Goal: Answer question/provide support

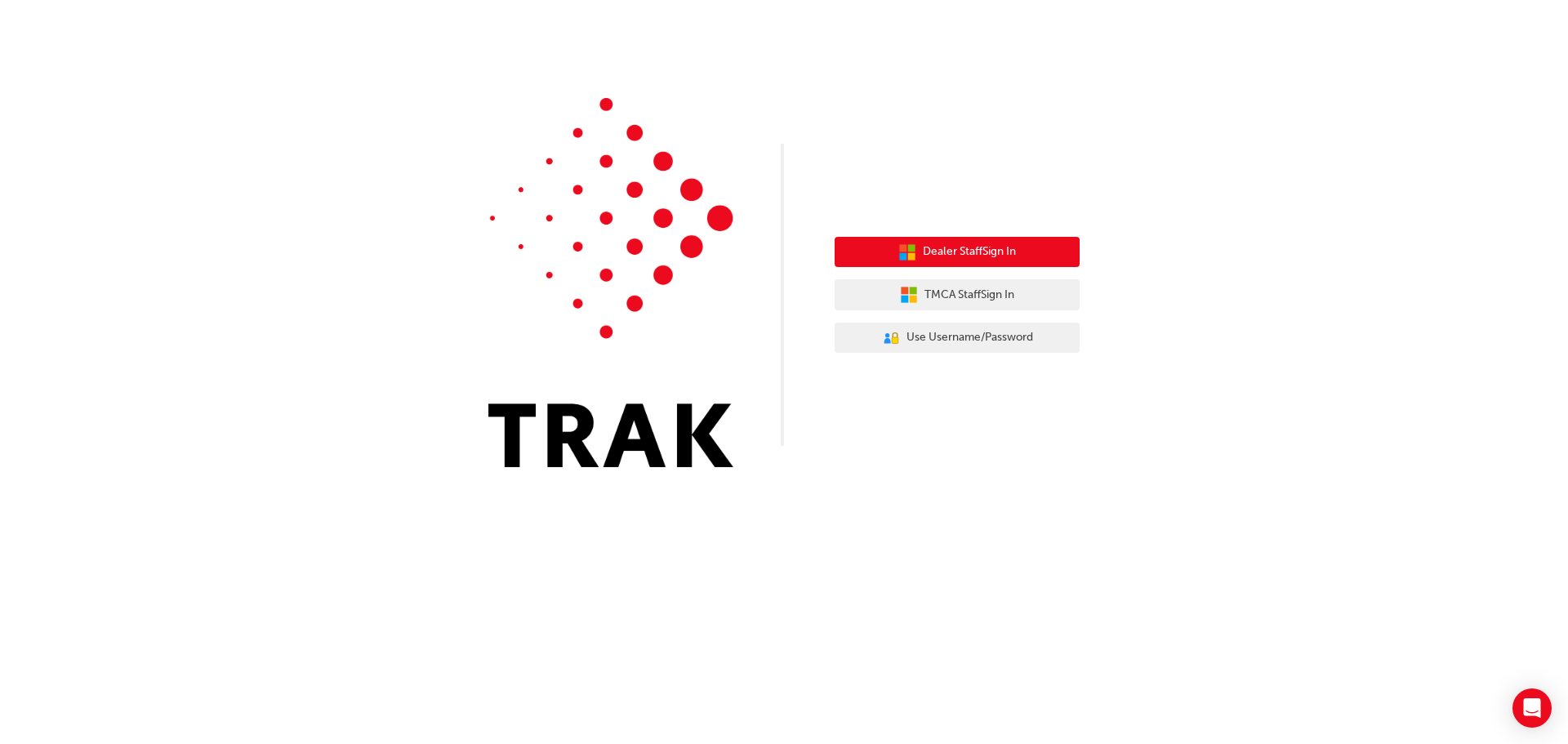
click at [993, 249] on span "Dealer Staff Sign In" at bounding box center [969, 252] width 93 height 19
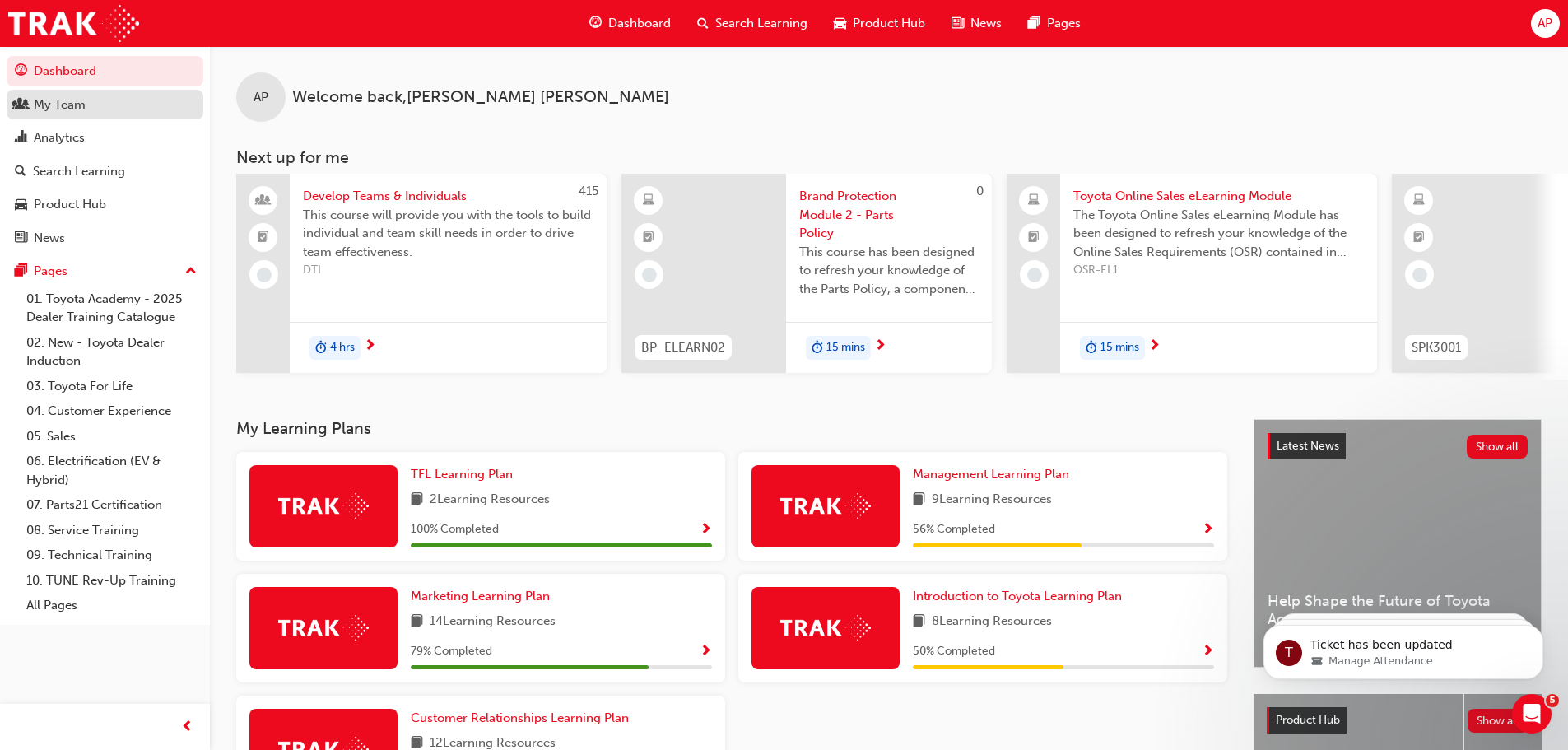
click at [80, 103] on div "My Team" at bounding box center [59, 105] width 52 height 19
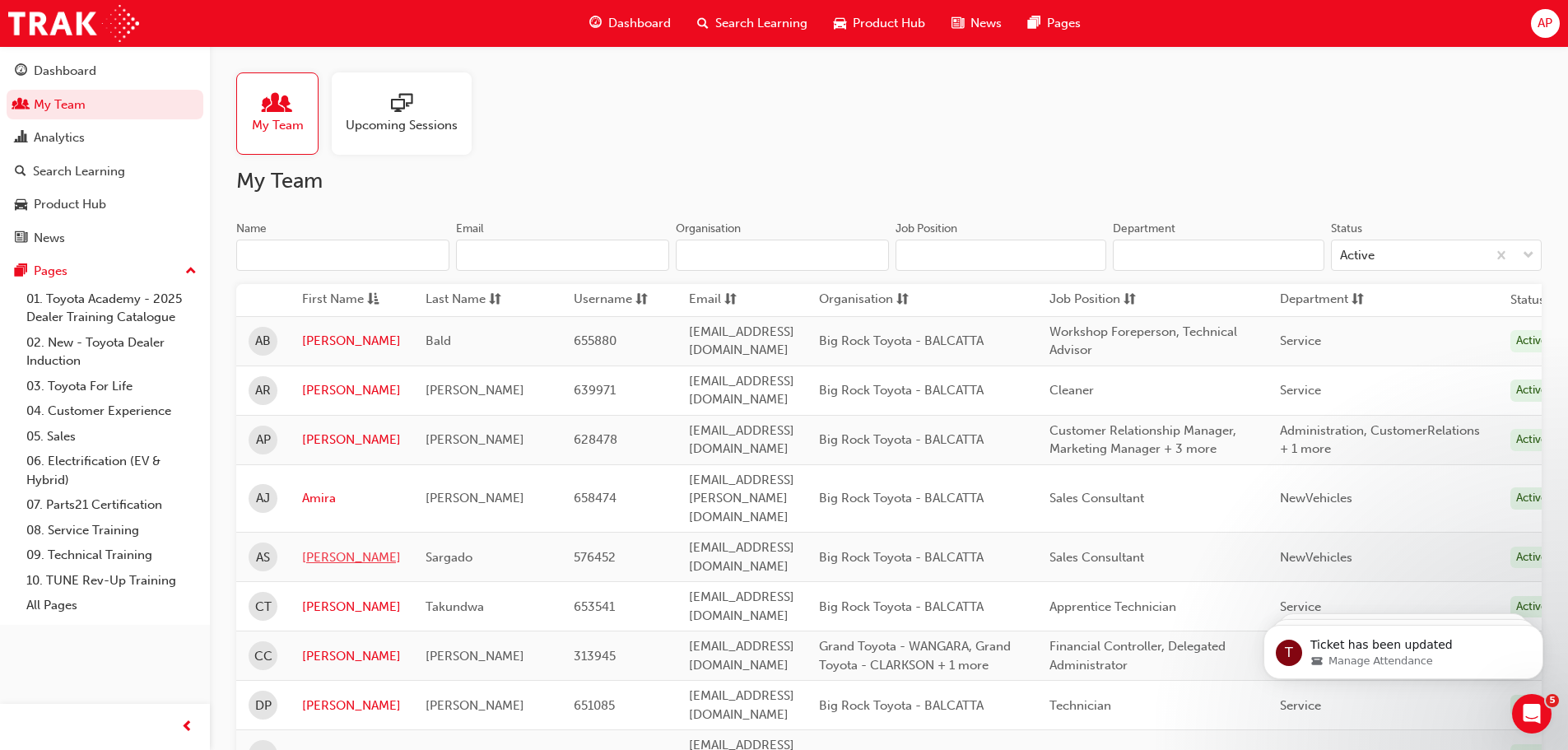
click at [322, 548] on link "Antonio" at bounding box center [351, 558] width 99 height 19
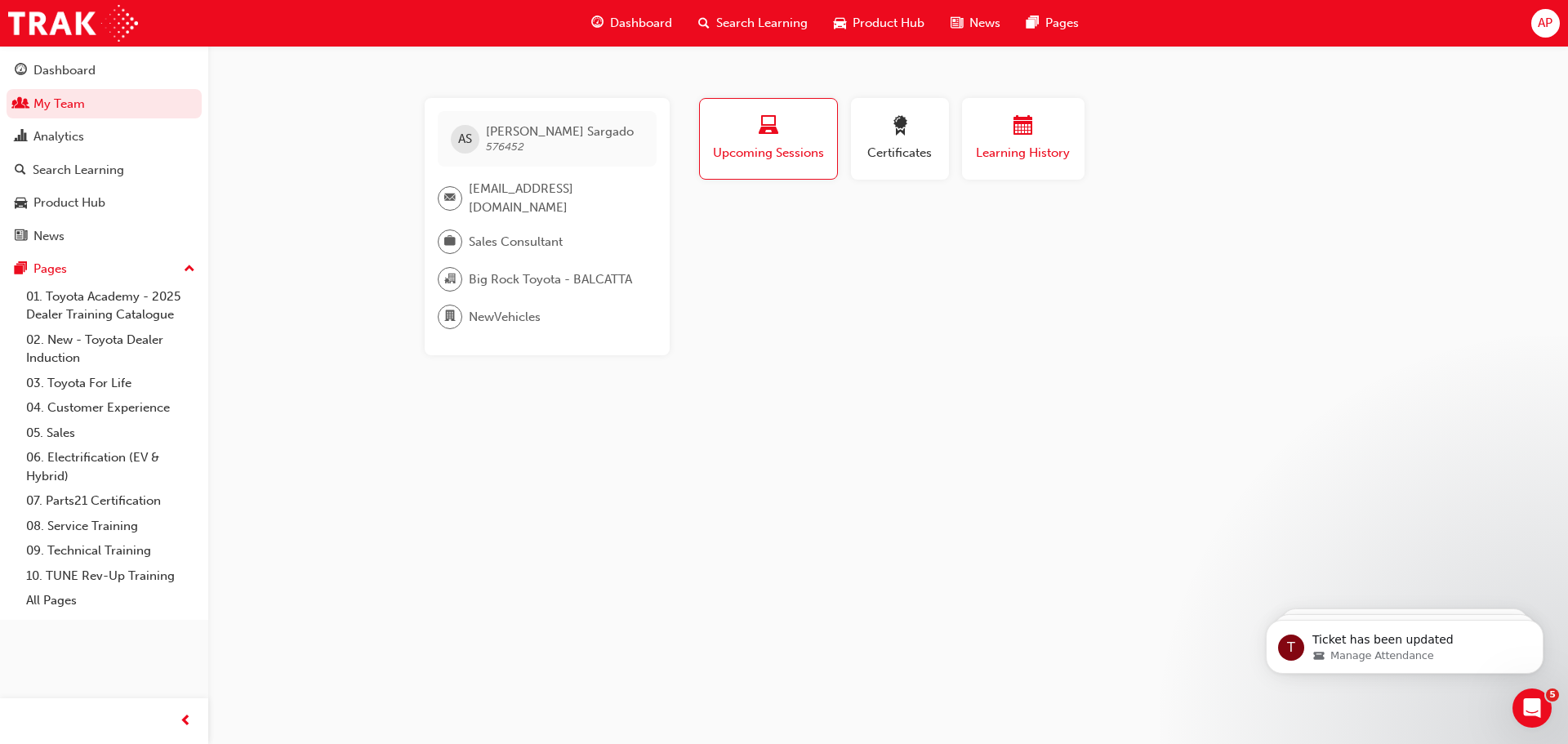
click at [1027, 133] on span "calendar-icon" at bounding box center [1023, 126] width 20 height 22
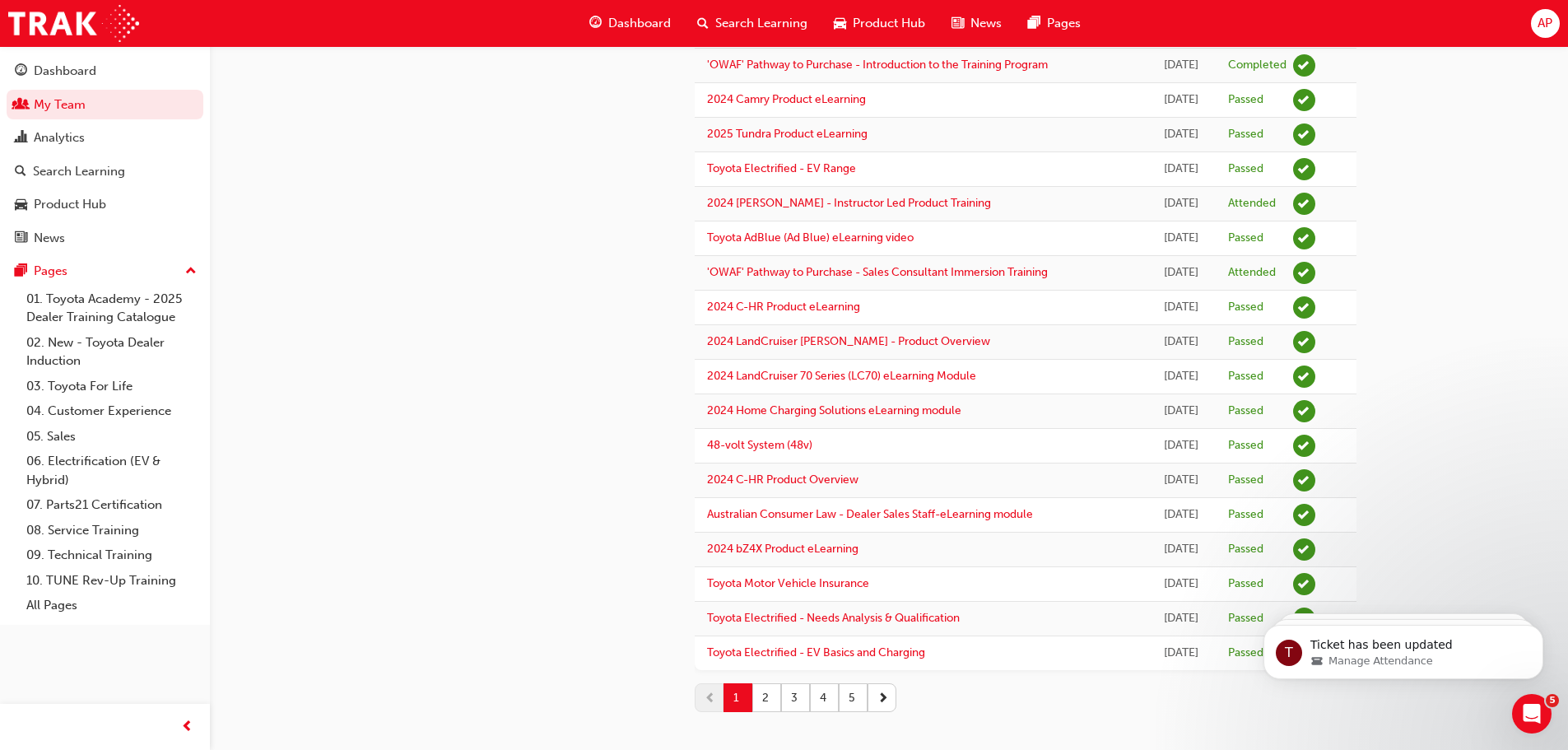
scroll to position [1282, 0]
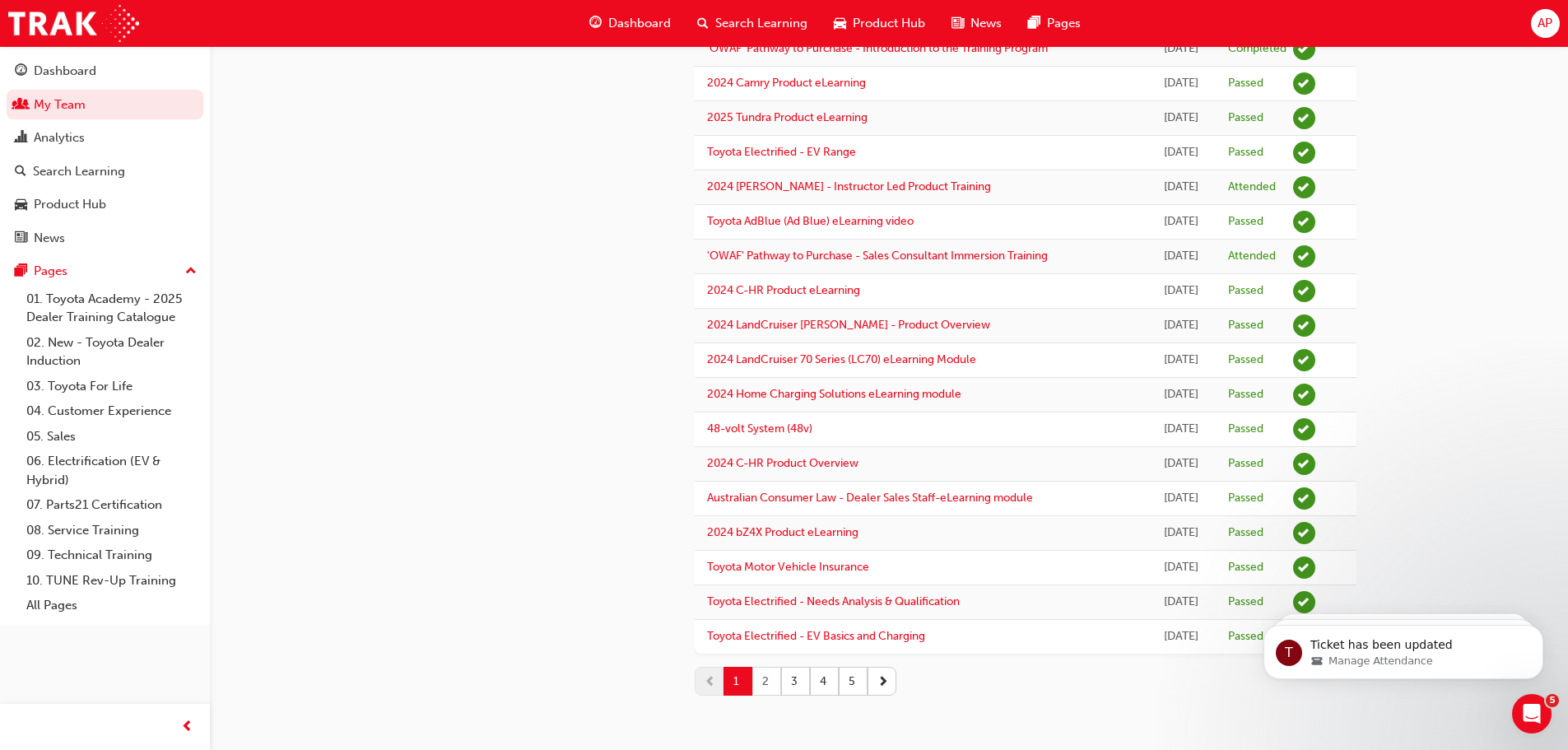
click at [769, 681] on button "2" at bounding box center [766, 681] width 29 height 29
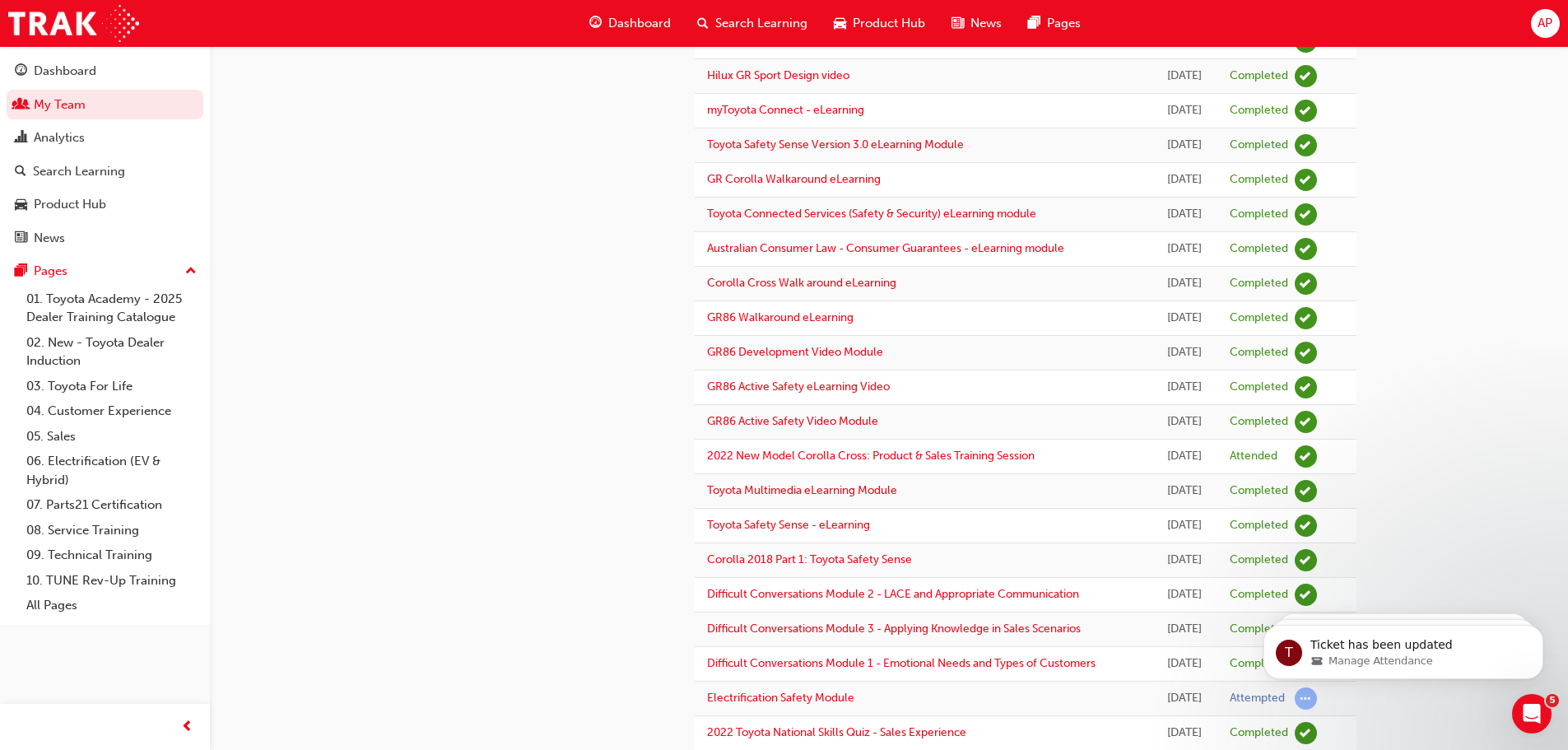
scroll to position [0, 0]
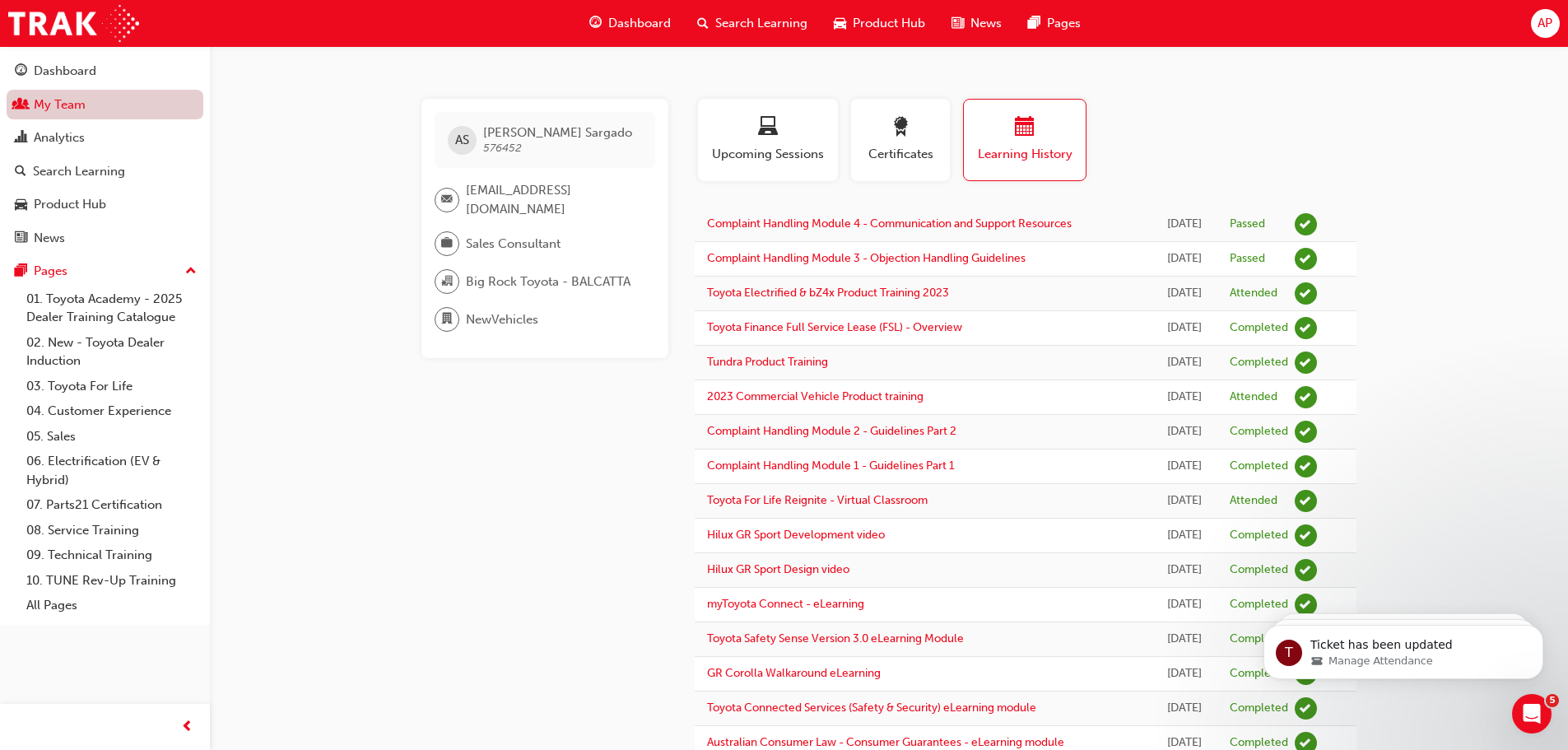
click at [67, 111] on link "My Team" at bounding box center [105, 105] width 197 height 31
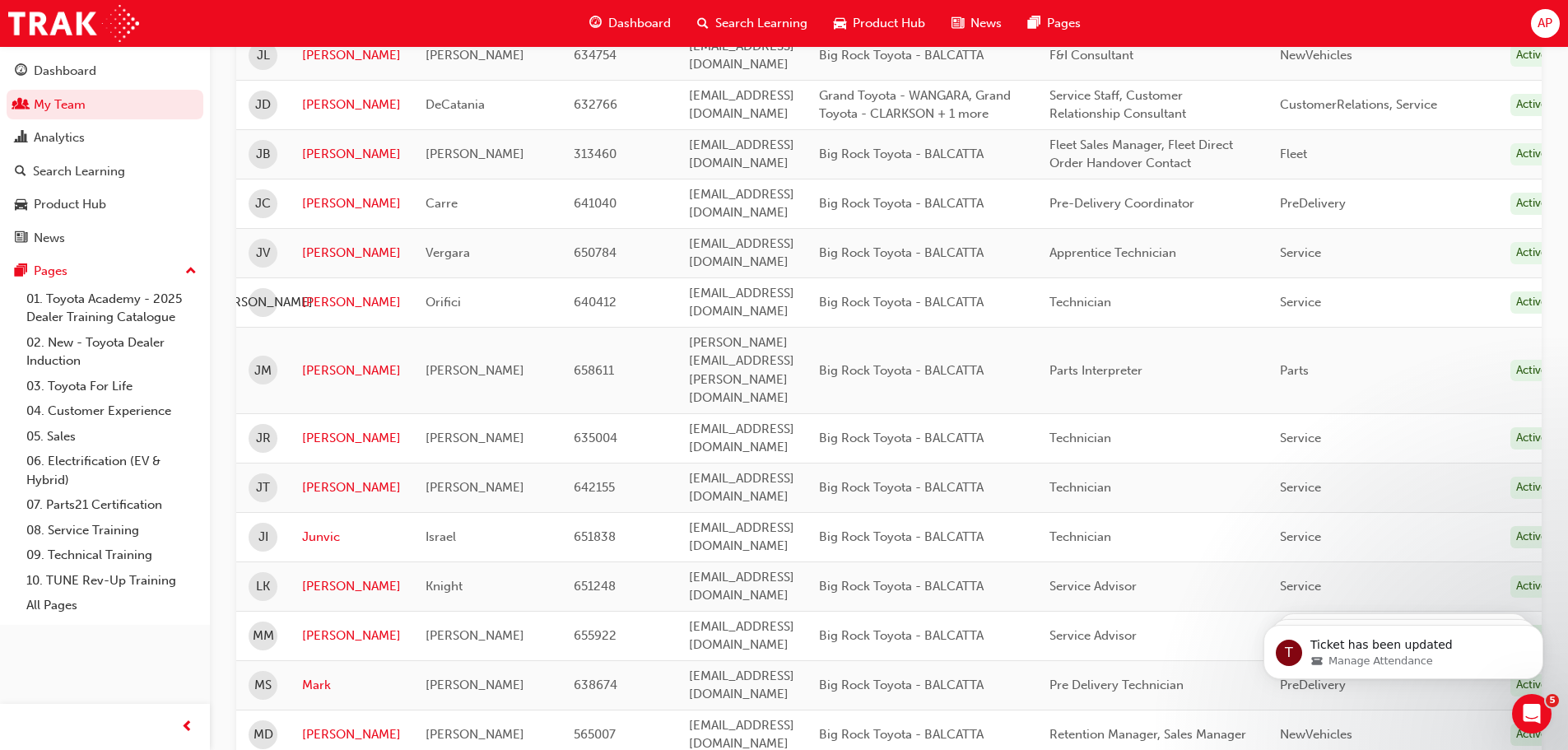
scroll to position [1317, 0]
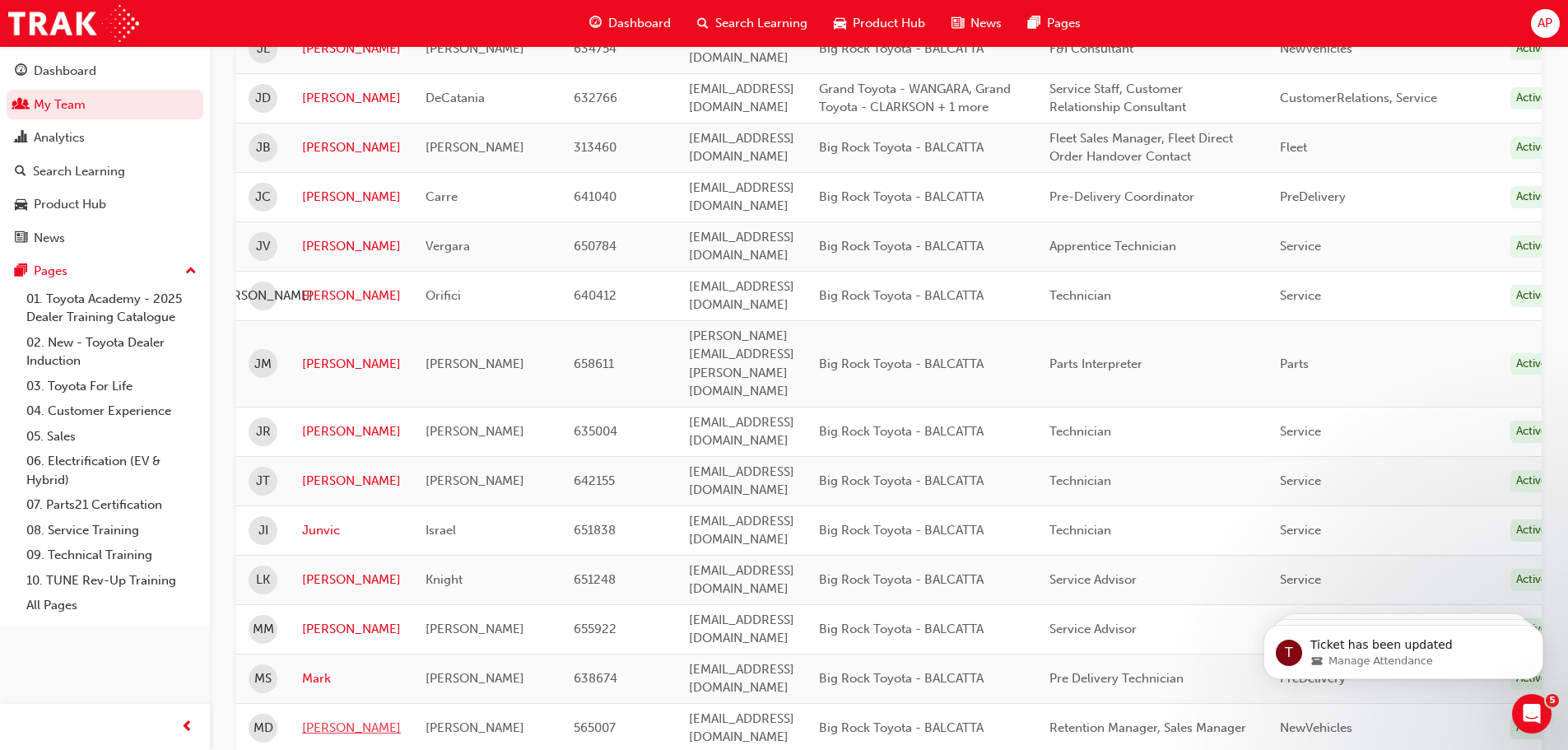
click at [338, 718] on link "Matthew" at bounding box center [351, 728] width 99 height 19
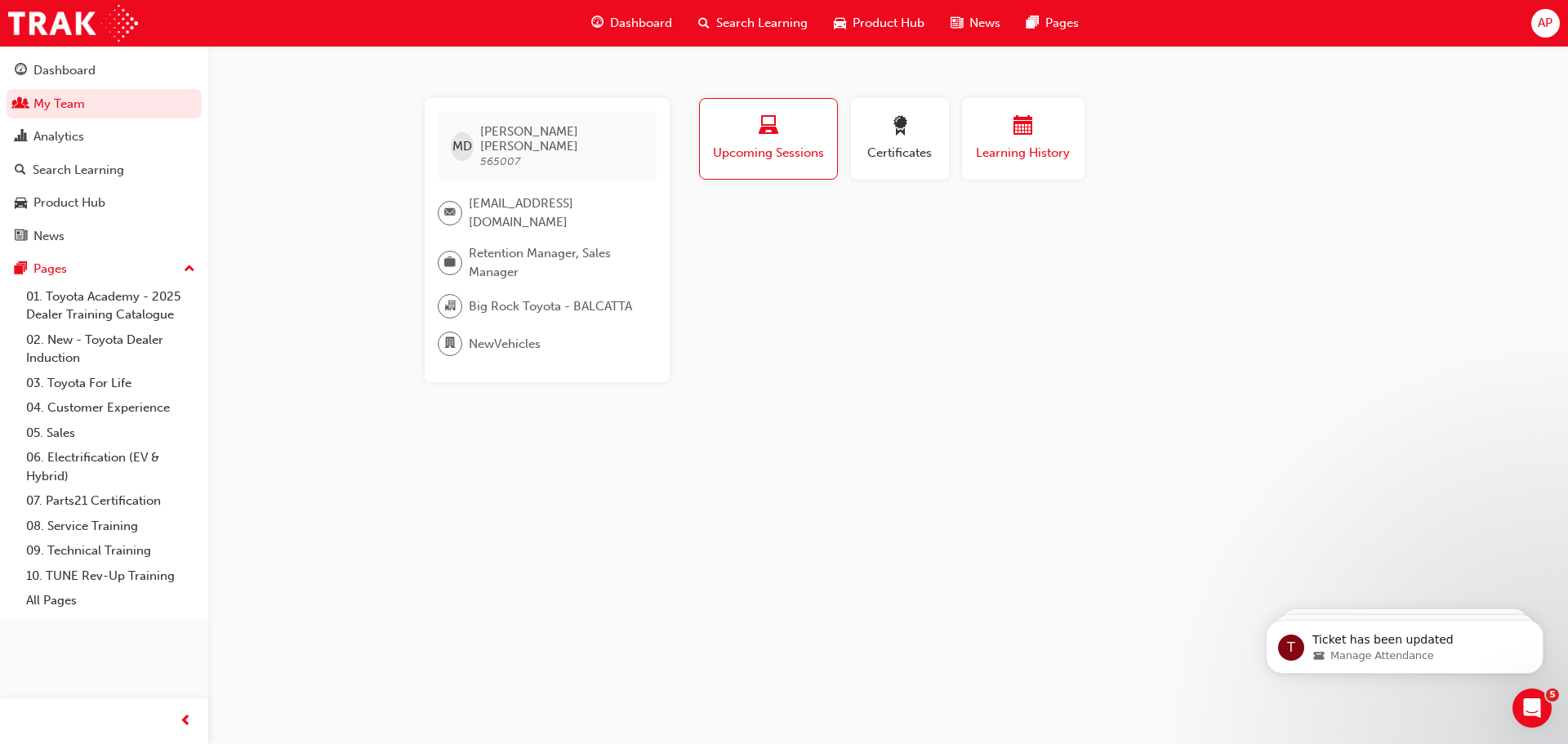
click at [1023, 129] on span "calendar-icon" at bounding box center [1023, 126] width 20 height 22
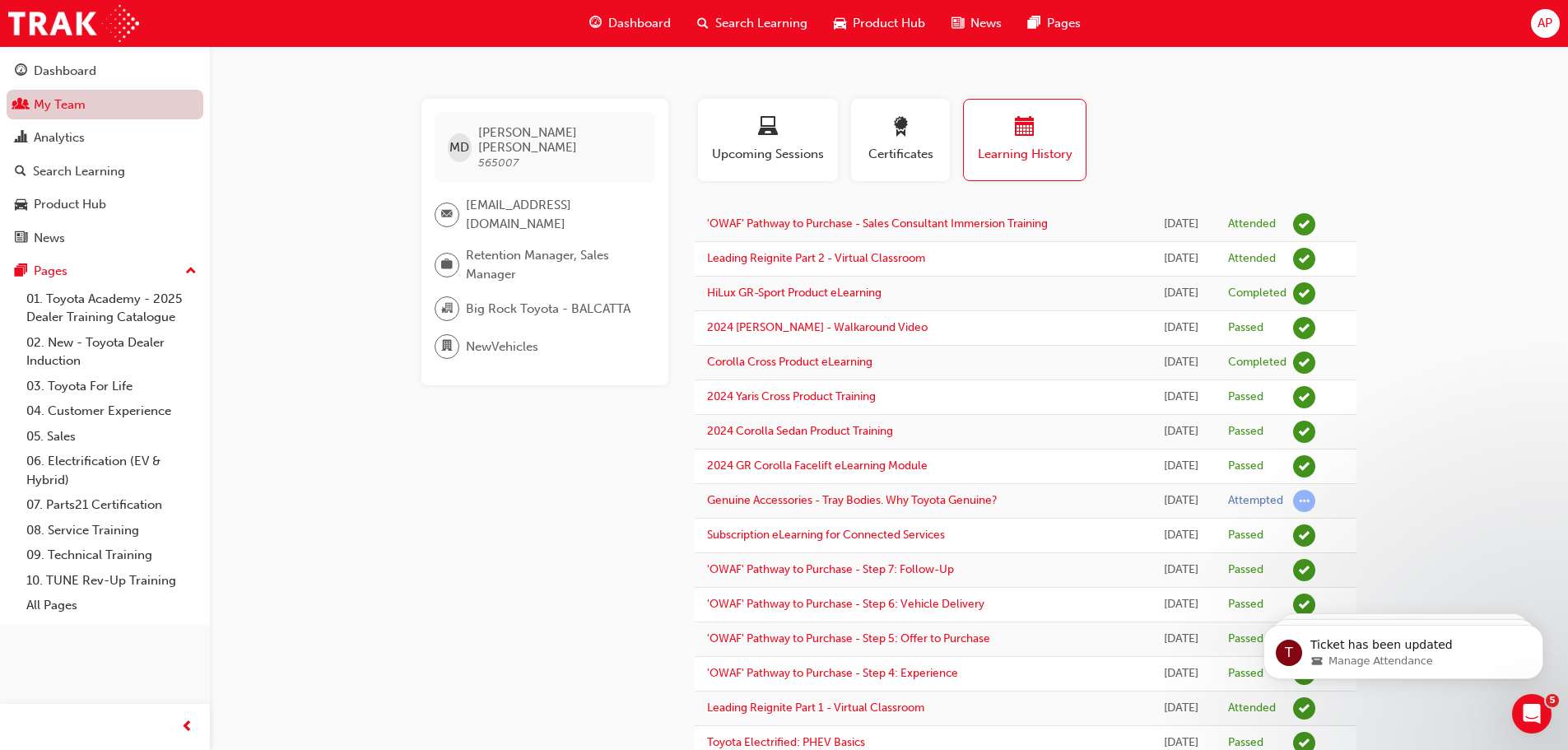
click at [65, 104] on link "My Team" at bounding box center [105, 105] width 197 height 31
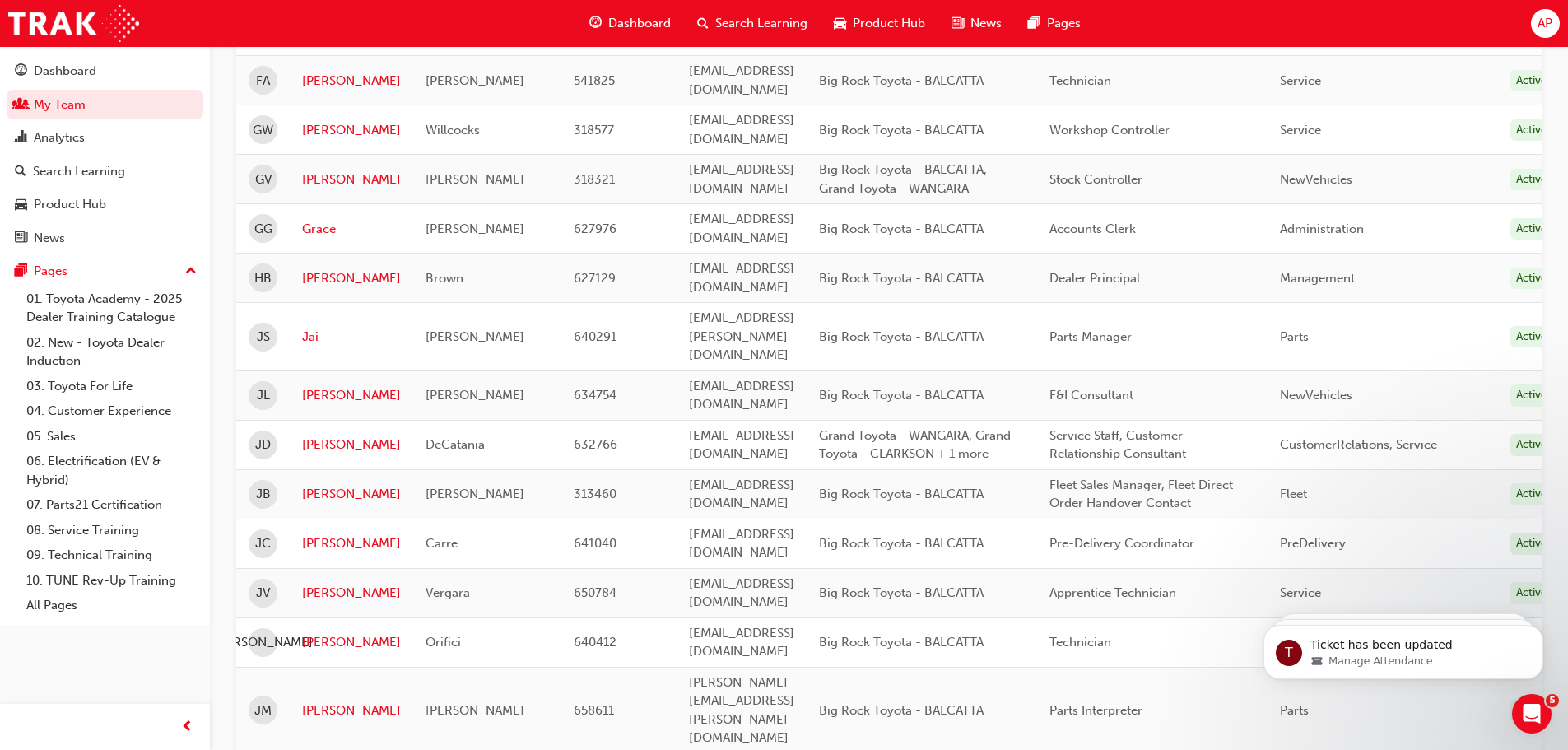
scroll to position [988, 0]
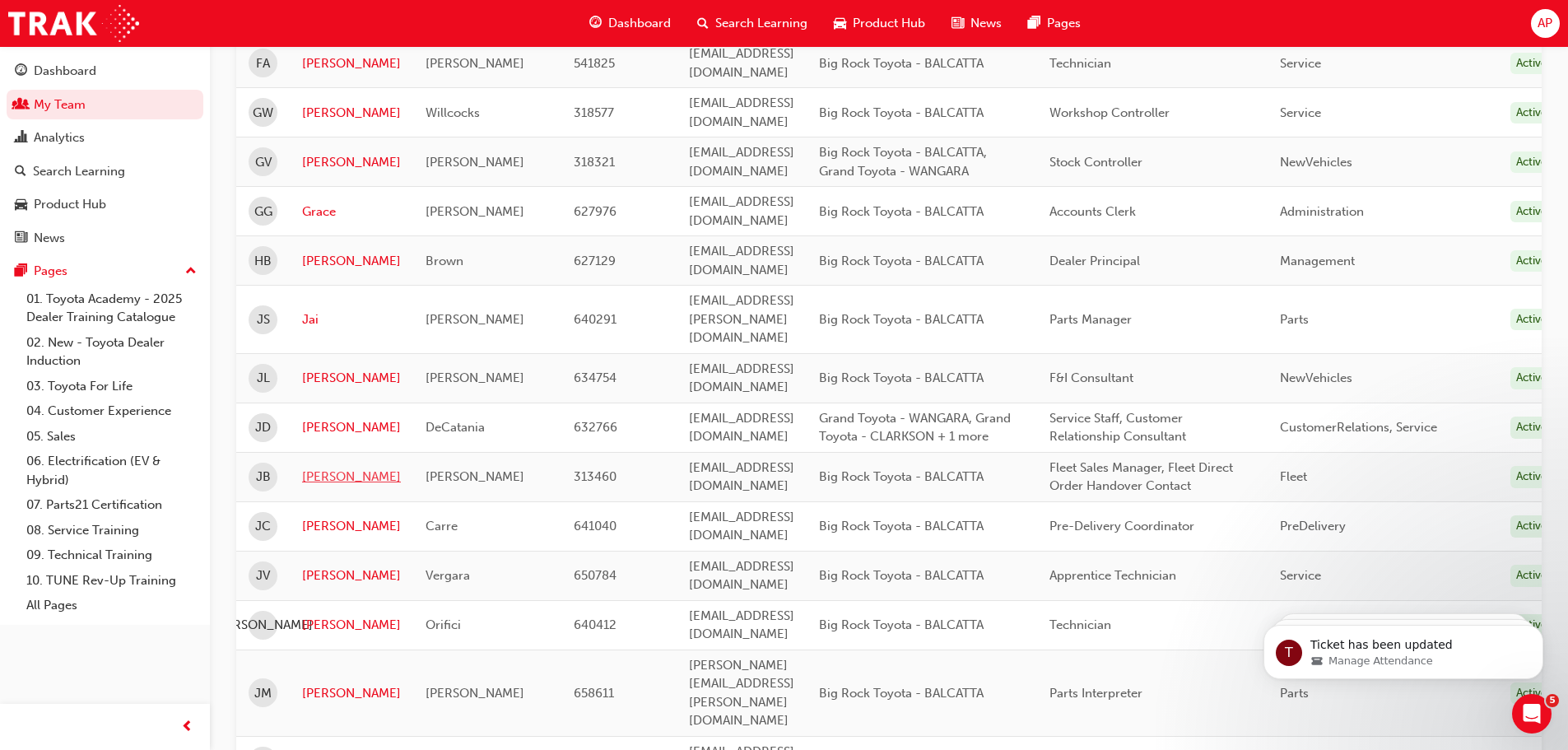
click at [317, 468] on link "Joe" at bounding box center [351, 477] width 99 height 19
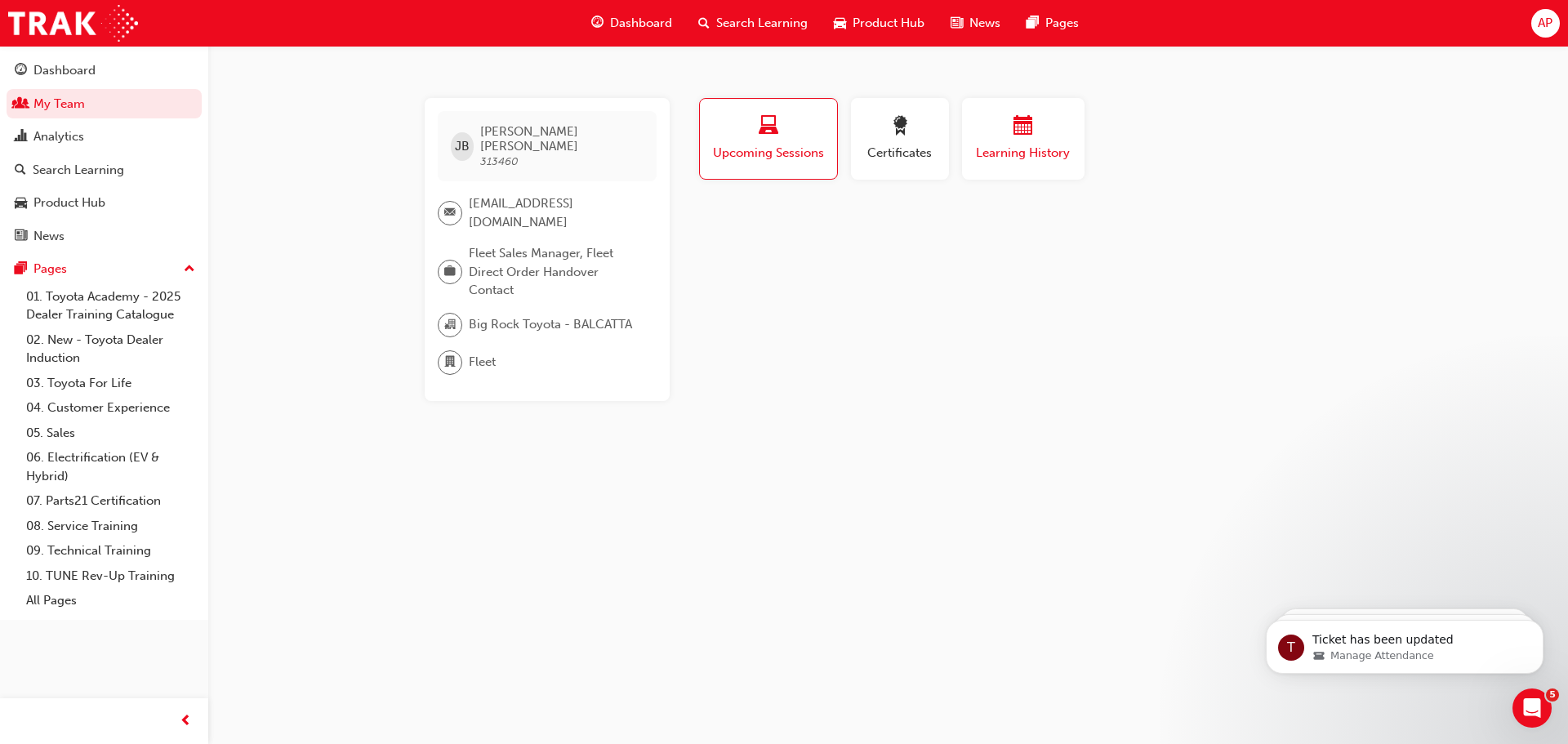
click at [1033, 133] on span "calendar-icon" at bounding box center [1023, 126] width 20 height 22
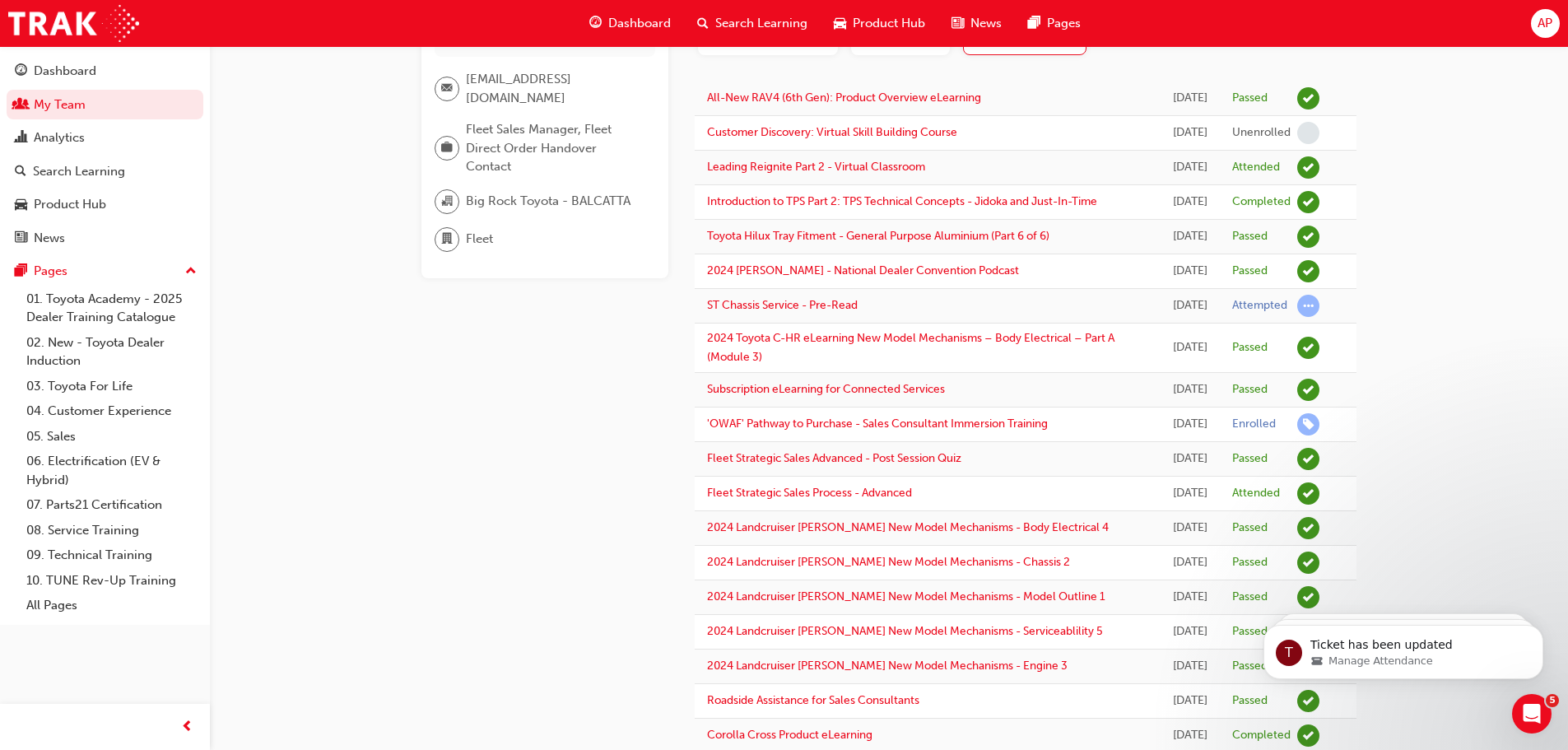
scroll to position [165, 0]
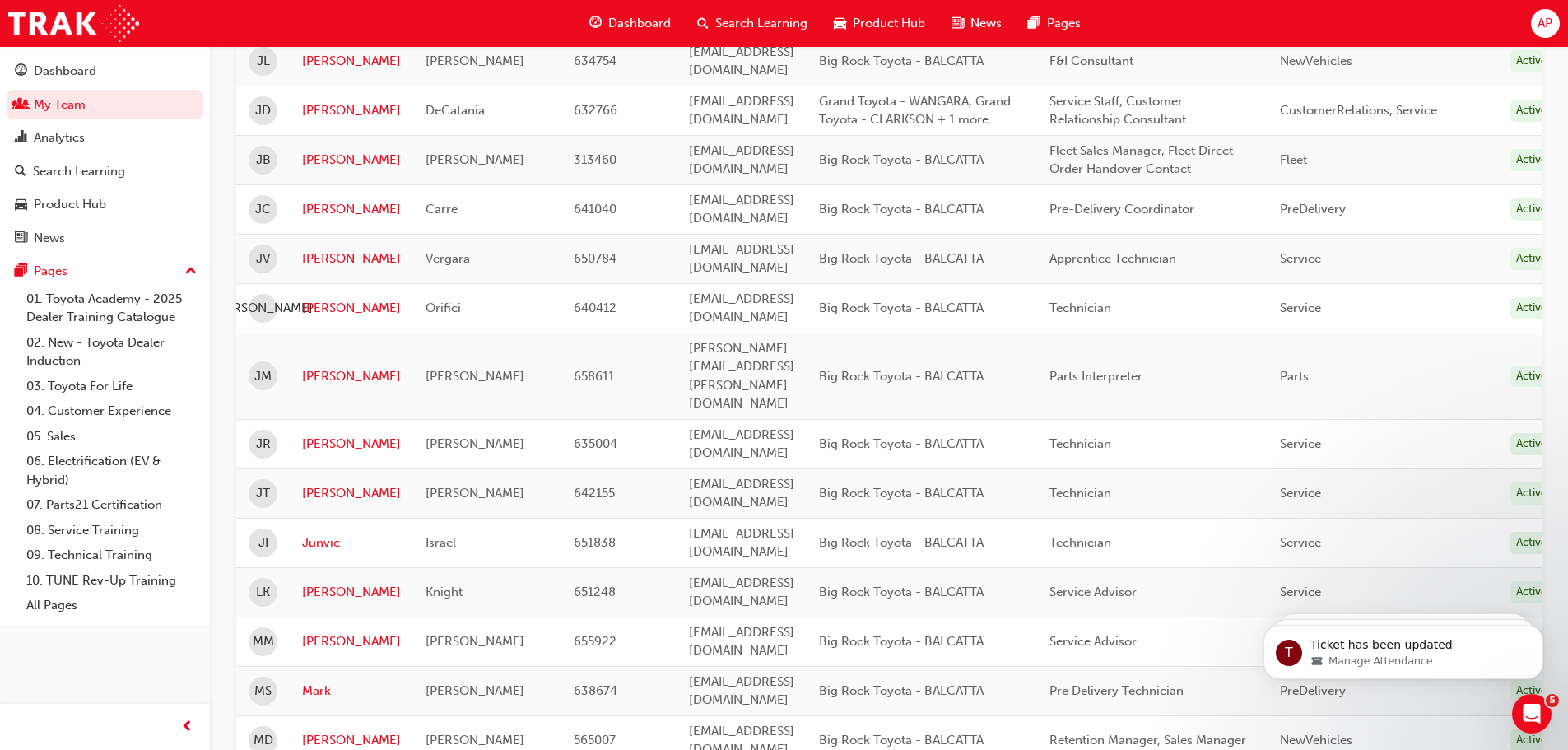
scroll to position [1317, 0]
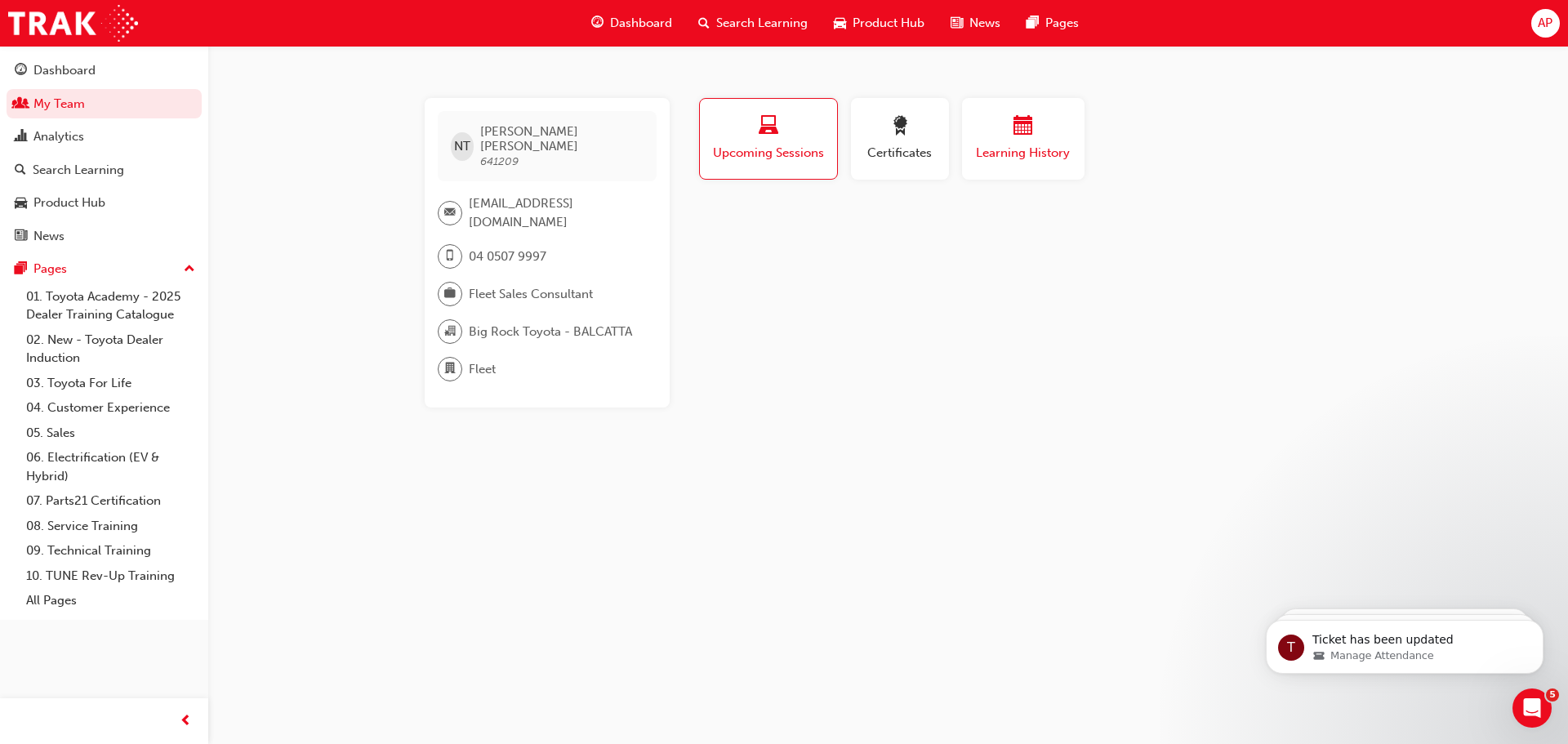
click at [1051, 120] on div "button" at bounding box center [1023, 128] width 98 height 26
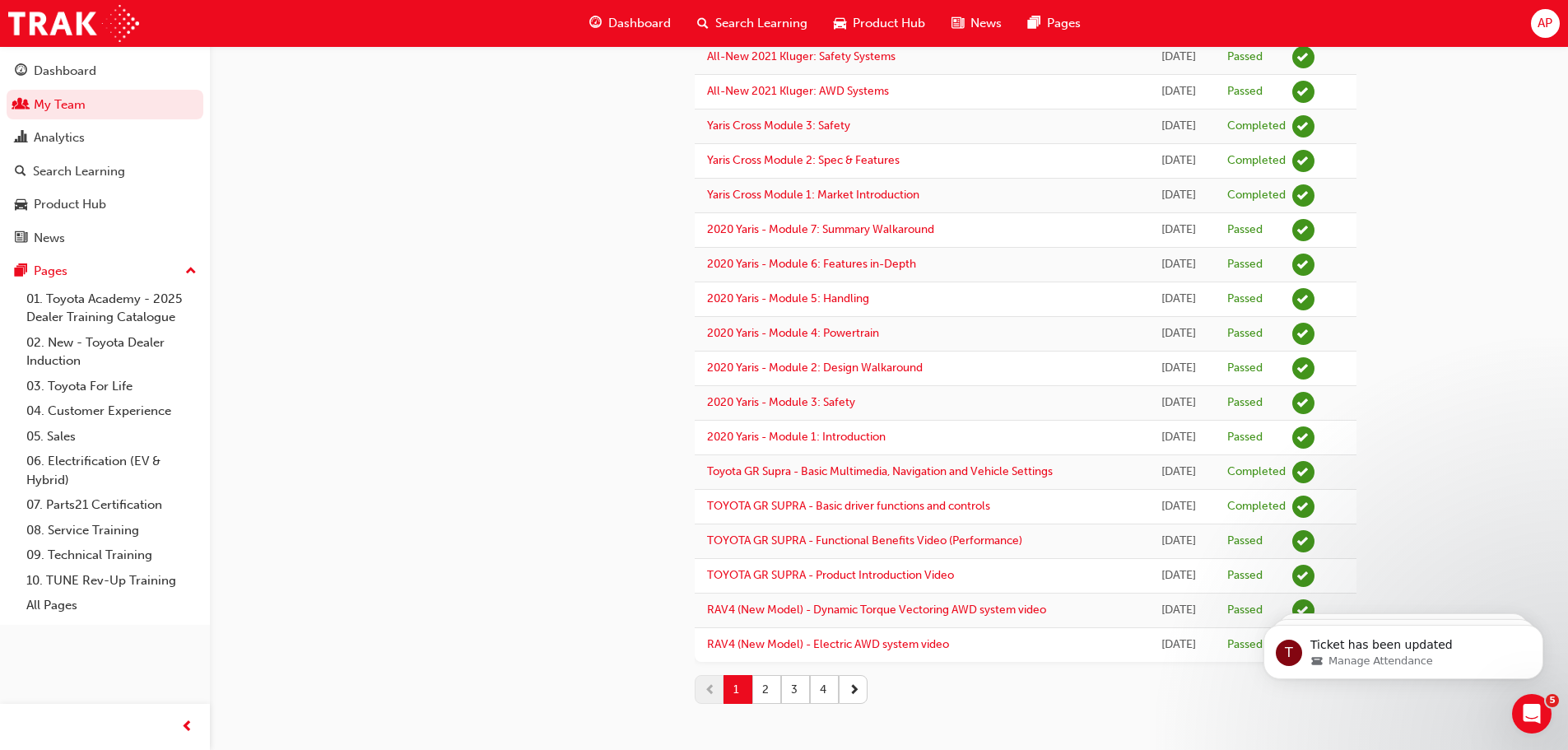
scroll to position [1282, 0]
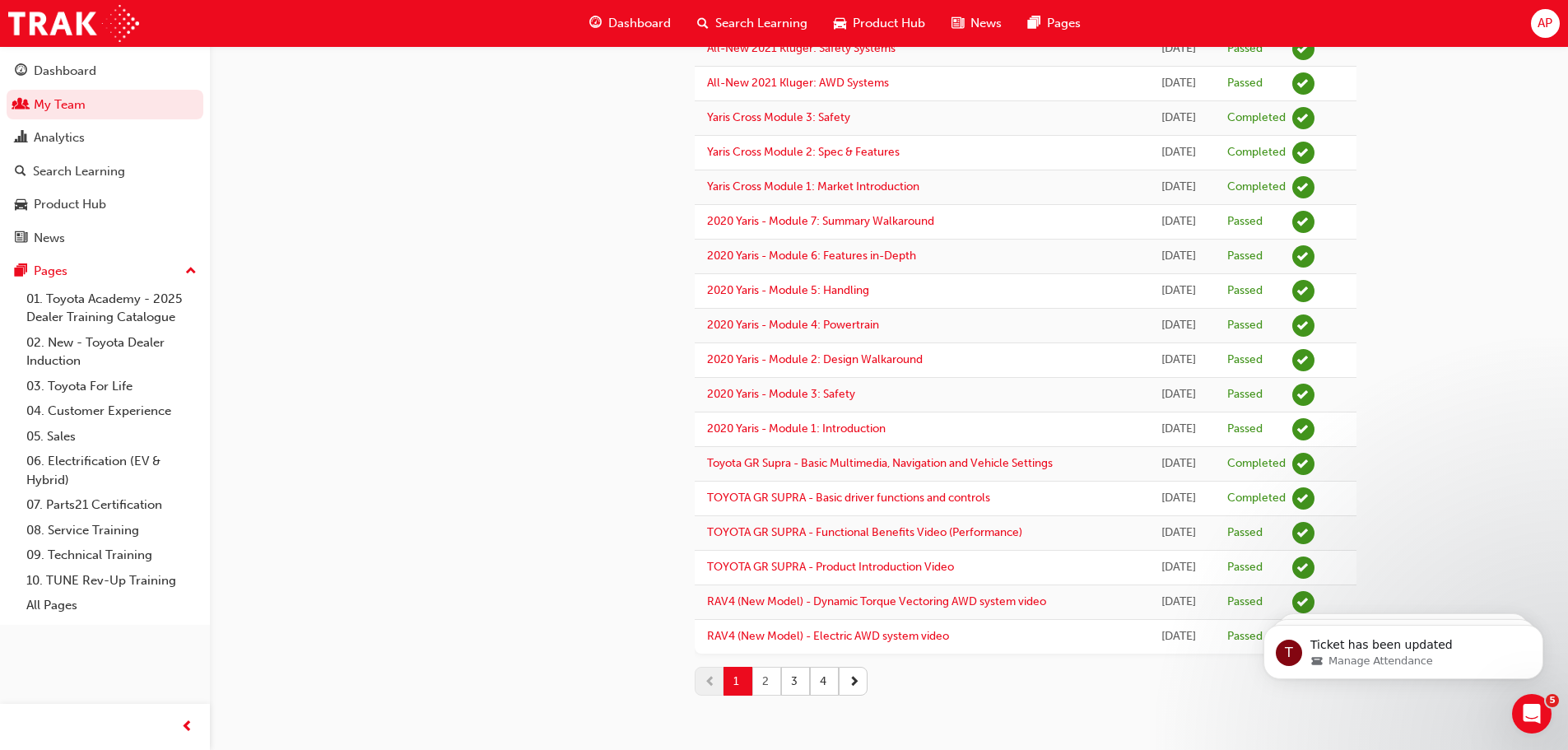
click at [764, 681] on button "2" at bounding box center [766, 681] width 29 height 29
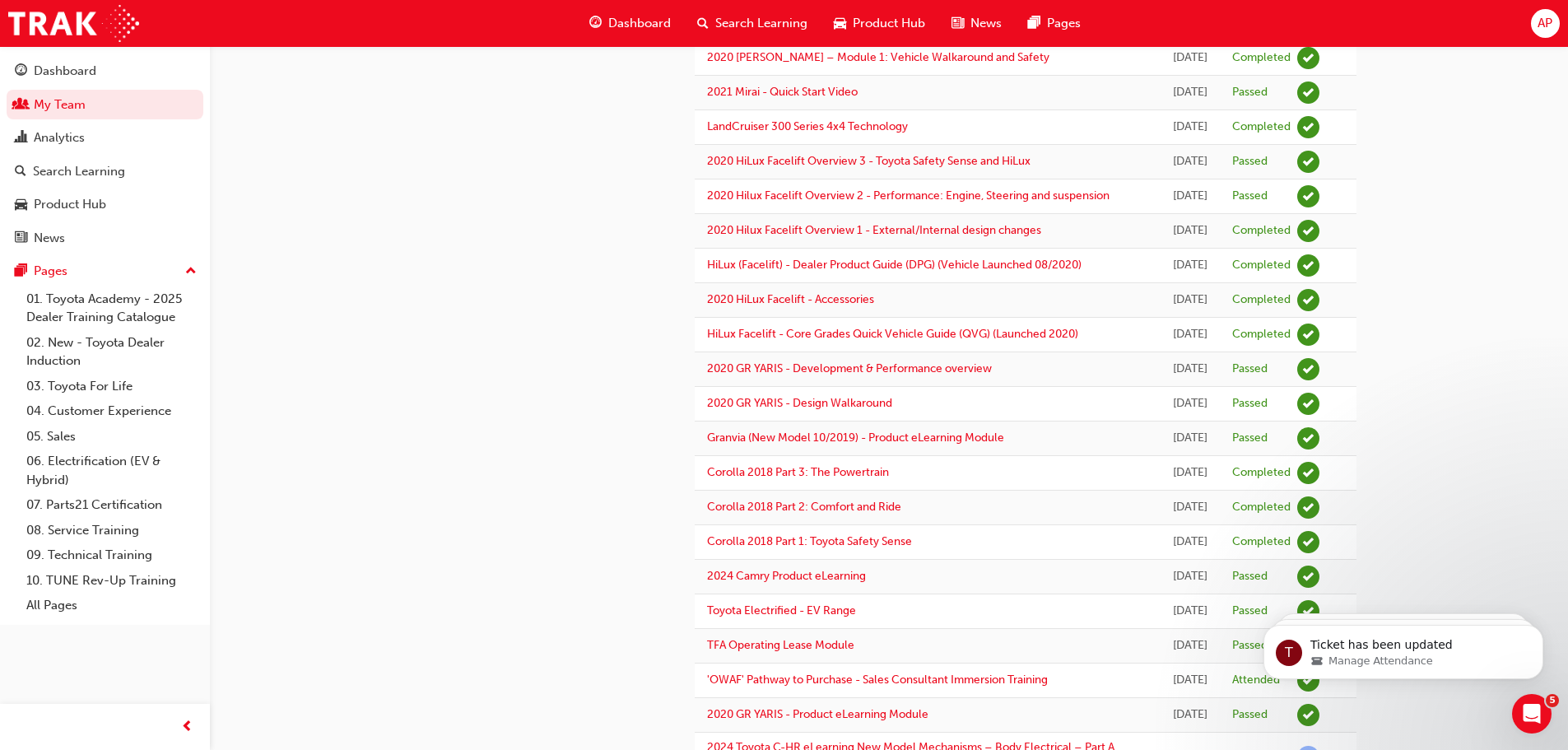
scroll to position [0, 0]
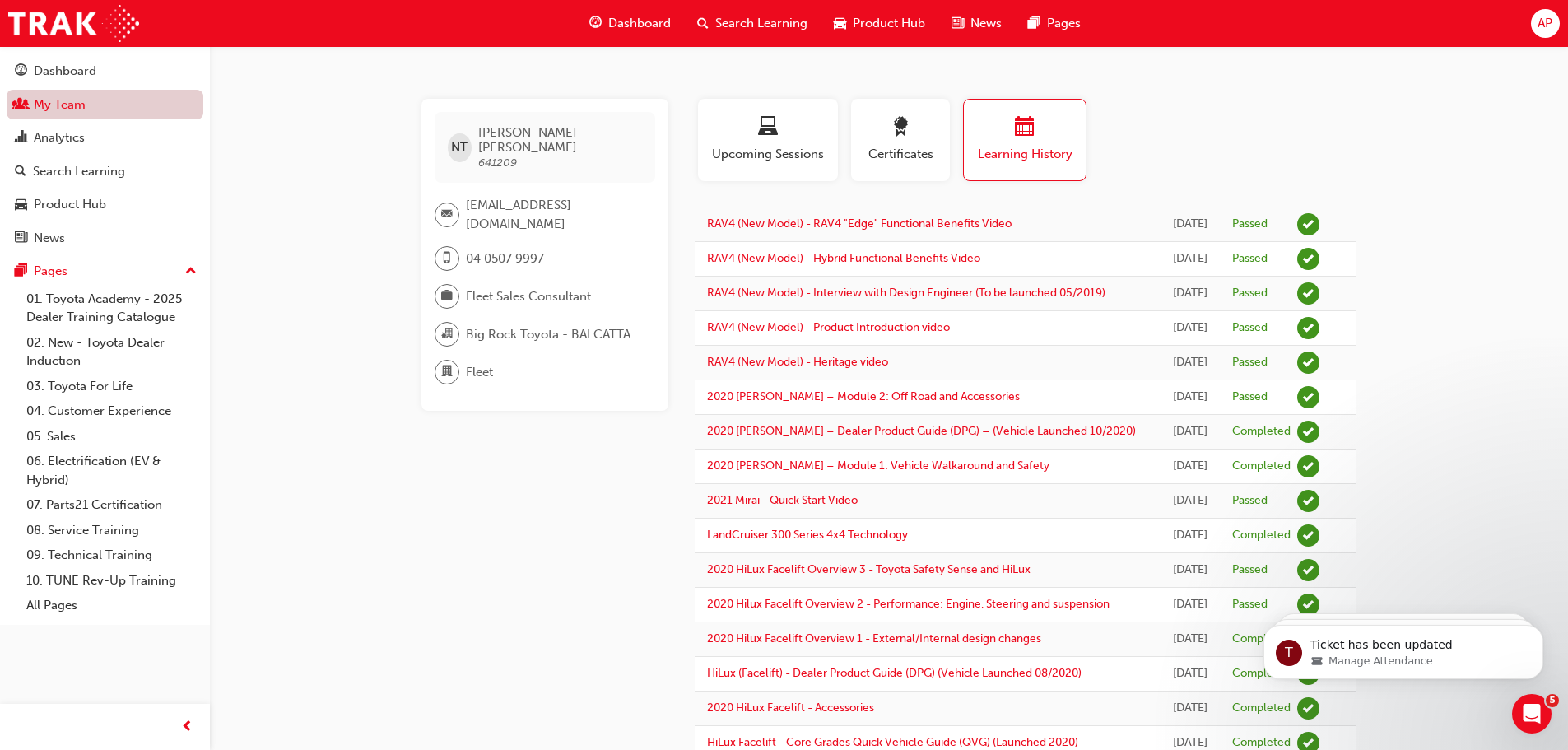
click at [73, 108] on link "My Team" at bounding box center [105, 105] width 197 height 31
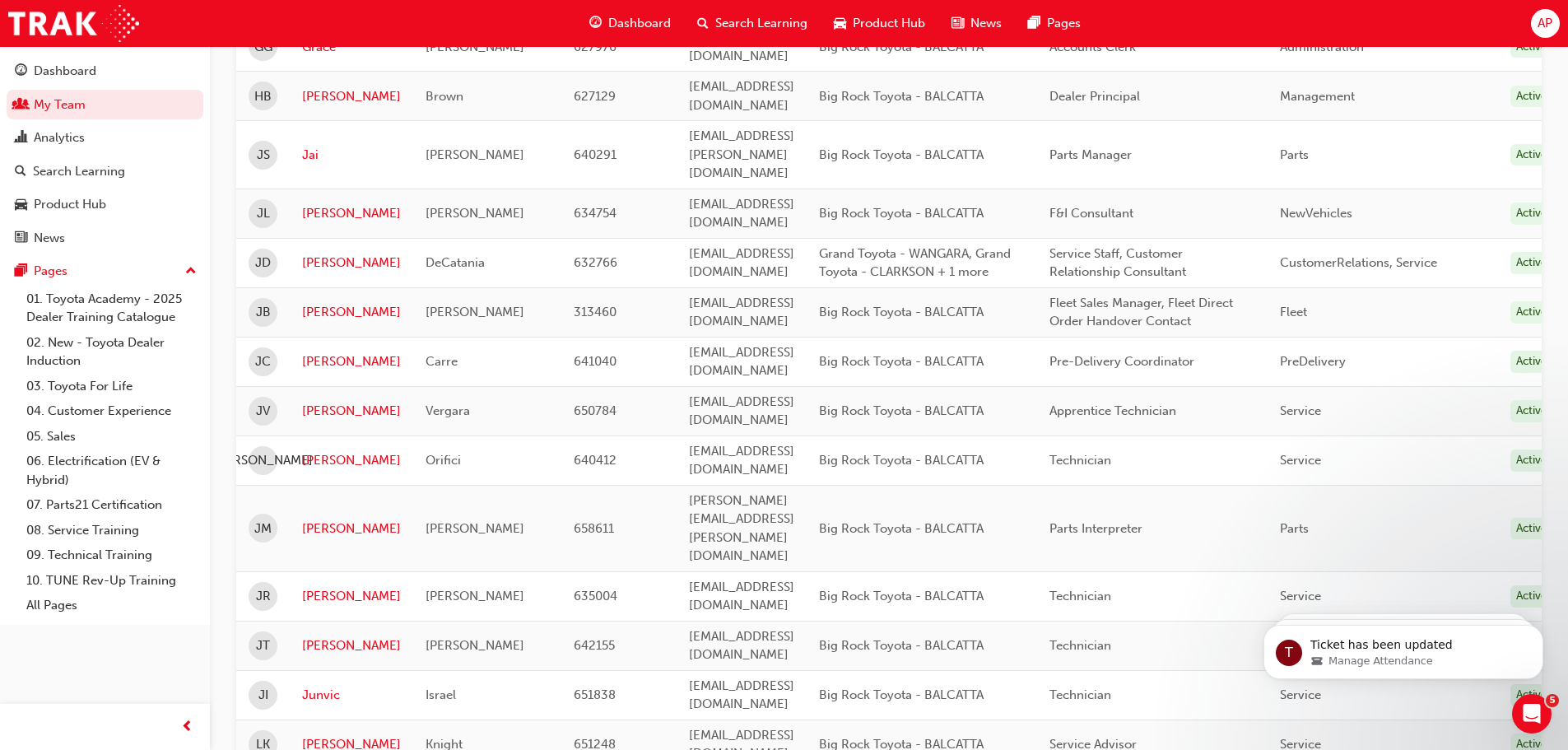
scroll to position [1482, 0]
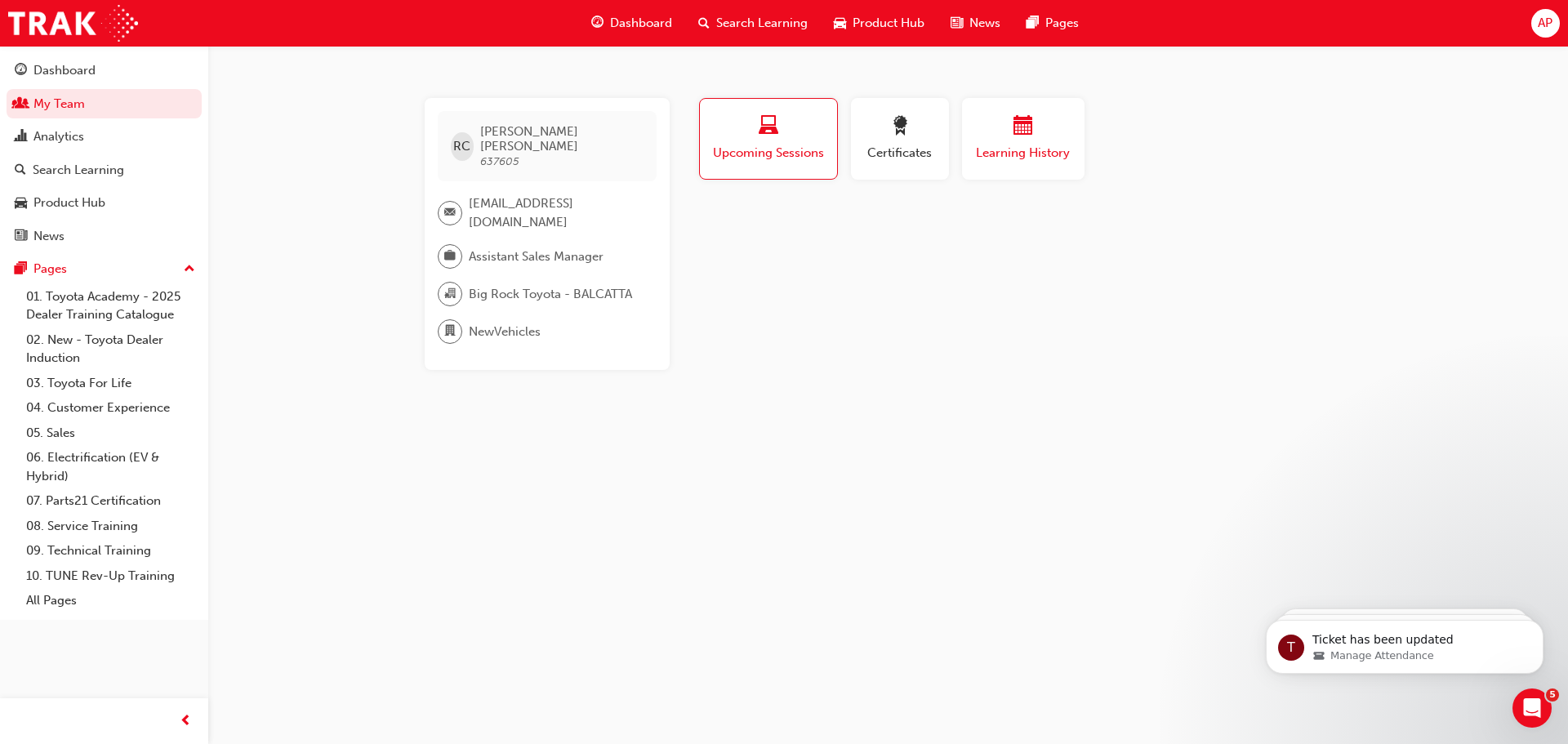
click at [1018, 126] on span "calendar-icon" at bounding box center [1023, 126] width 20 height 22
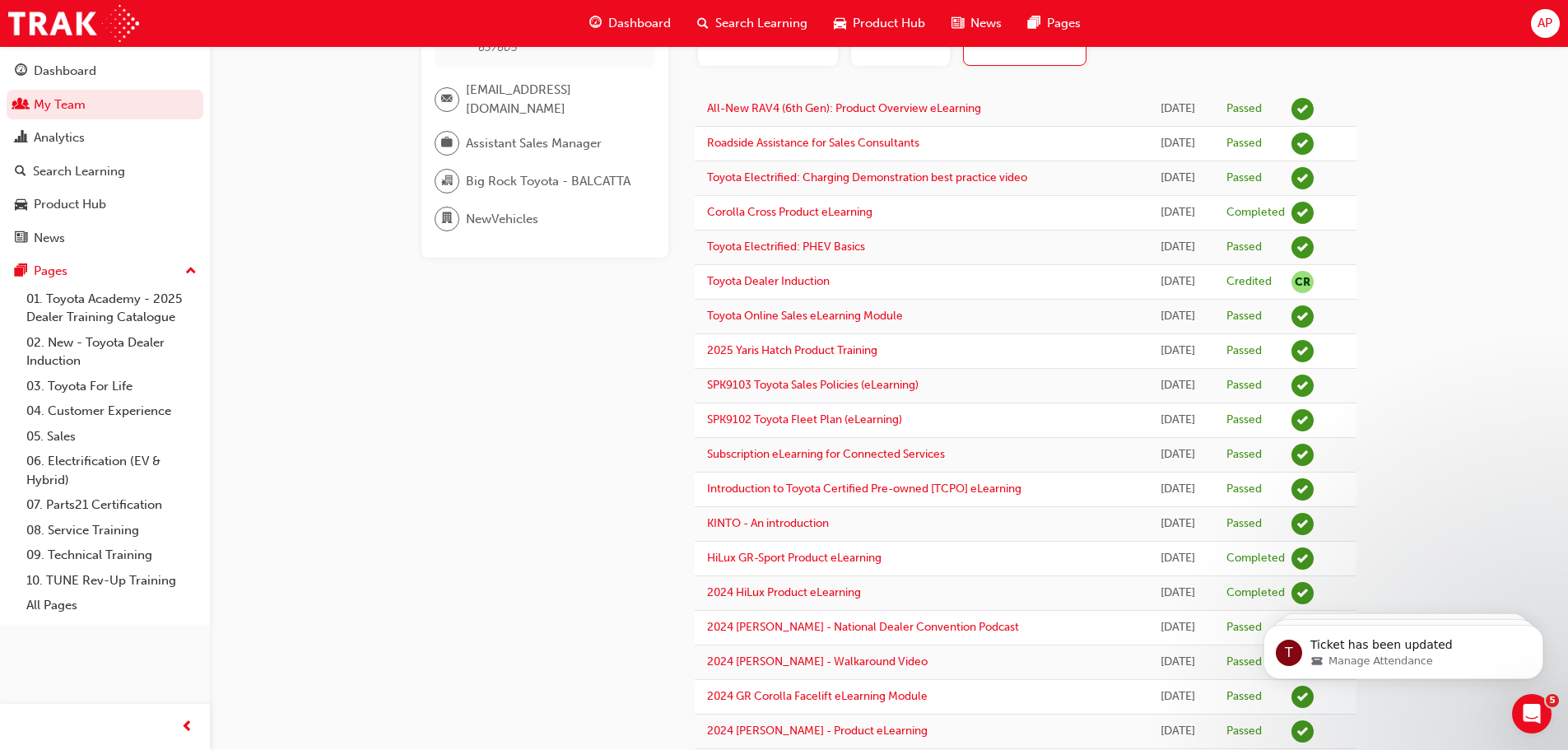
scroll to position [165, 0]
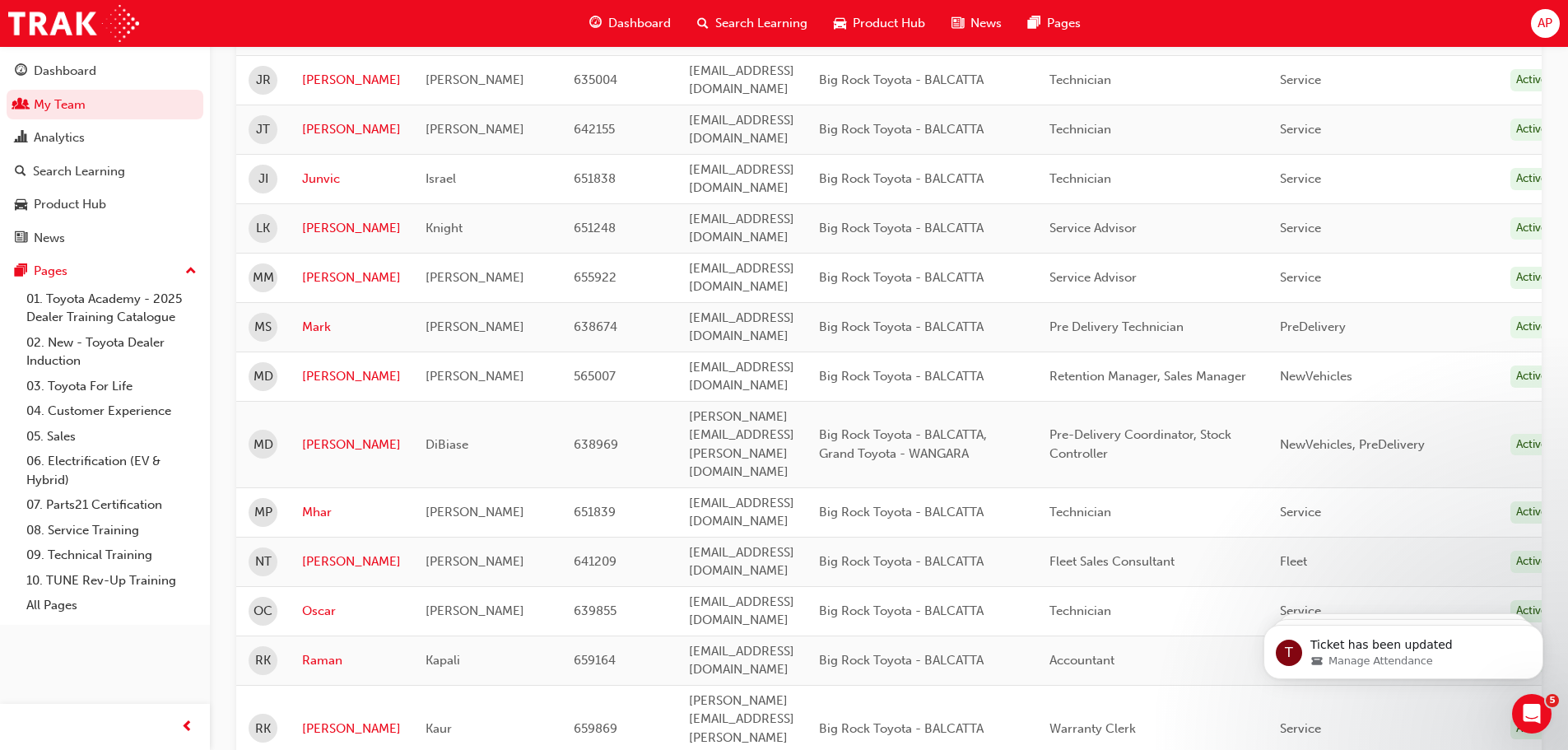
scroll to position [1729, 0]
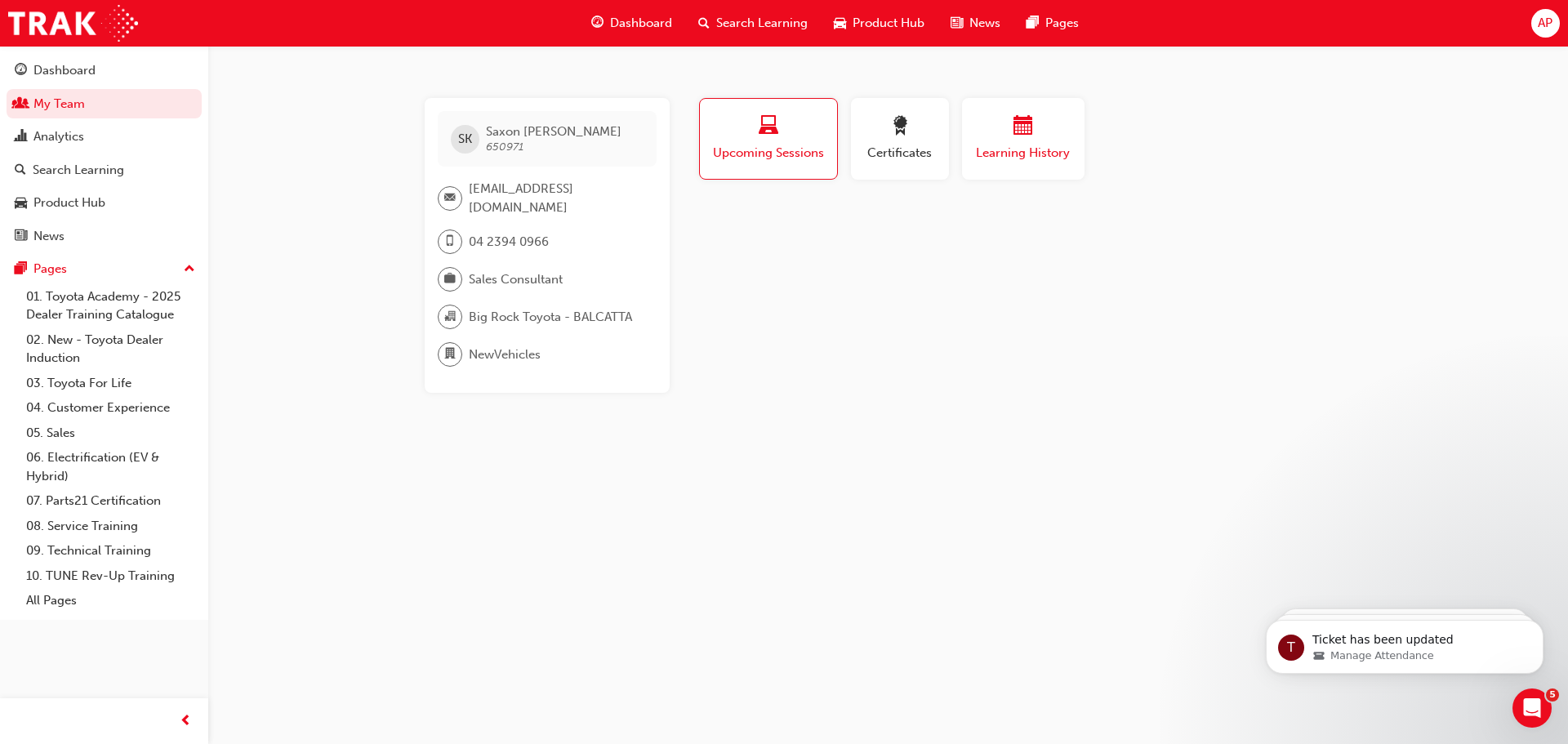
click at [1028, 137] on span "calendar-icon" at bounding box center [1023, 126] width 20 height 22
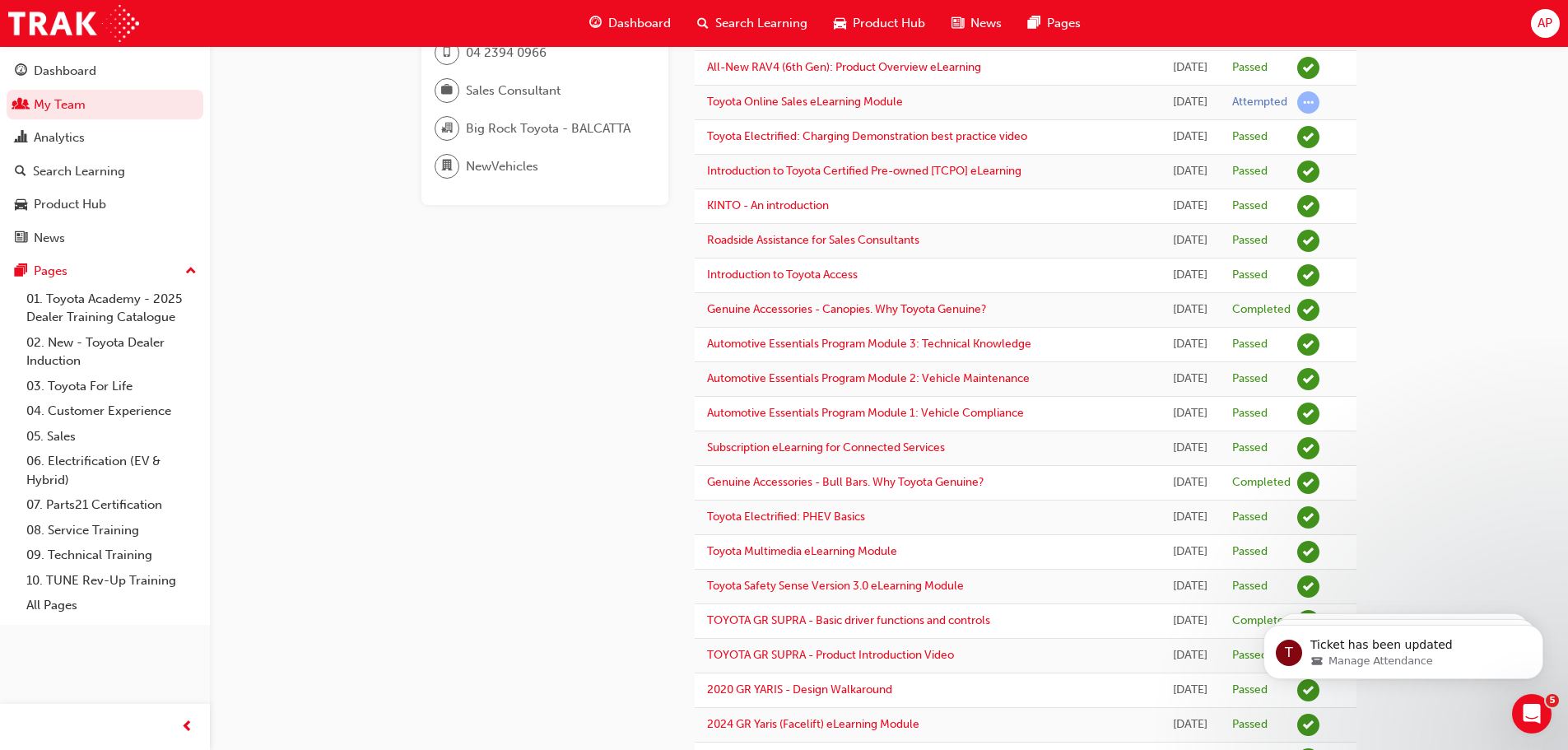
scroll to position [247, 0]
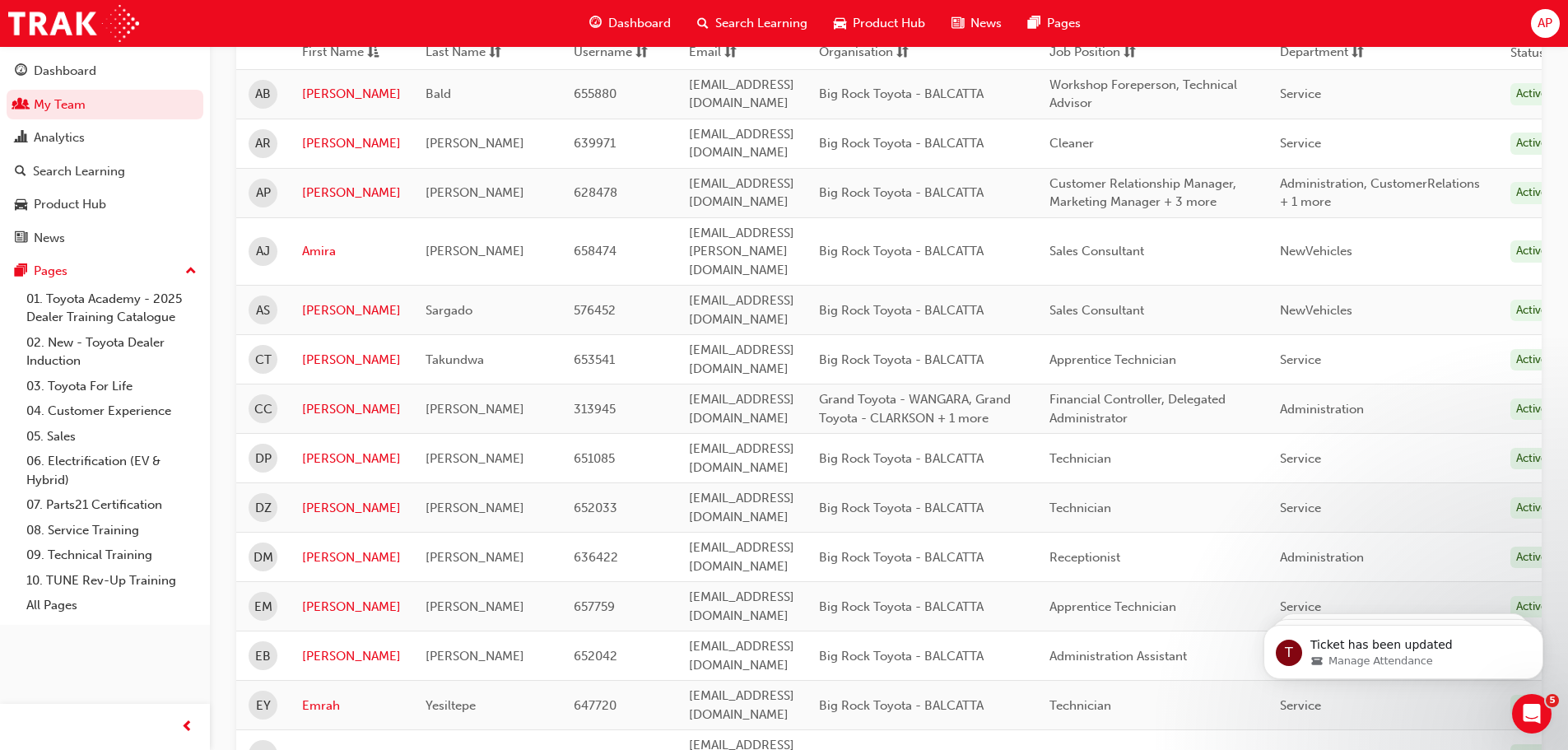
scroll to position [1729, 0]
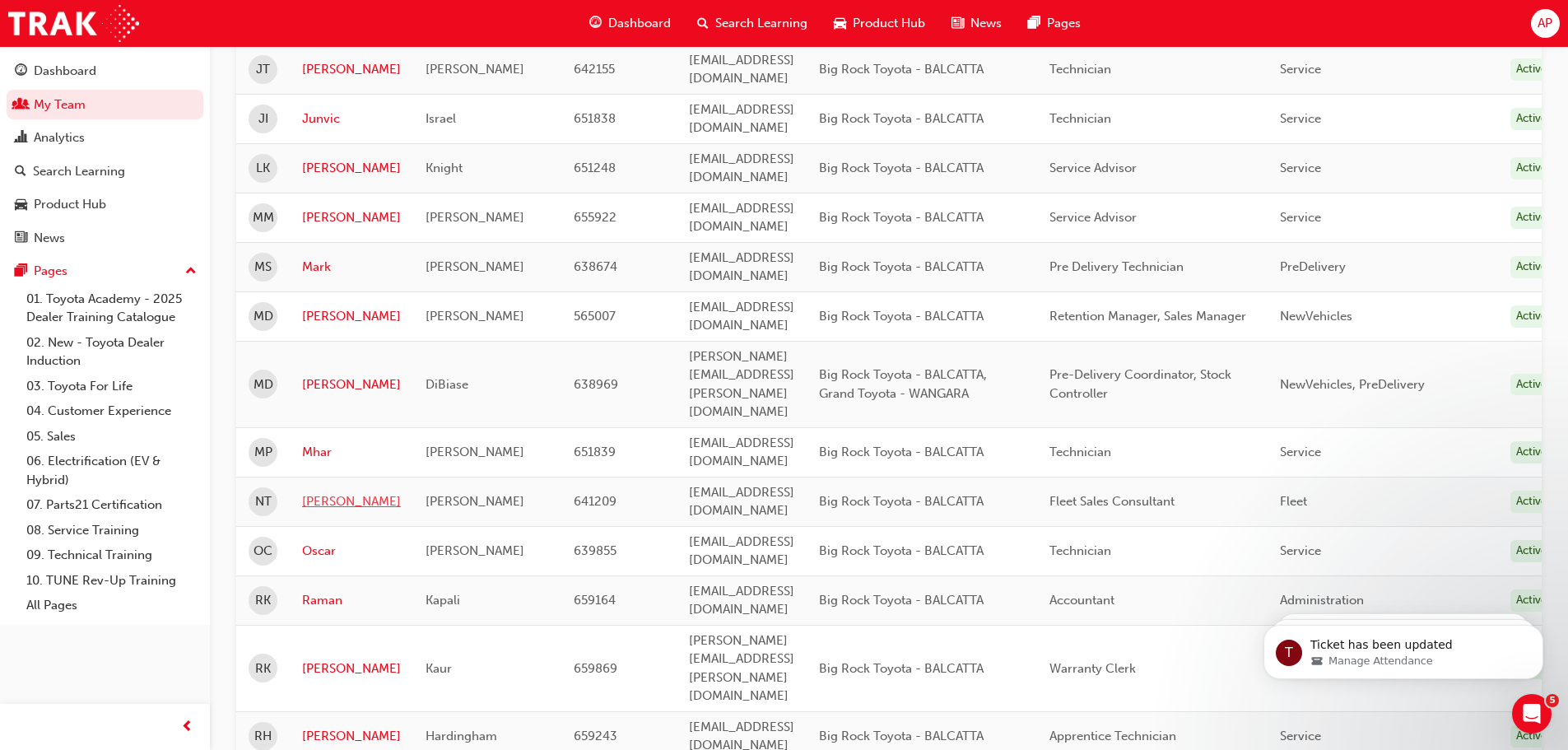
click at [333, 493] on link "Nathan" at bounding box center [351, 502] width 99 height 19
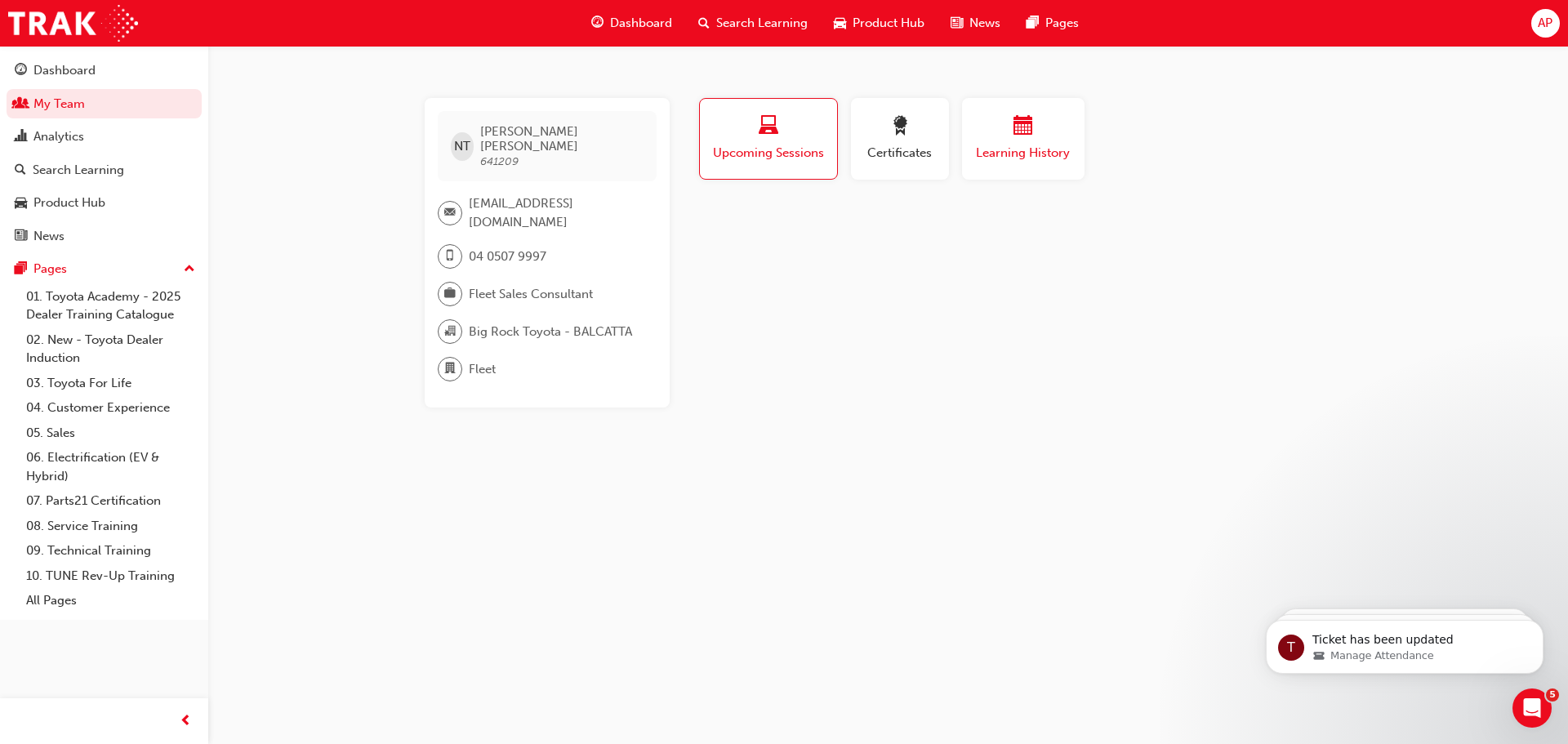
click at [1017, 126] on span "calendar-icon" at bounding box center [1023, 126] width 20 height 22
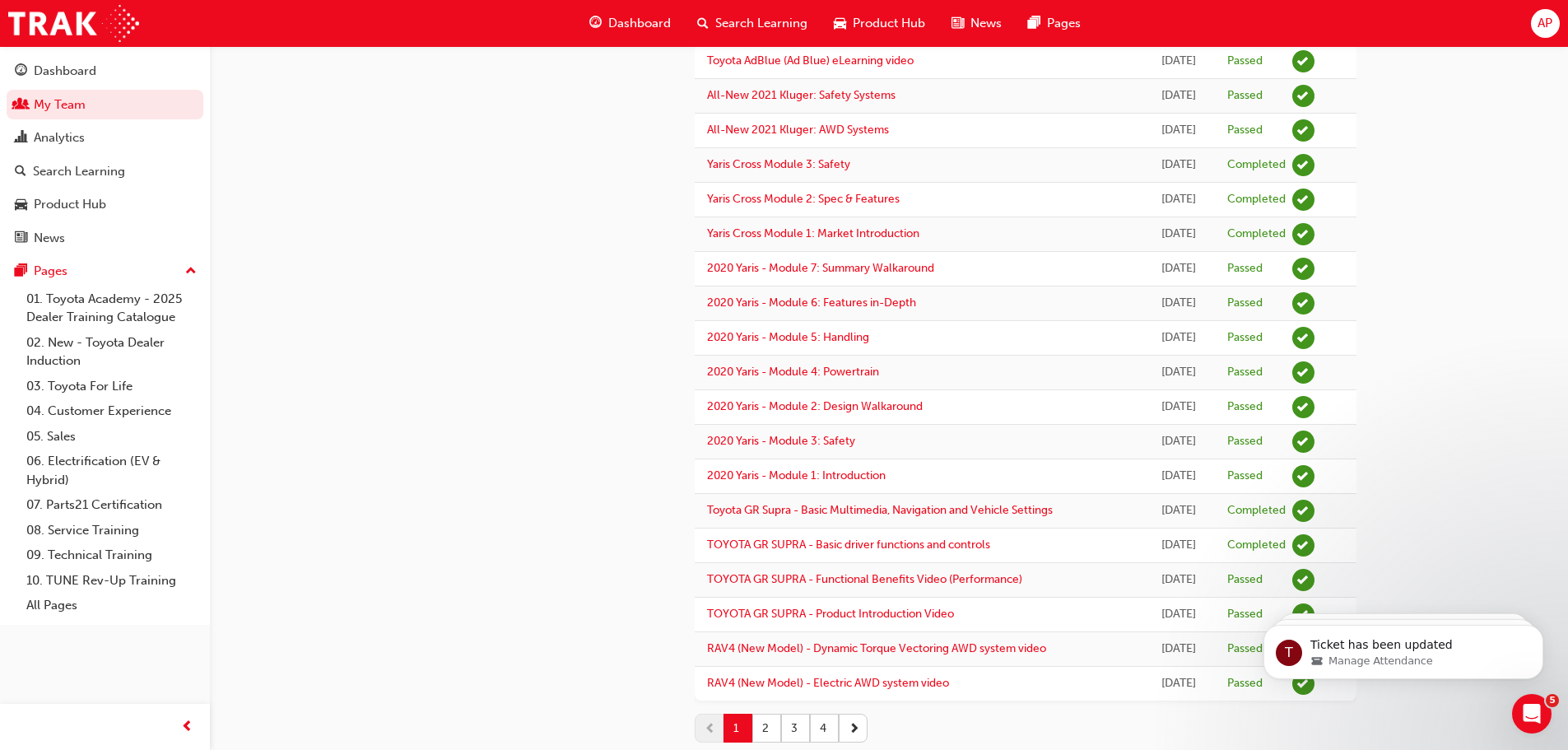
scroll to position [1282, 0]
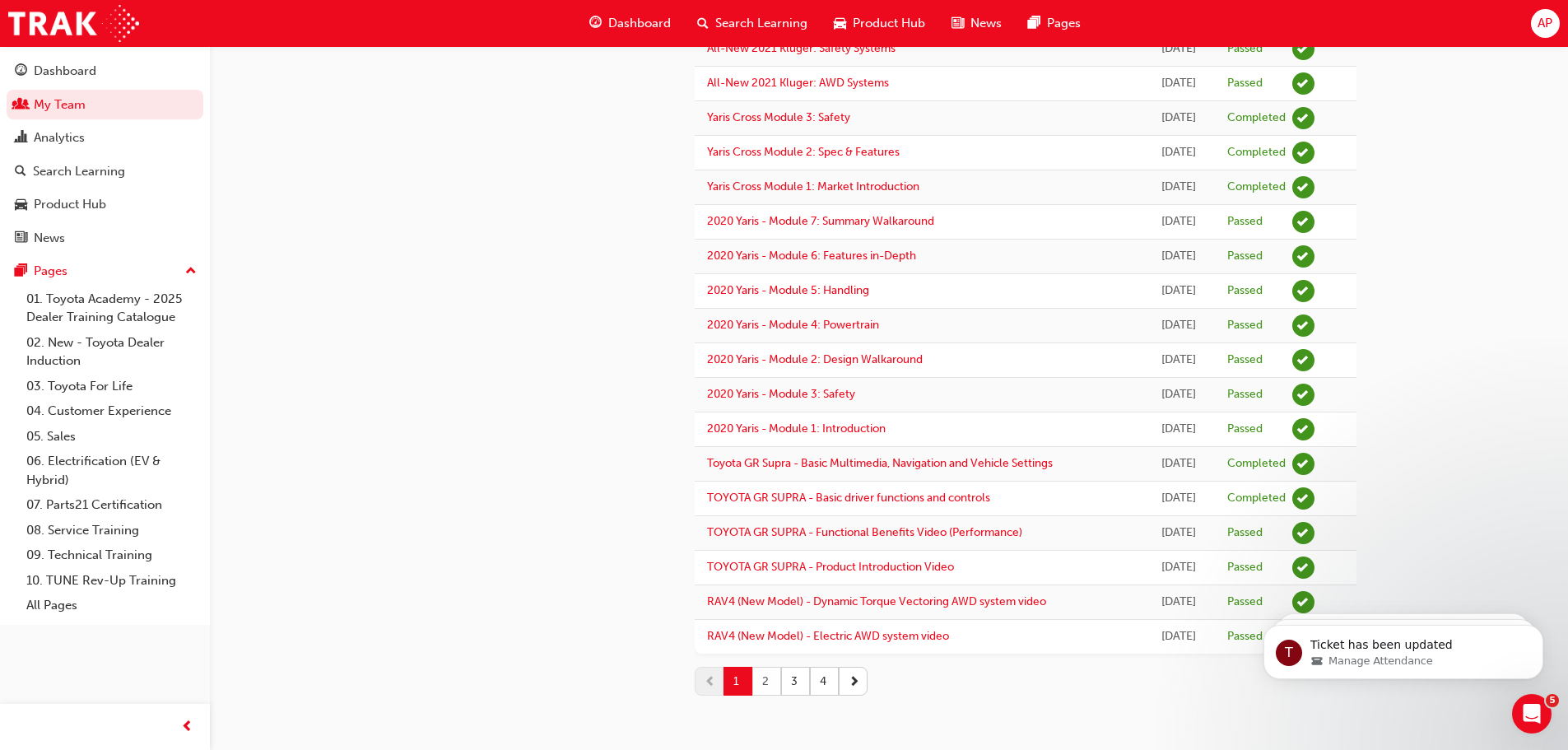
click at [770, 680] on button "2" at bounding box center [766, 681] width 29 height 29
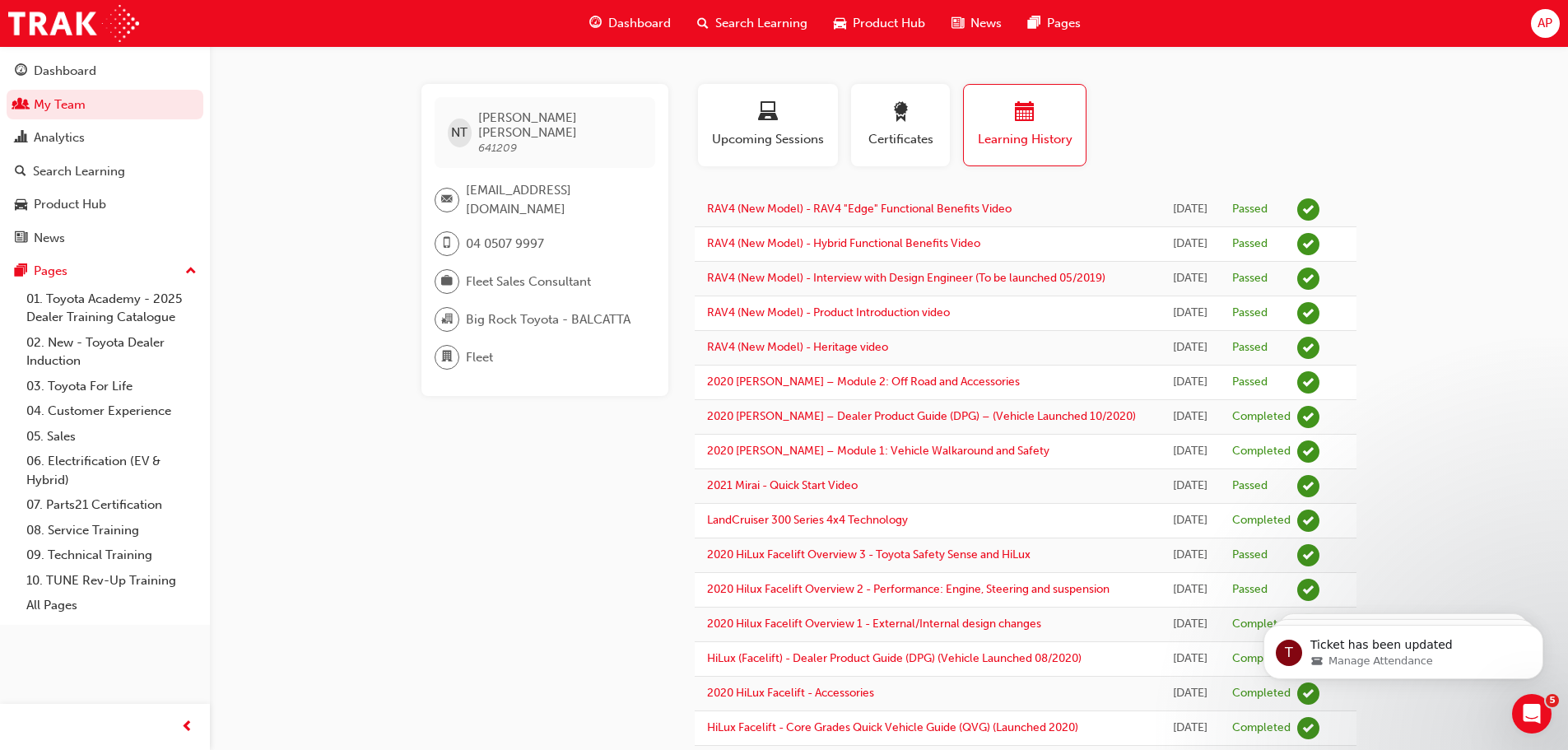
scroll to position [0, 0]
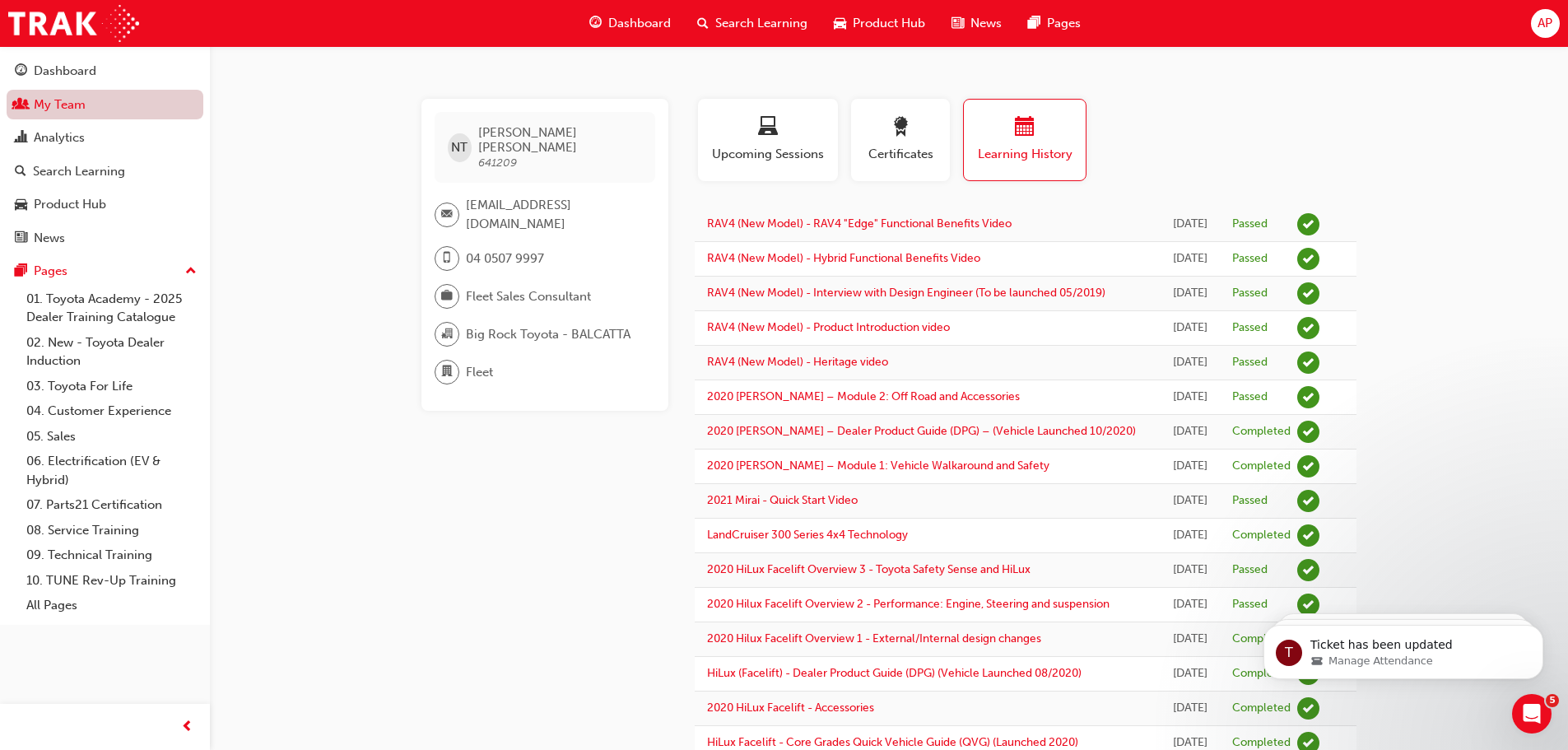
click at [67, 105] on link "My Team" at bounding box center [105, 105] width 197 height 31
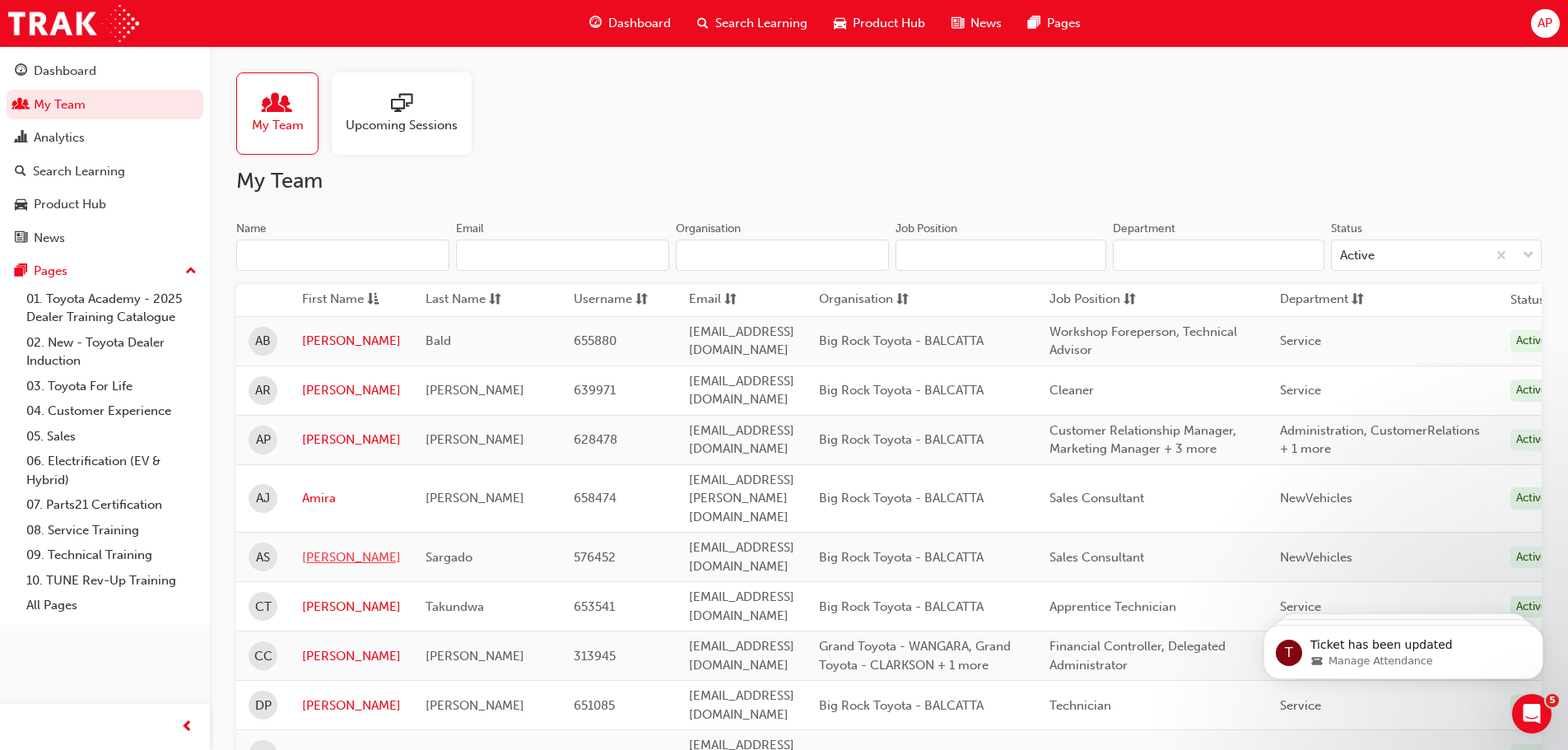
click at [334, 548] on link "Antonio" at bounding box center [351, 558] width 99 height 19
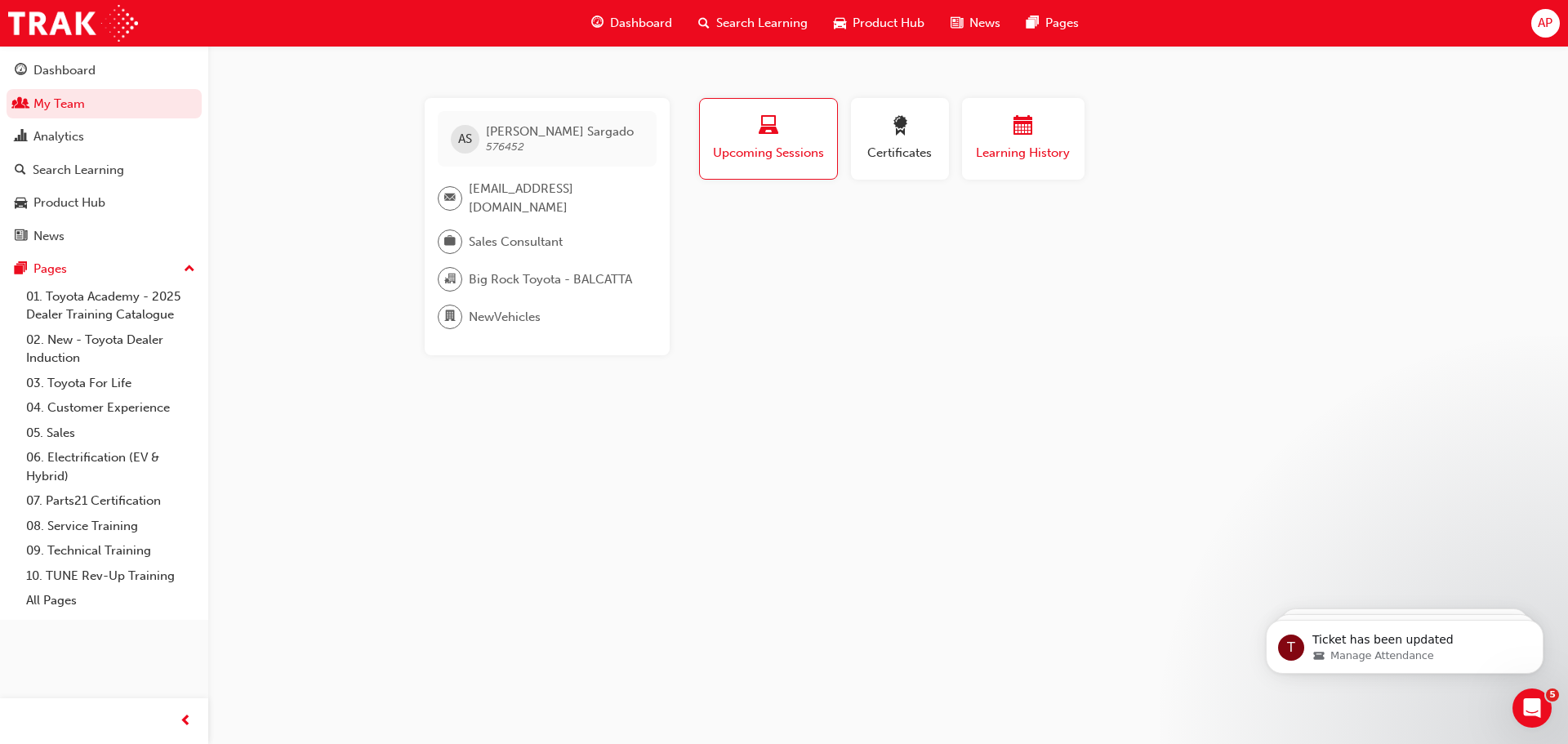
click at [1028, 135] on span "calendar-icon" at bounding box center [1023, 126] width 20 height 22
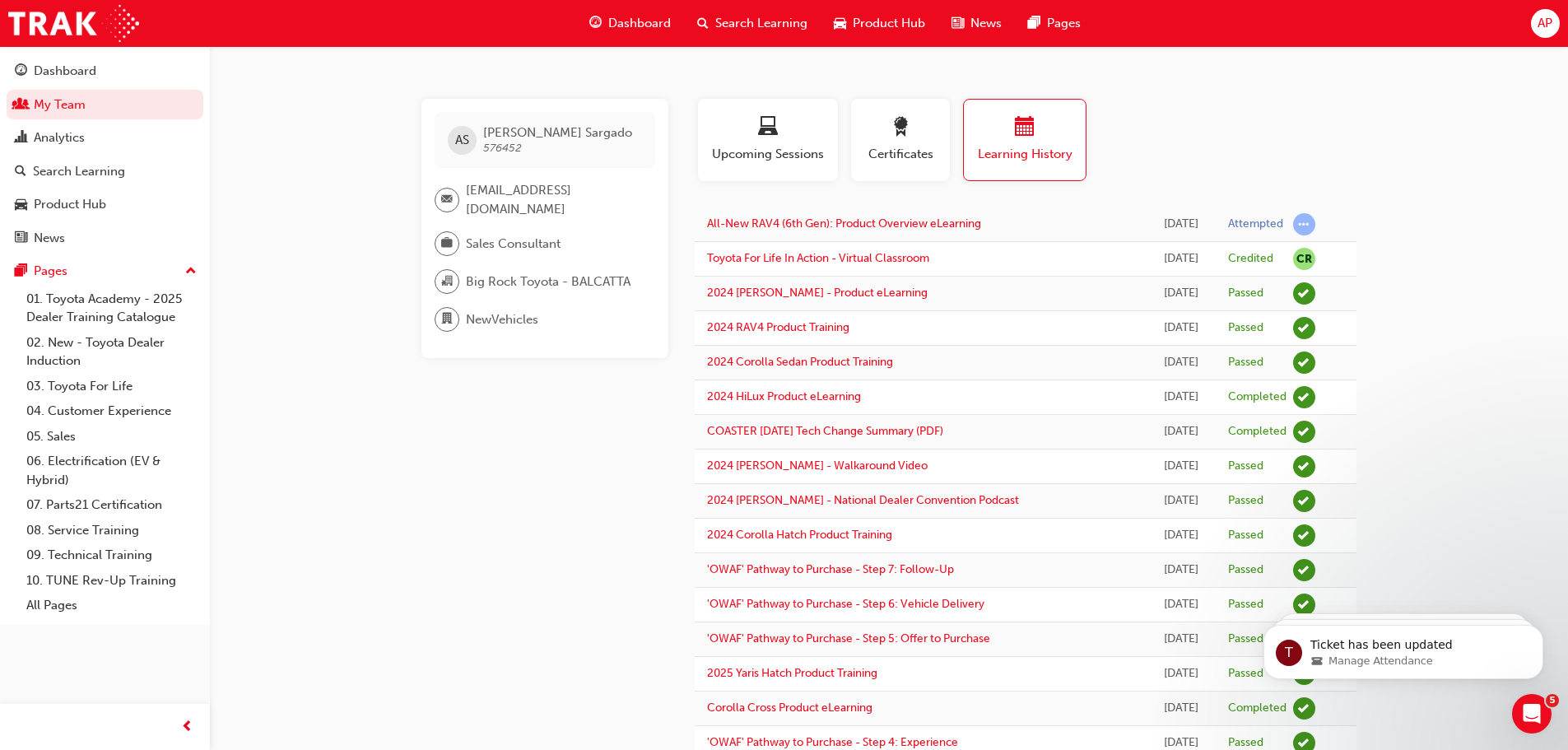
click at [643, 19] on span "Dashboard" at bounding box center [639, 24] width 62 height 19
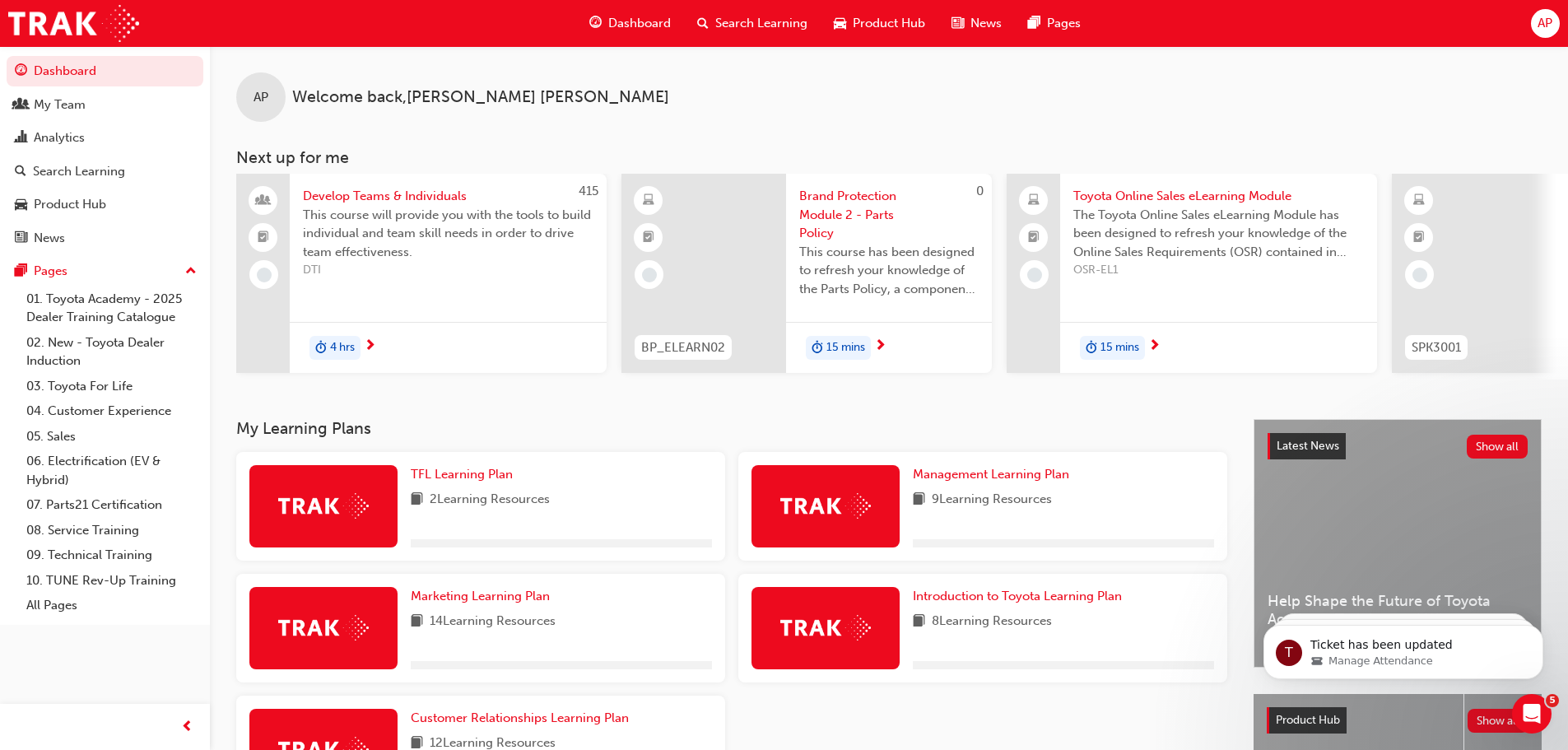
click at [746, 25] on span "Search Learning" at bounding box center [762, 24] width 92 height 19
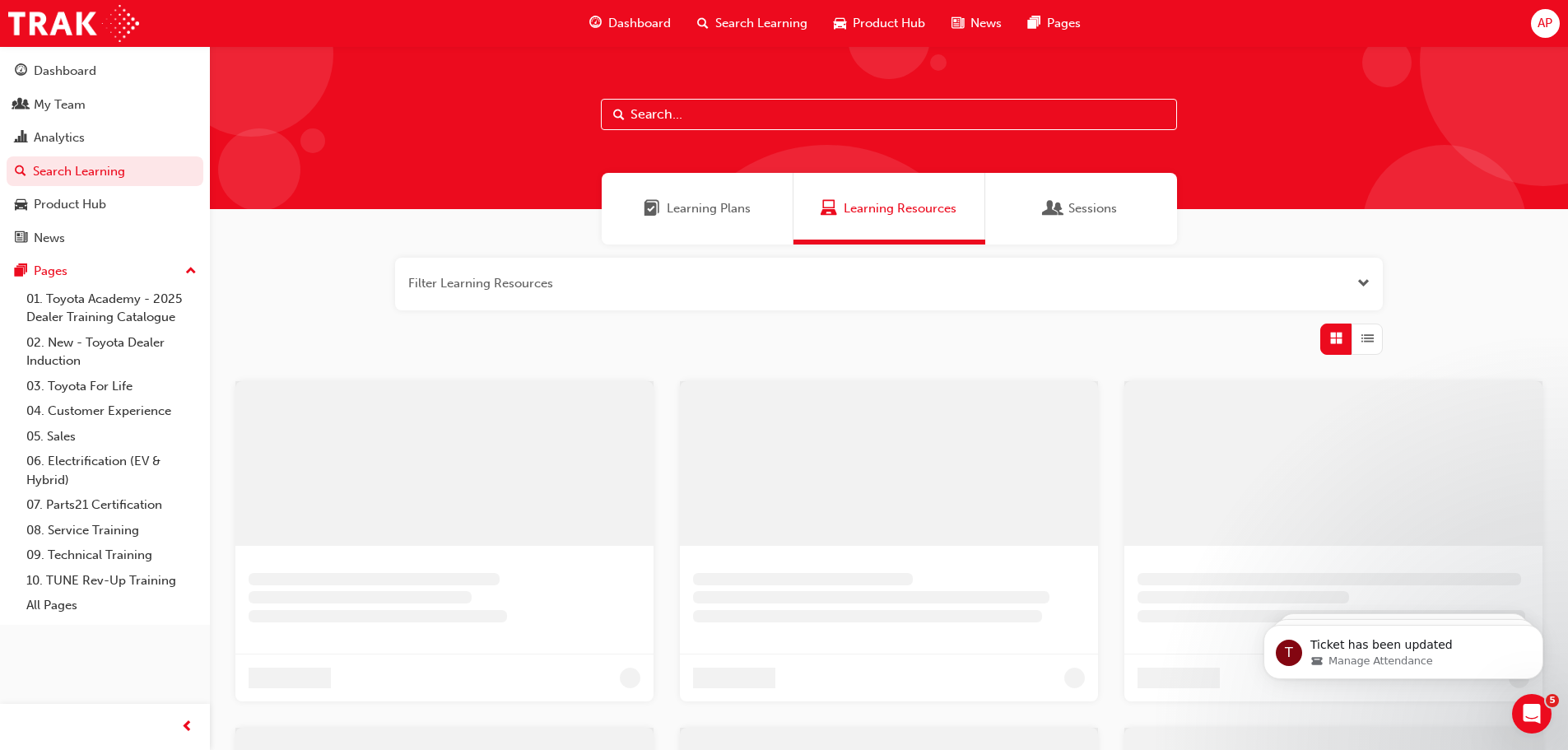
click at [739, 108] on input "text" at bounding box center [889, 114] width 576 height 32
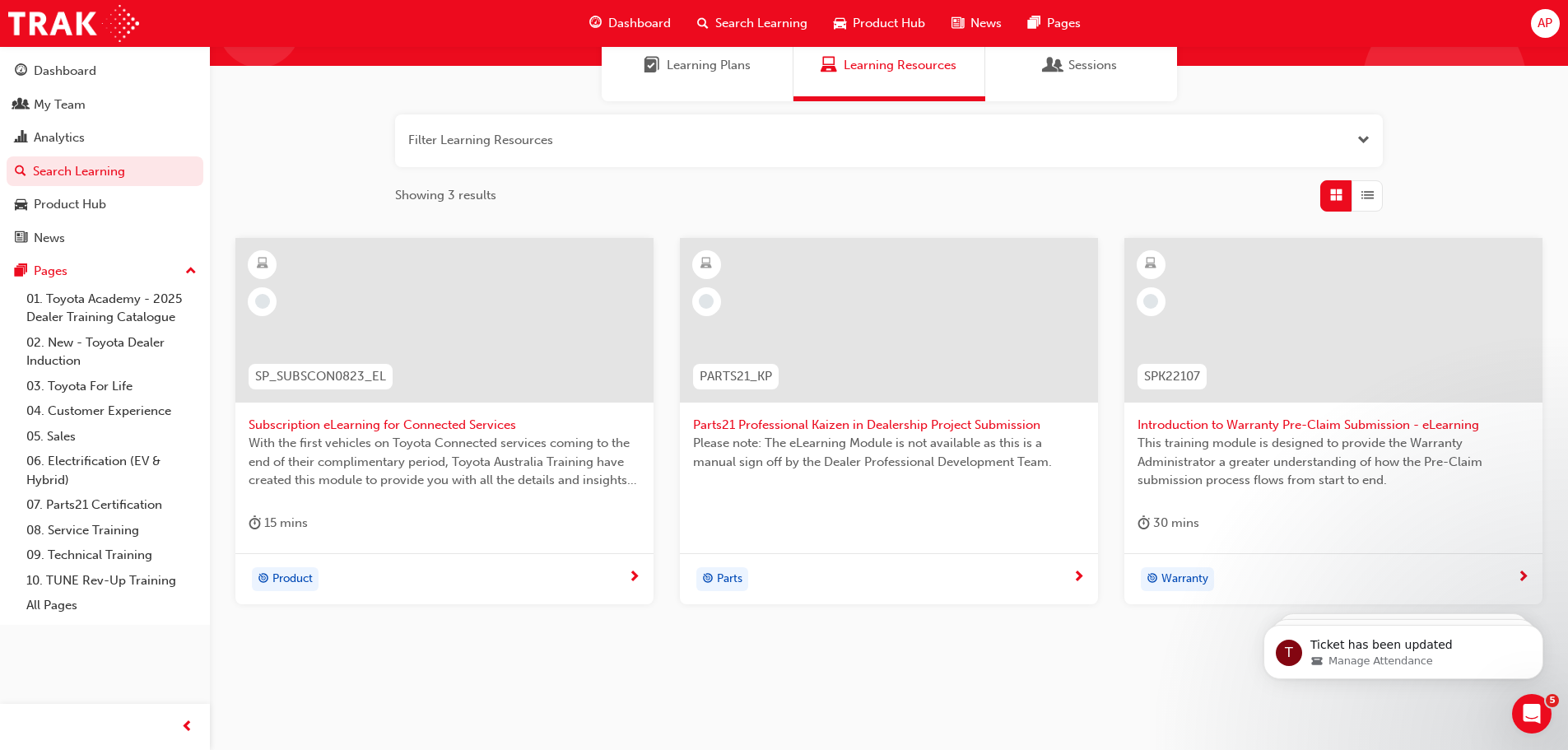
scroll to position [157, 0]
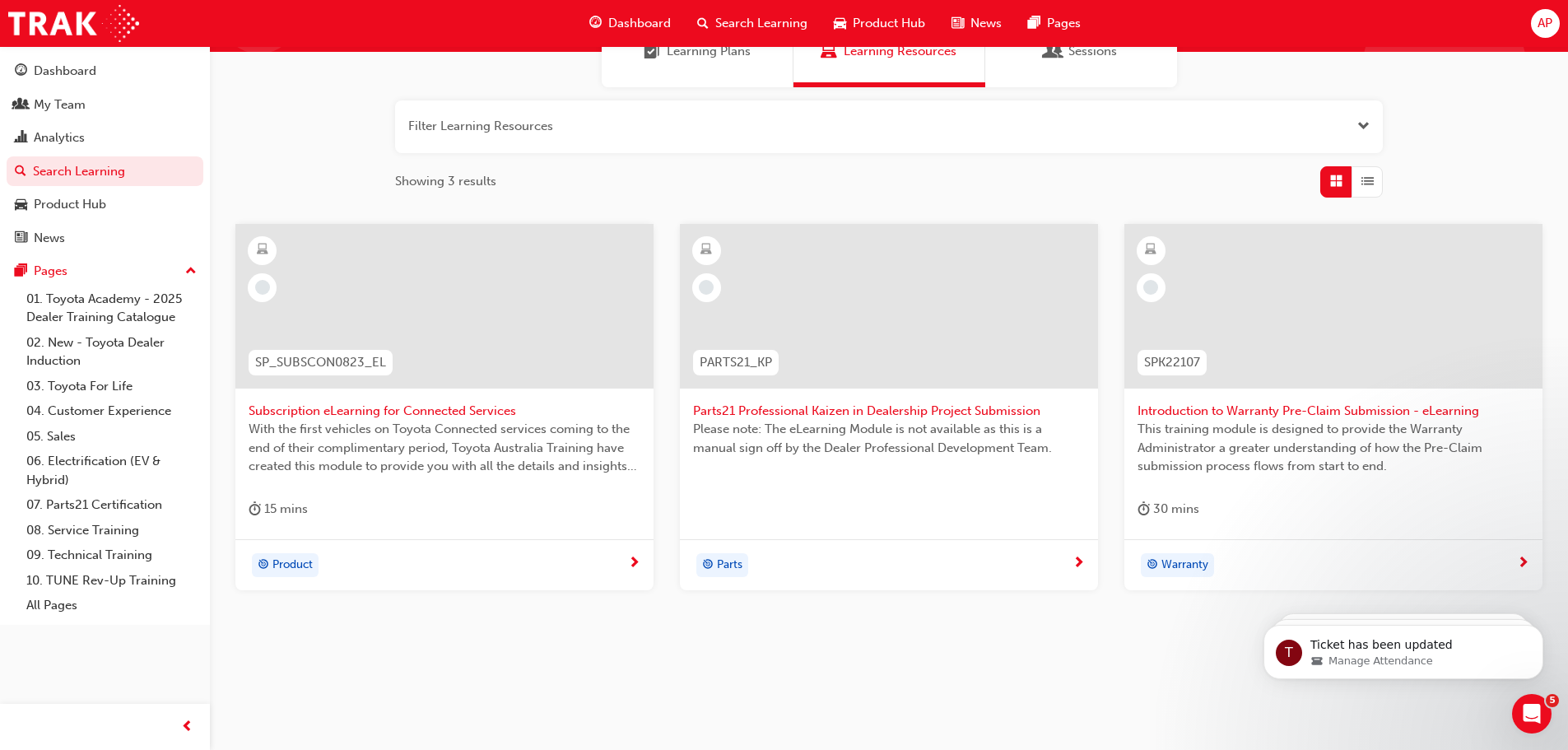
type input "Sub"
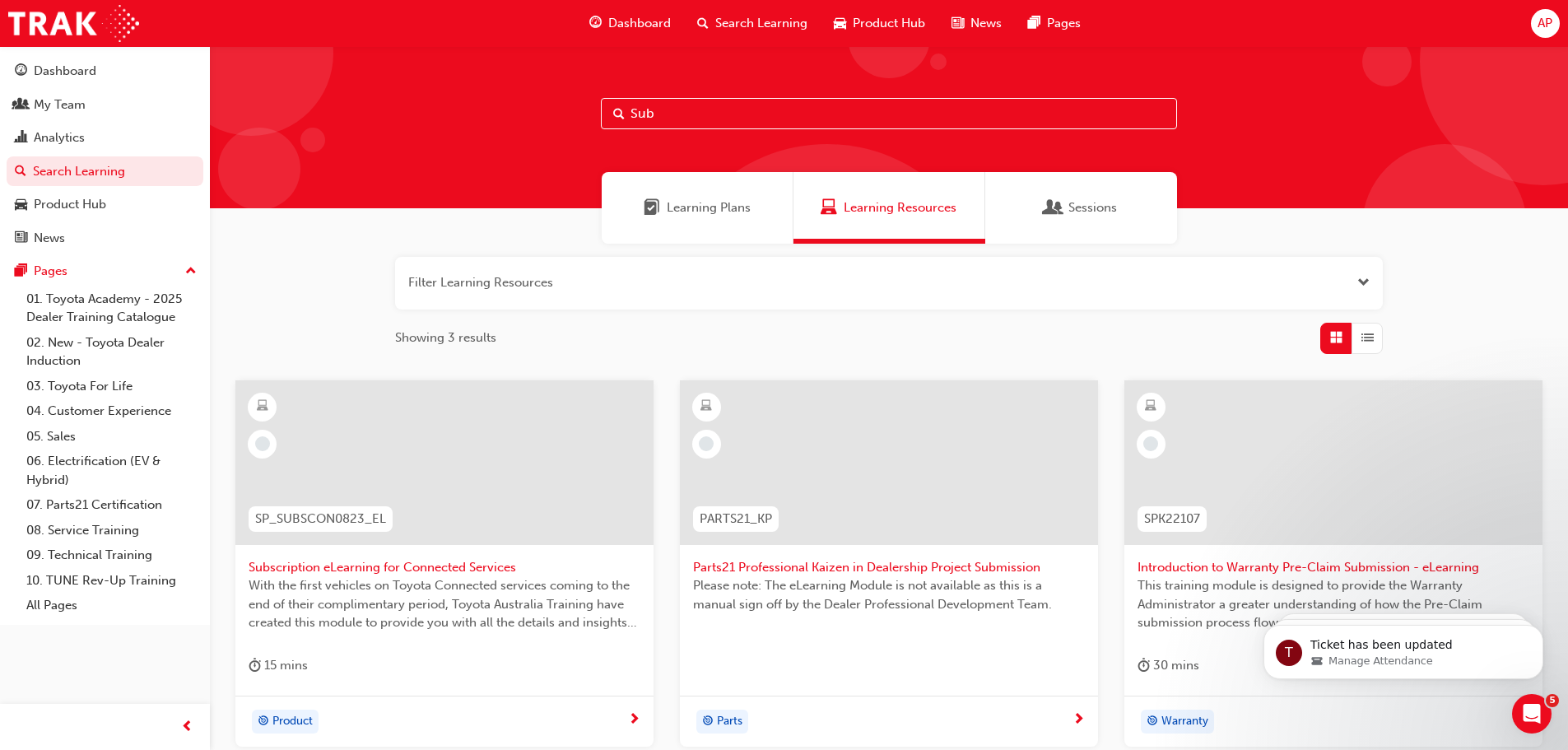
scroll to position [0, 0]
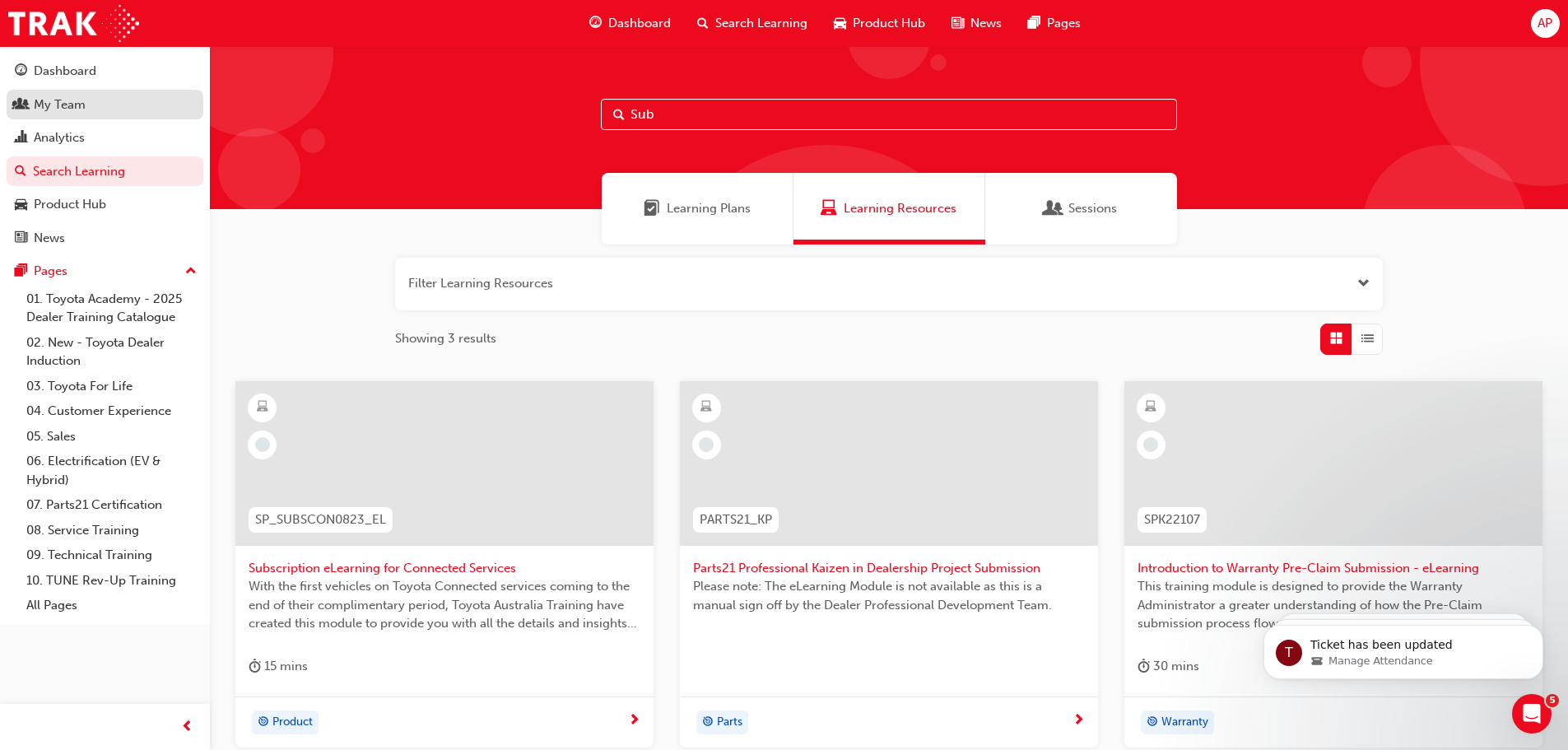
click at [67, 109] on div "My Team" at bounding box center [59, 105] width 52 height 19
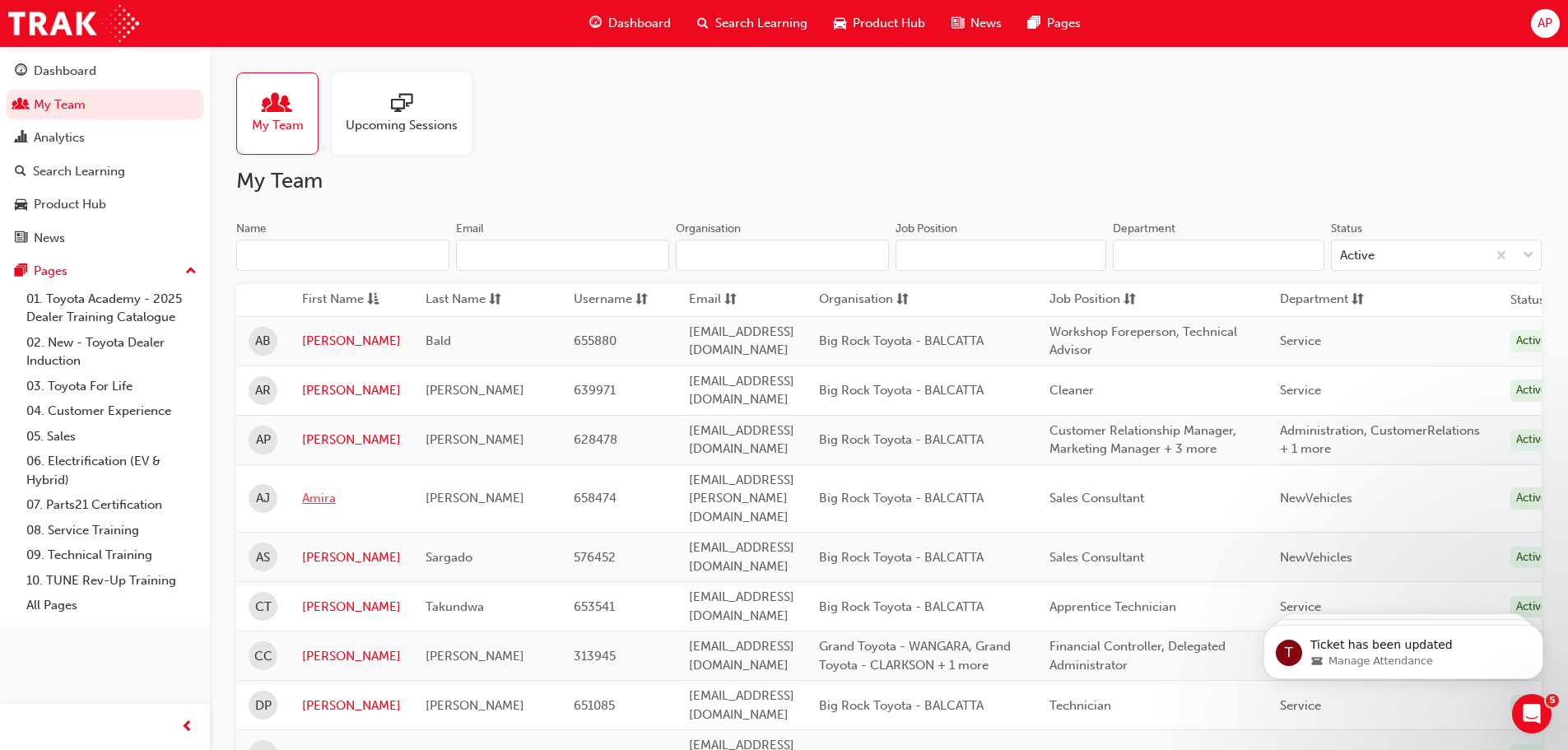
click at [317, 489] on link "Amira" at bounding box center [351, 498] width 99 height 19
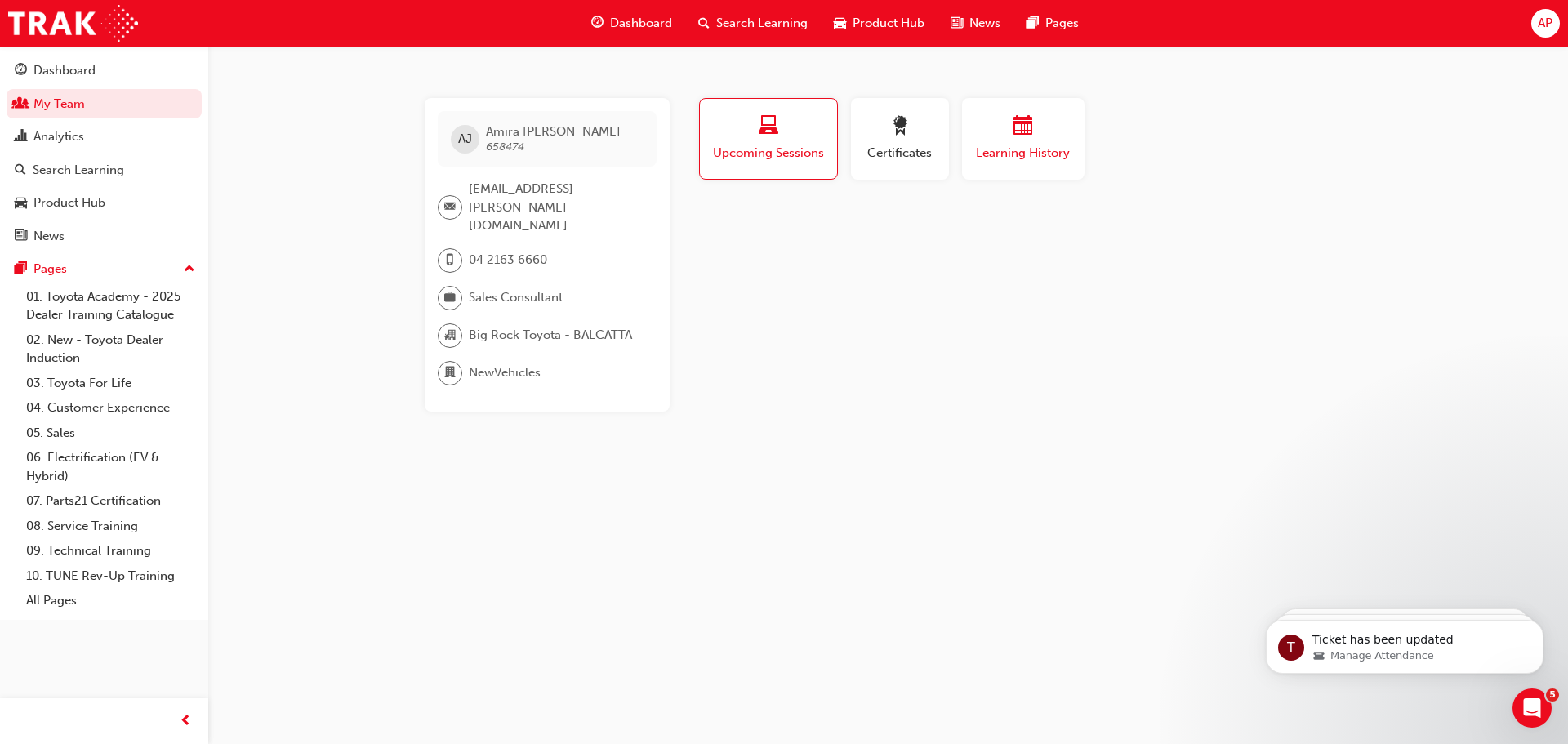
click at [1020, 138] on span "calendar-icon" at bounding box center [1023, 126] width 20 height 22
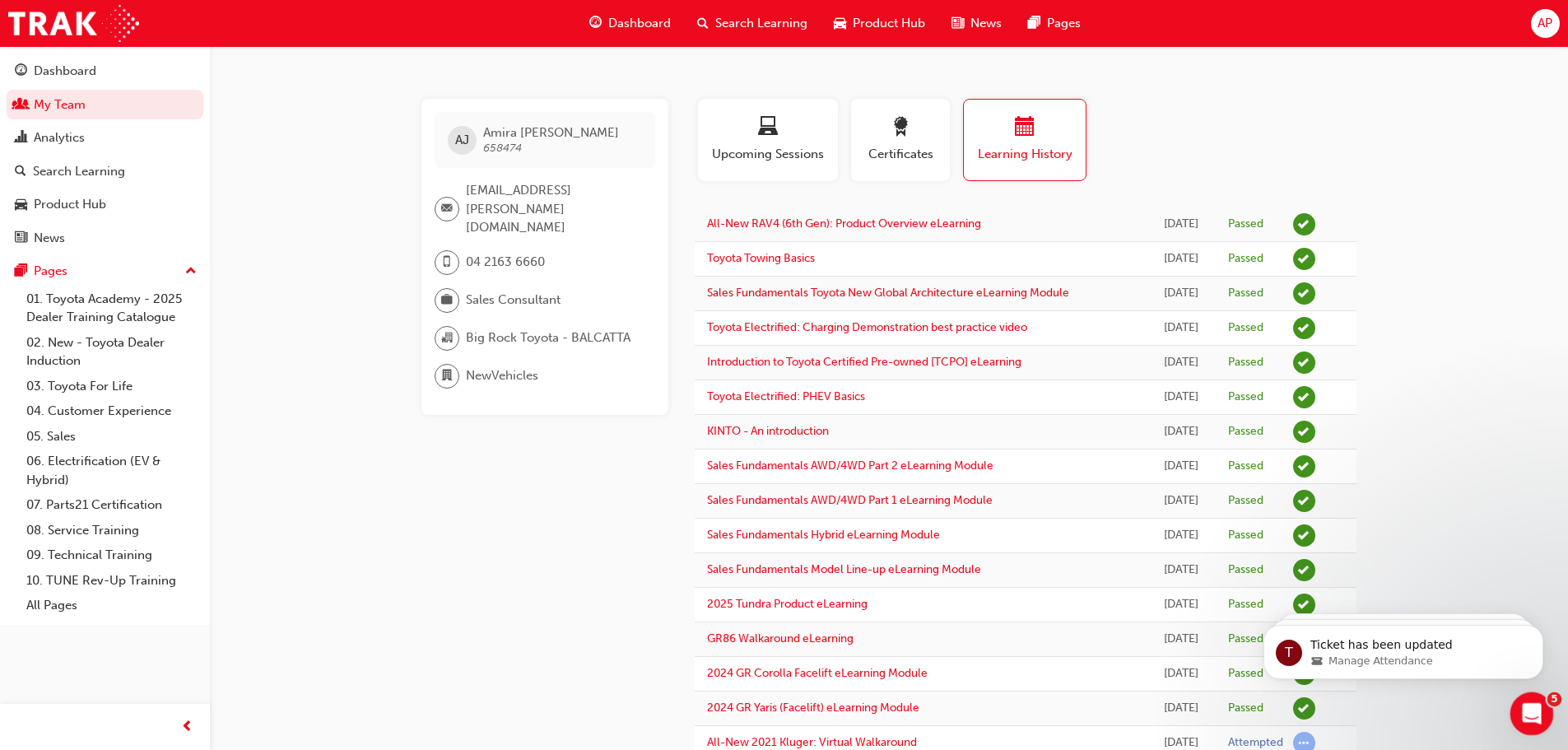
click at [1527, 710] on icon "Open Intercom Messenger" at bounding box center [1530, 712] width 27 height 27
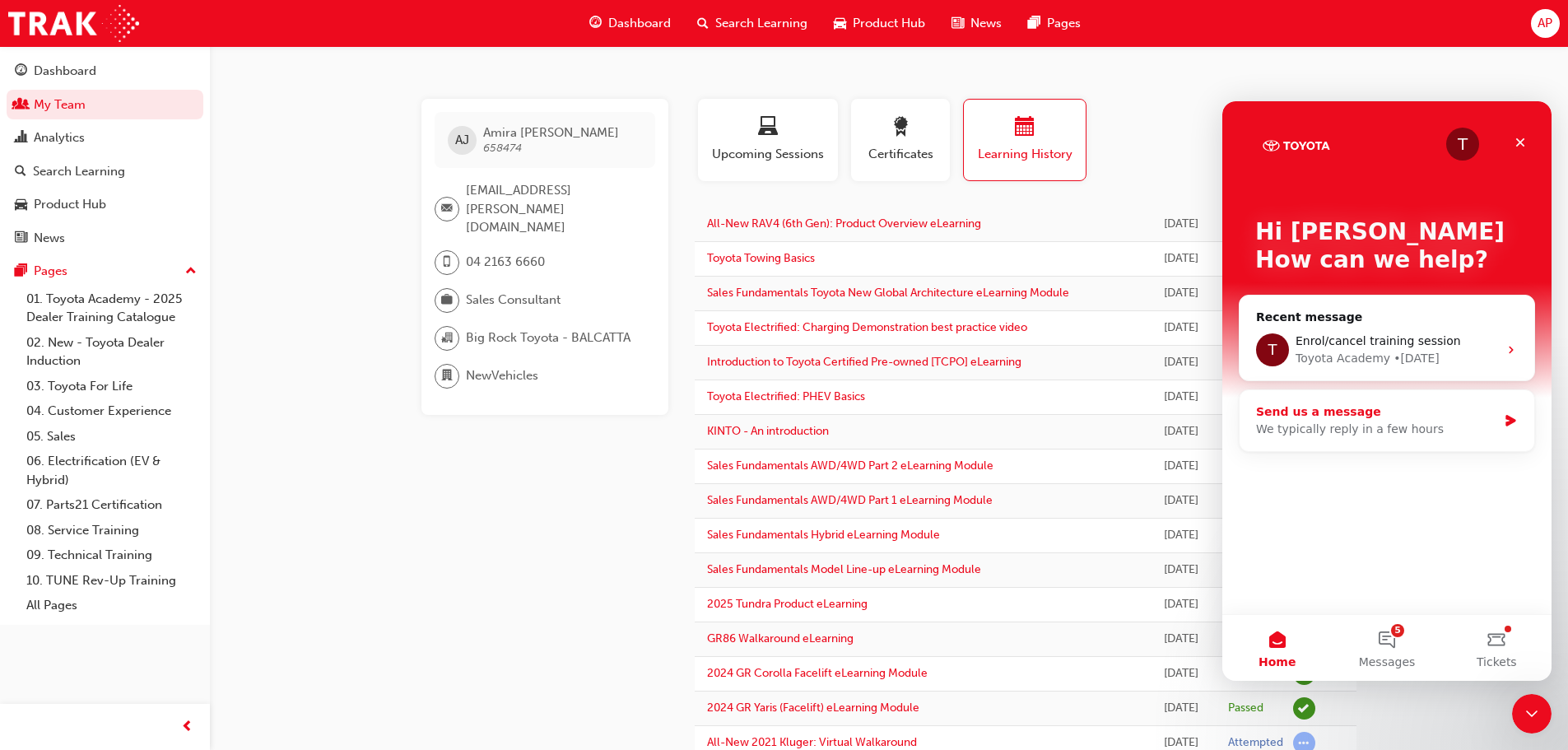
click at [1386, 427] on div "We typically reply in a few hours" at bounding box center [1377, 430] width 241 height 17
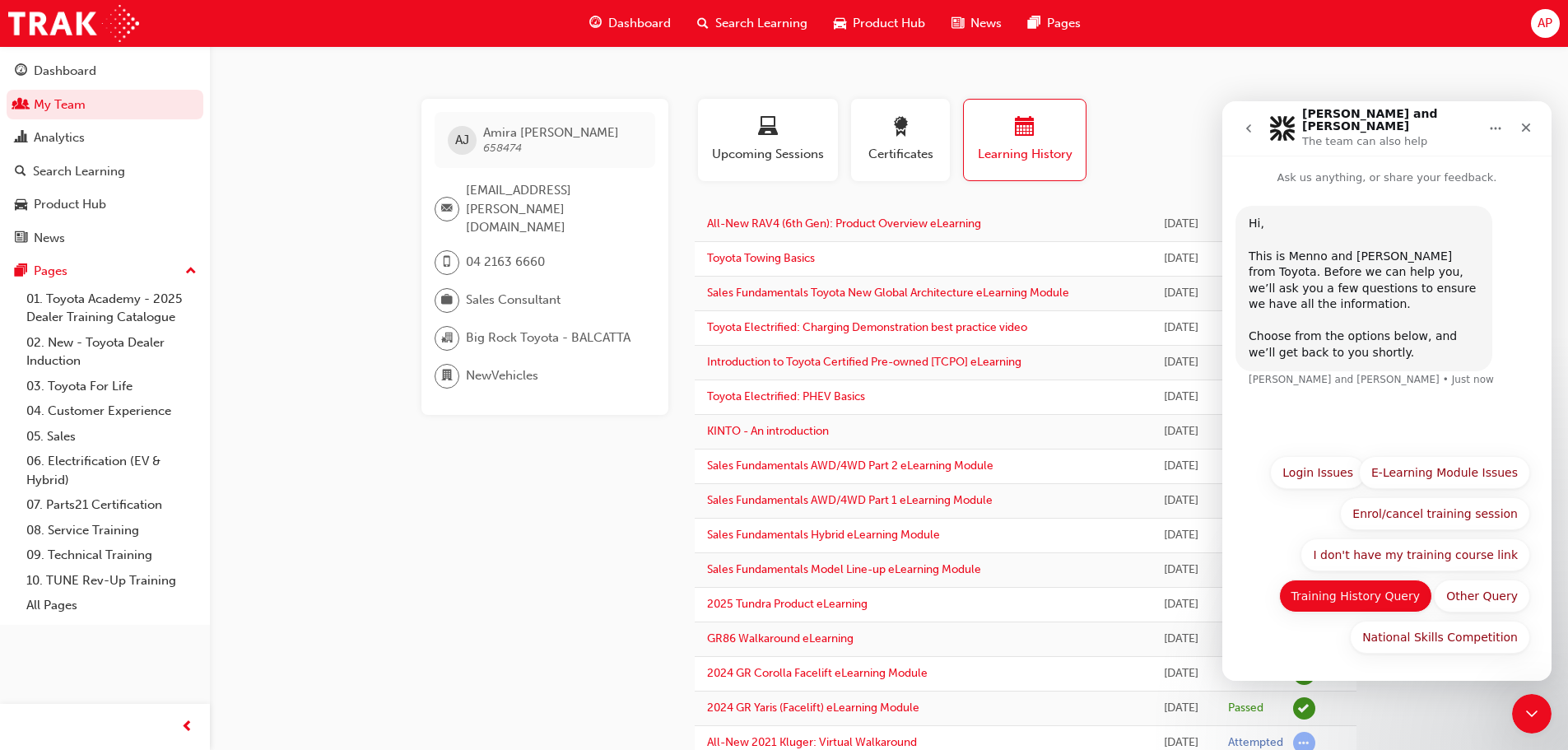
click at [1380, 597] on button "Training History Query" at bounding box center [1356, 596] width 154 height 33
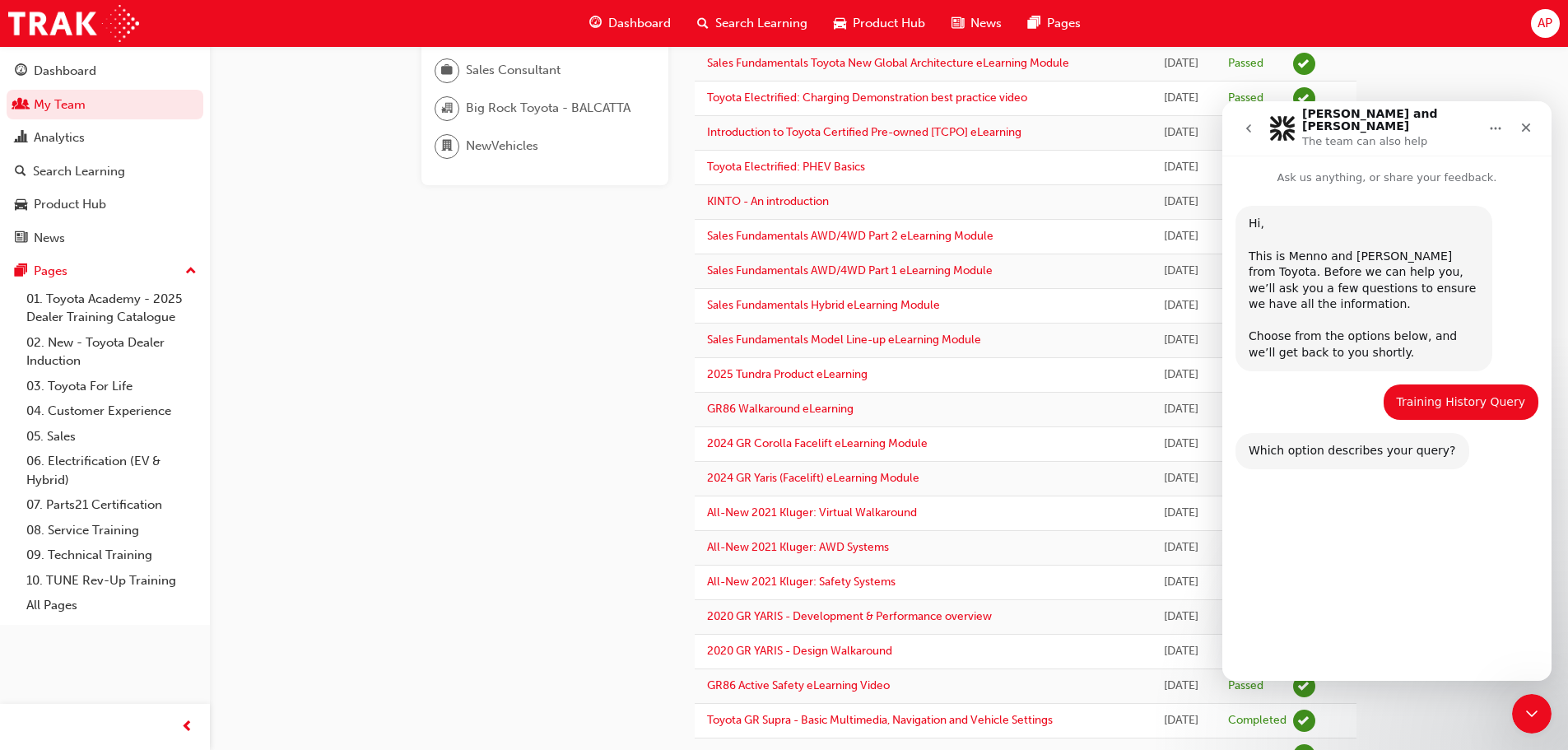
scroll to position [329, 0]
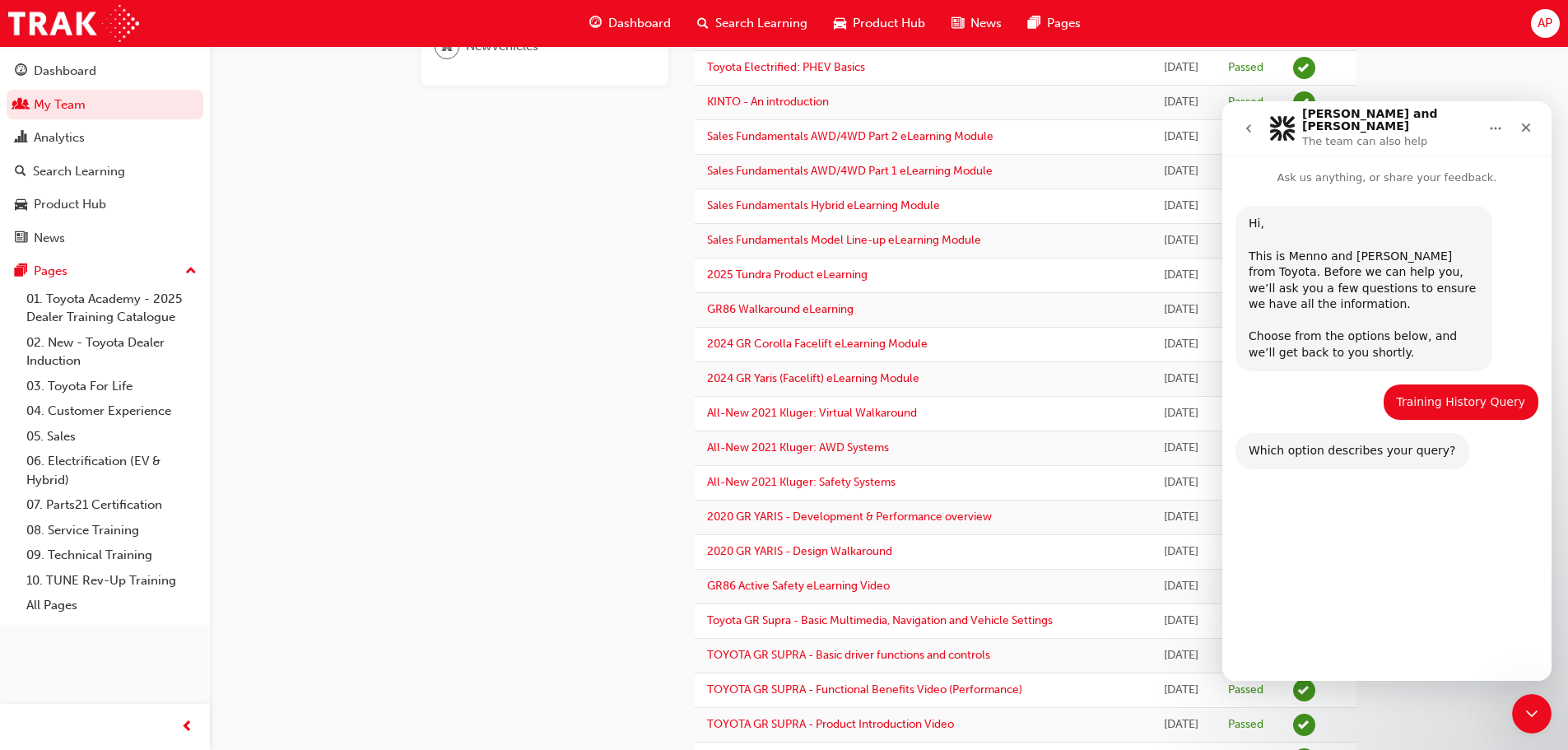
click at [1486, 640] on button "Start over" at bounding box center [1490, 637] width 82 height 33
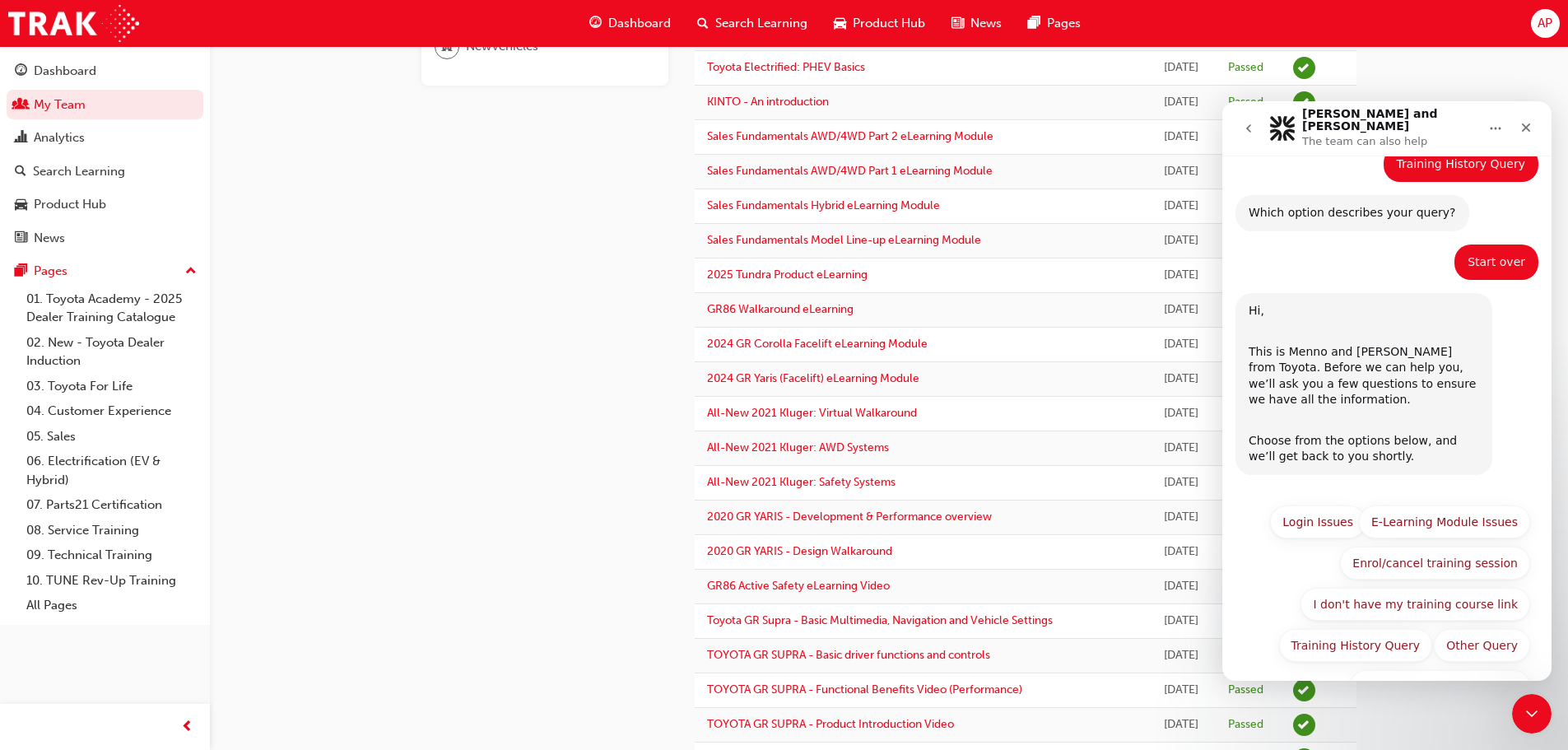
scroll to position [276, 0]
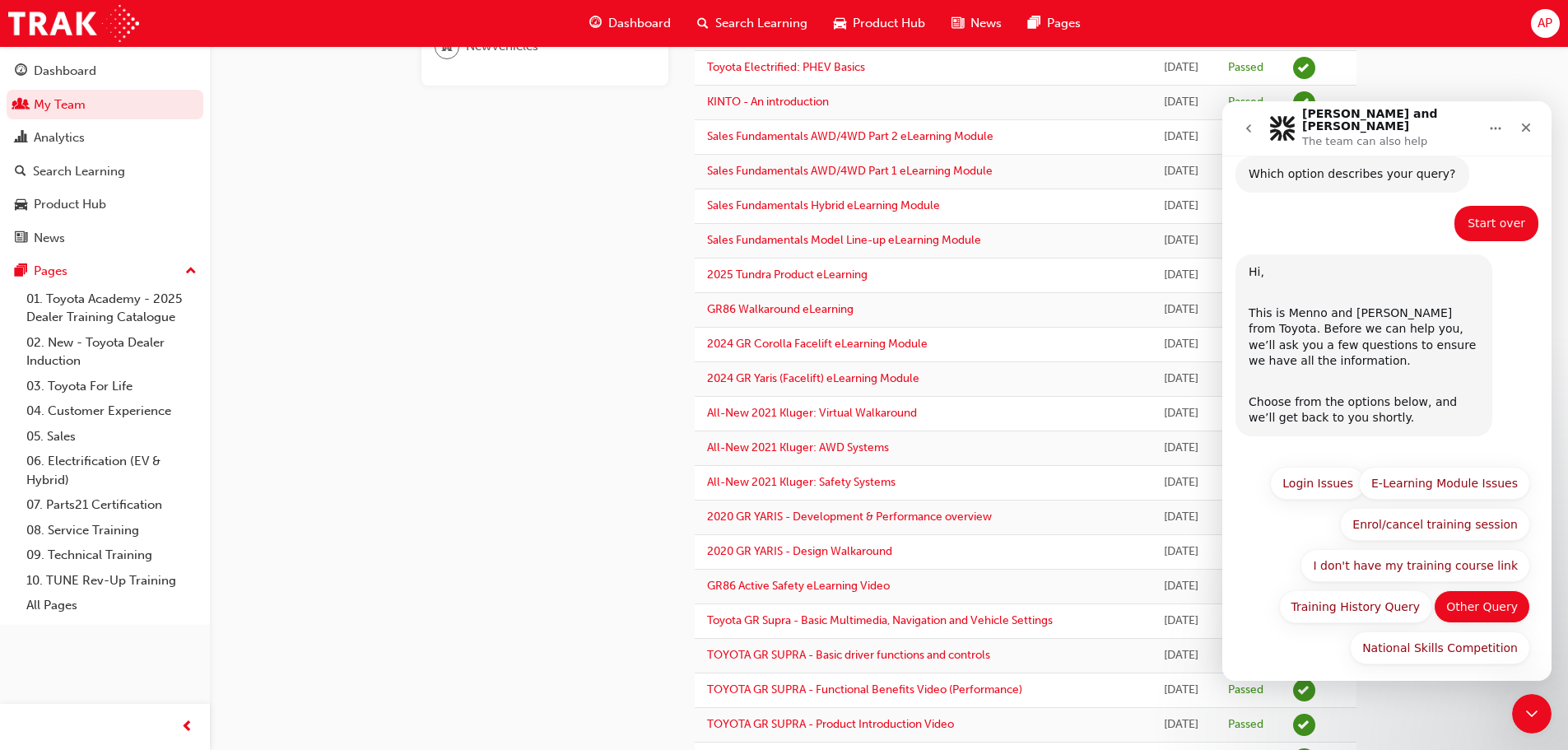
click at [1473, 599] on button "Other Query" at bounding box center [1482, 607] width 97 height 33
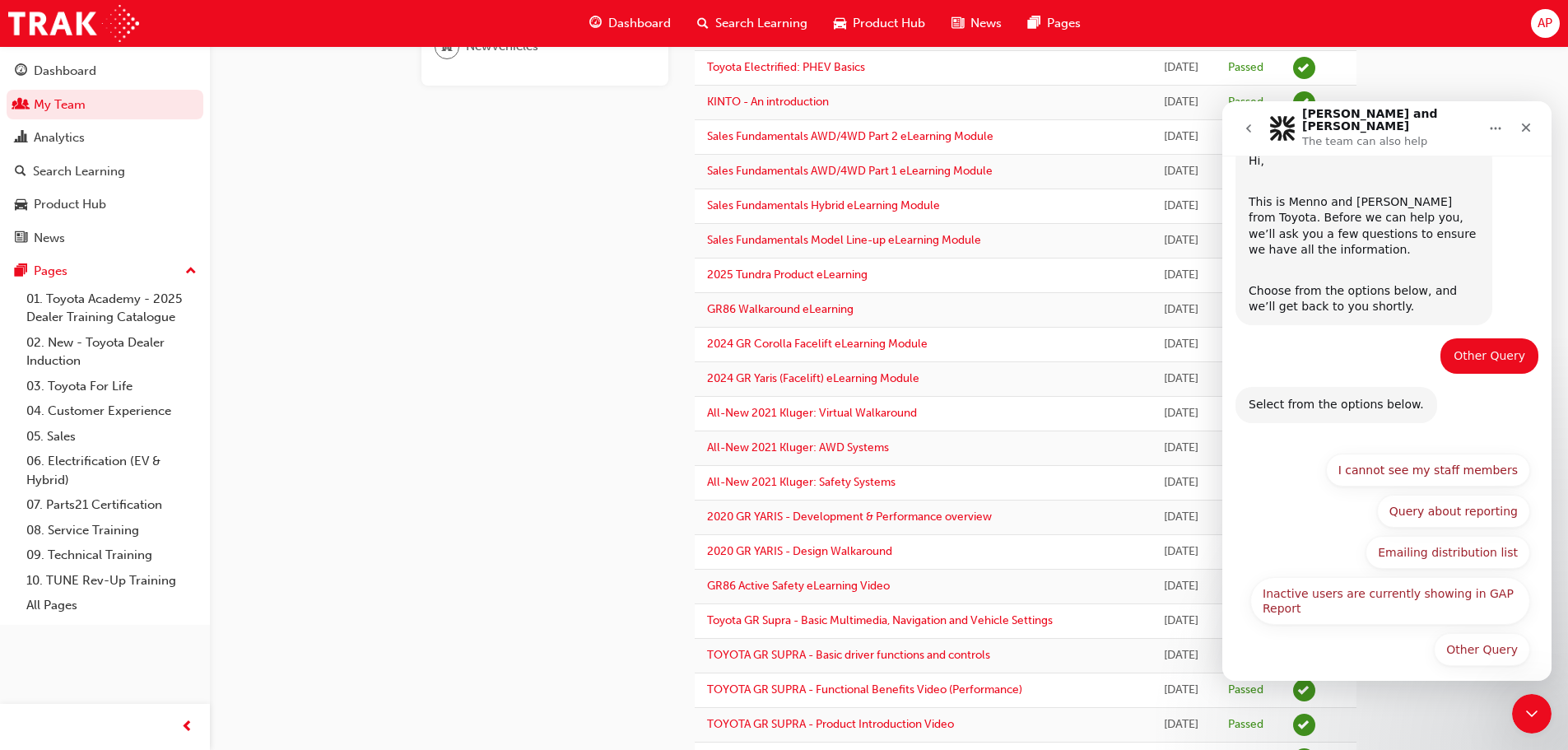
scroll to position [390, 0]
click at [1464, 500] on button "Query about reporting" at bounding box center [1454, 509] width 153 height 33
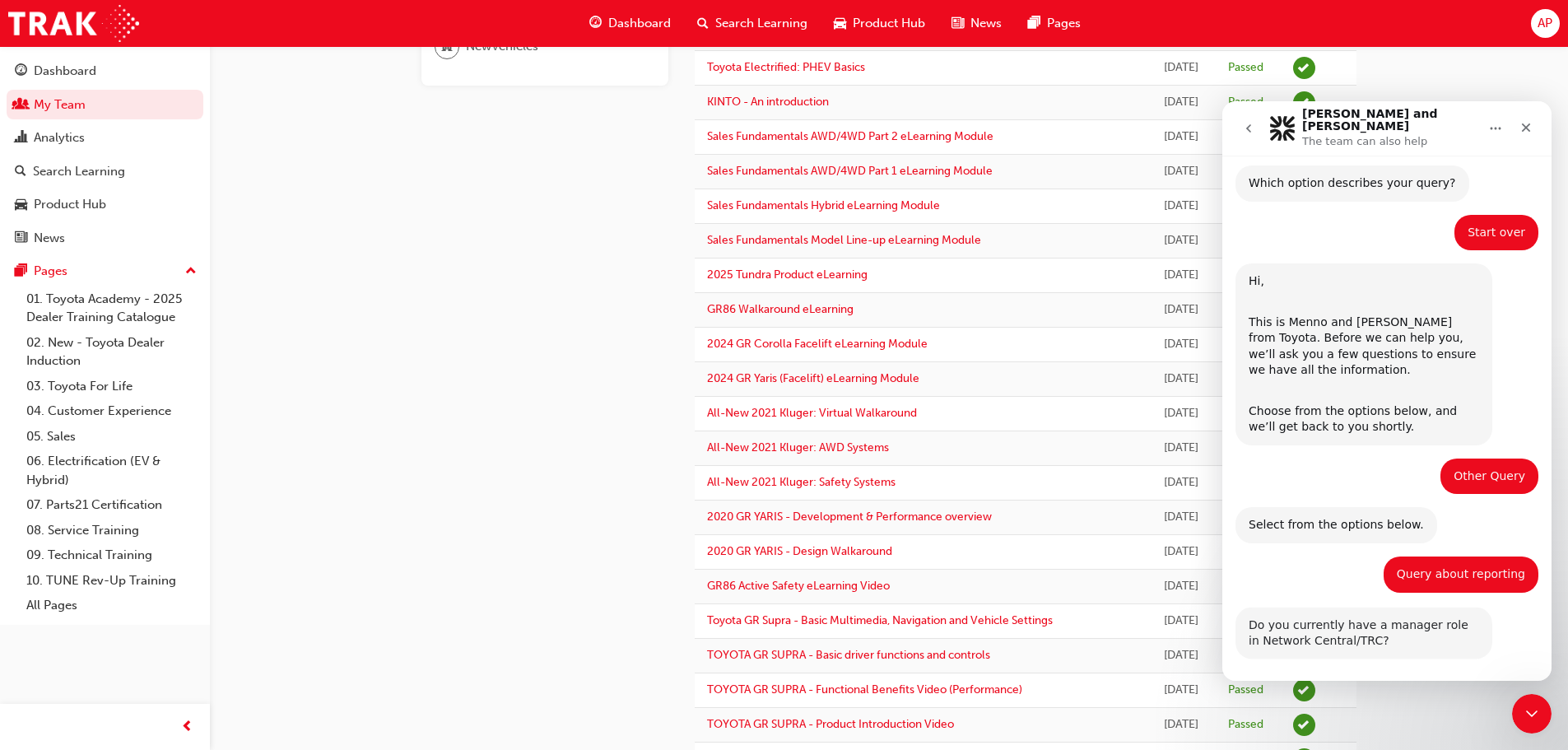
scroll to position [326, 0]
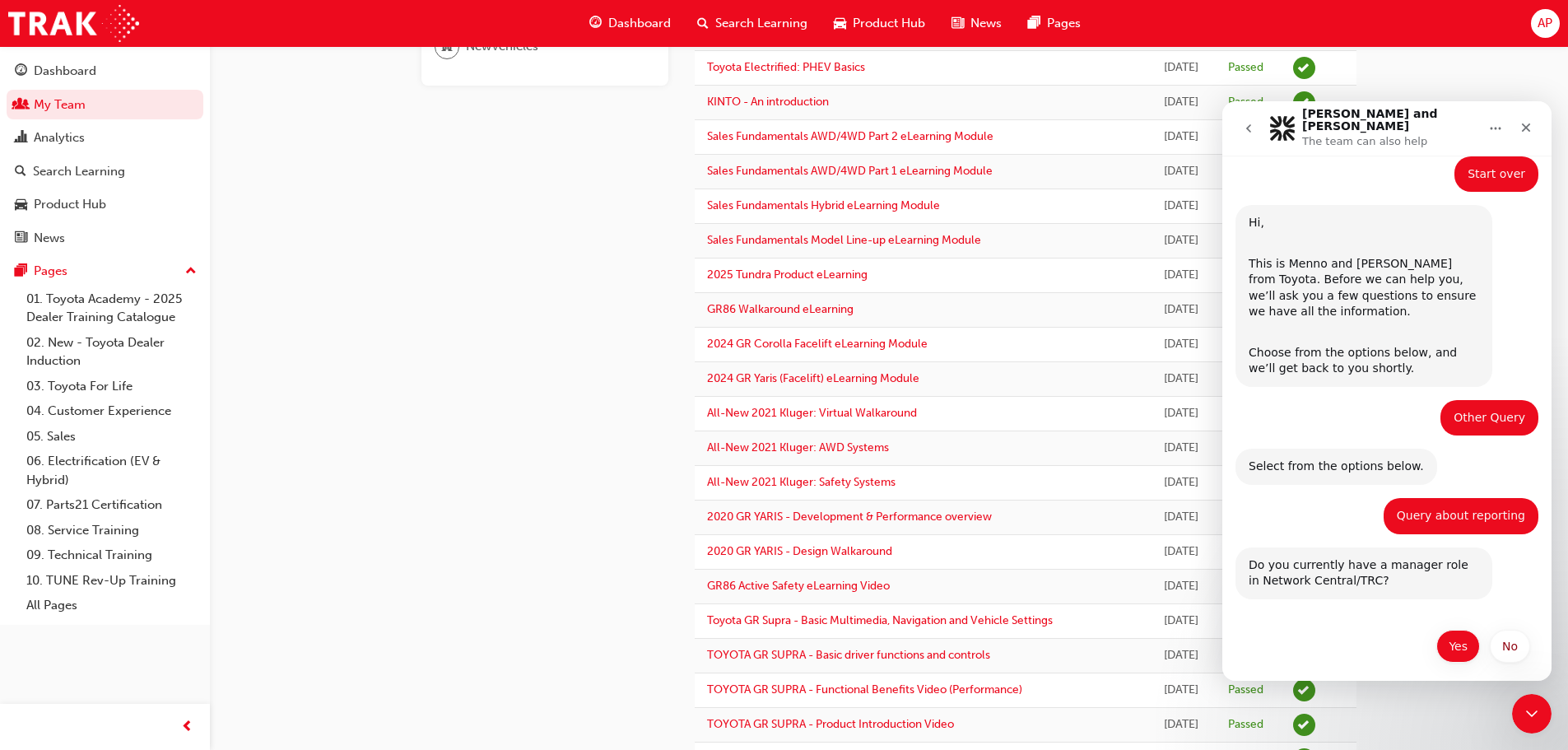
click at [1447, 639] on button "Yes" at bounding box center [1459, 646] width 44 height 33
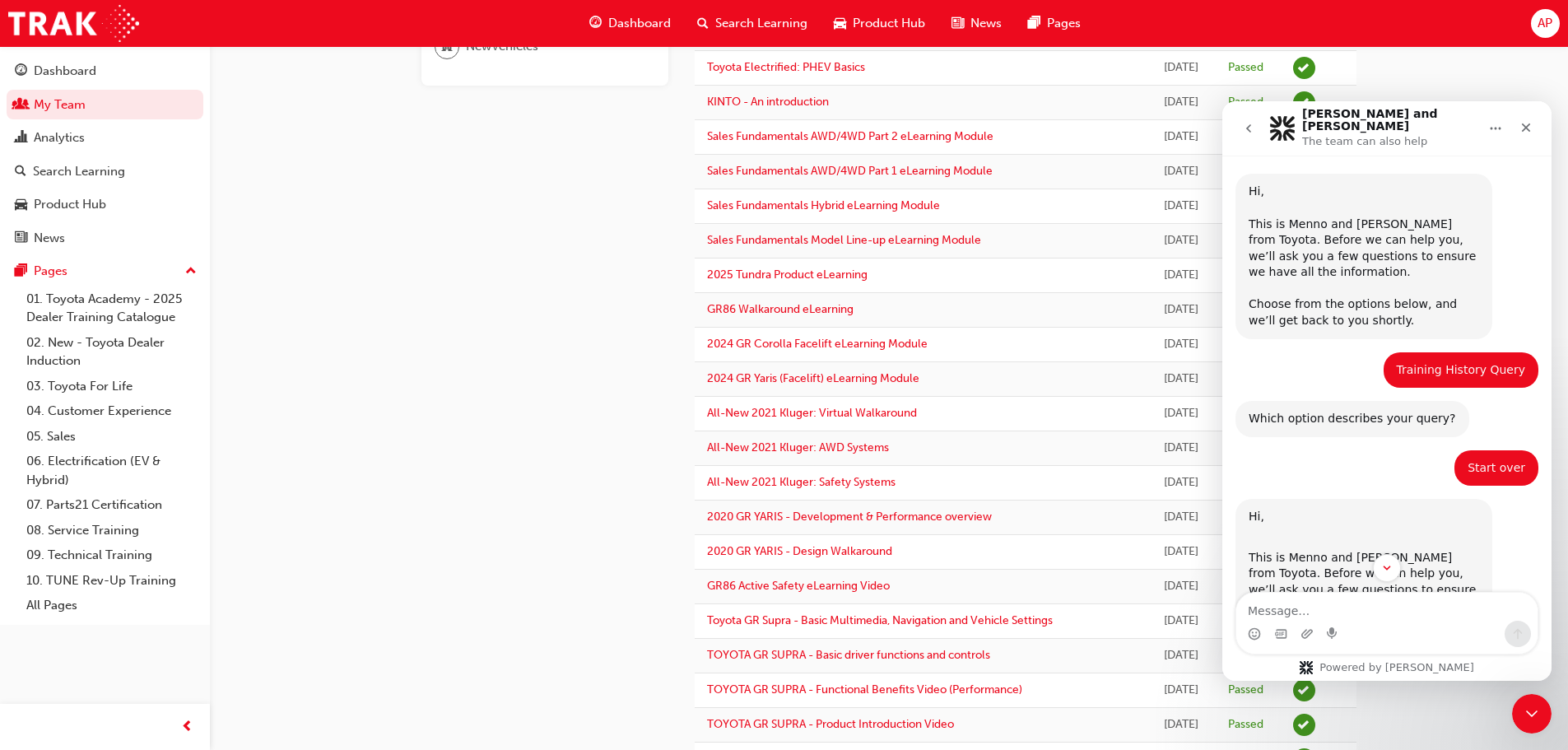
scroll to position [0, 0]
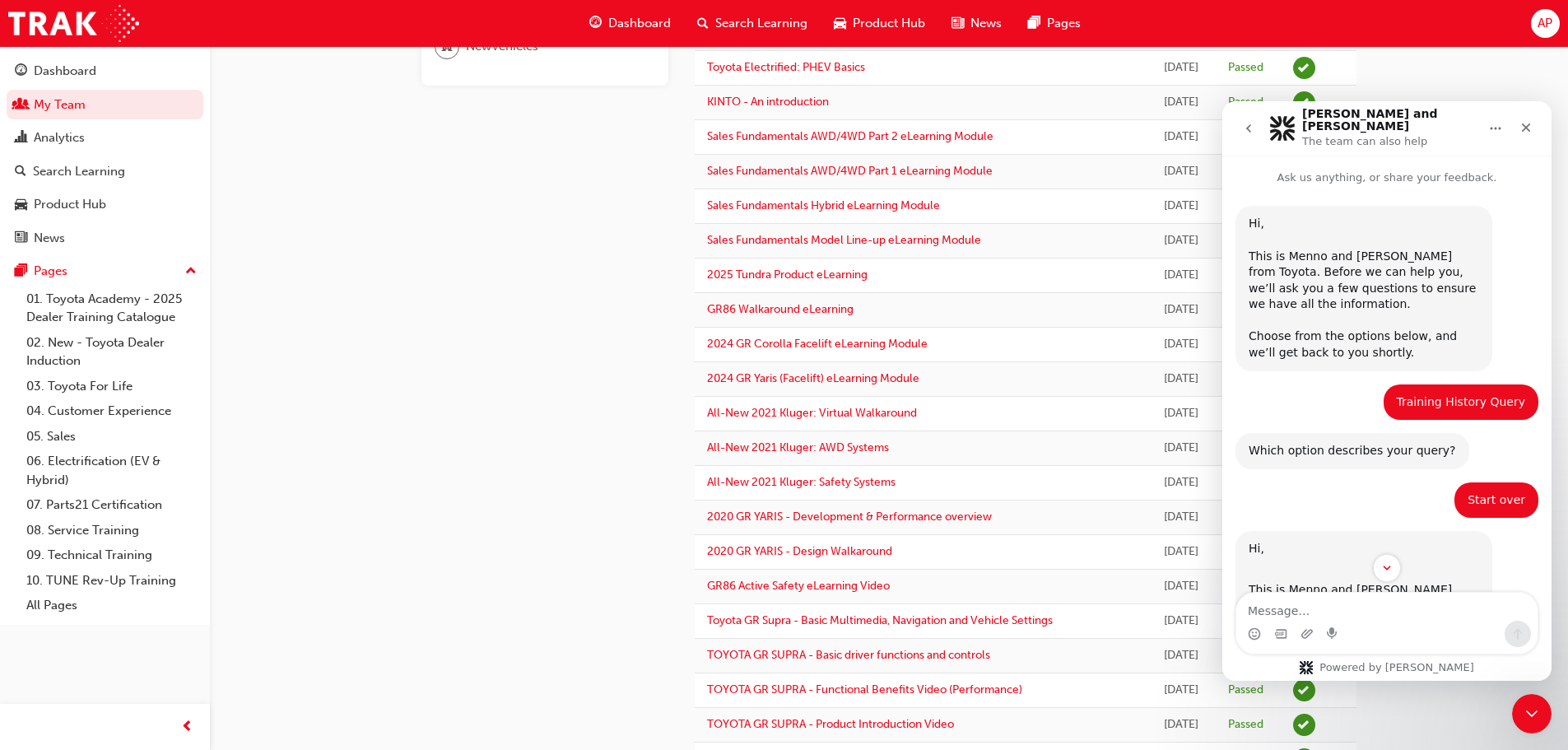
click at [1499, 493] on div "Start over" at bounding box center [1496, 500] width 57 height 16
click at [1473, 494] on div "Start over" at bounding box center [1496, 500] width 57 height 16
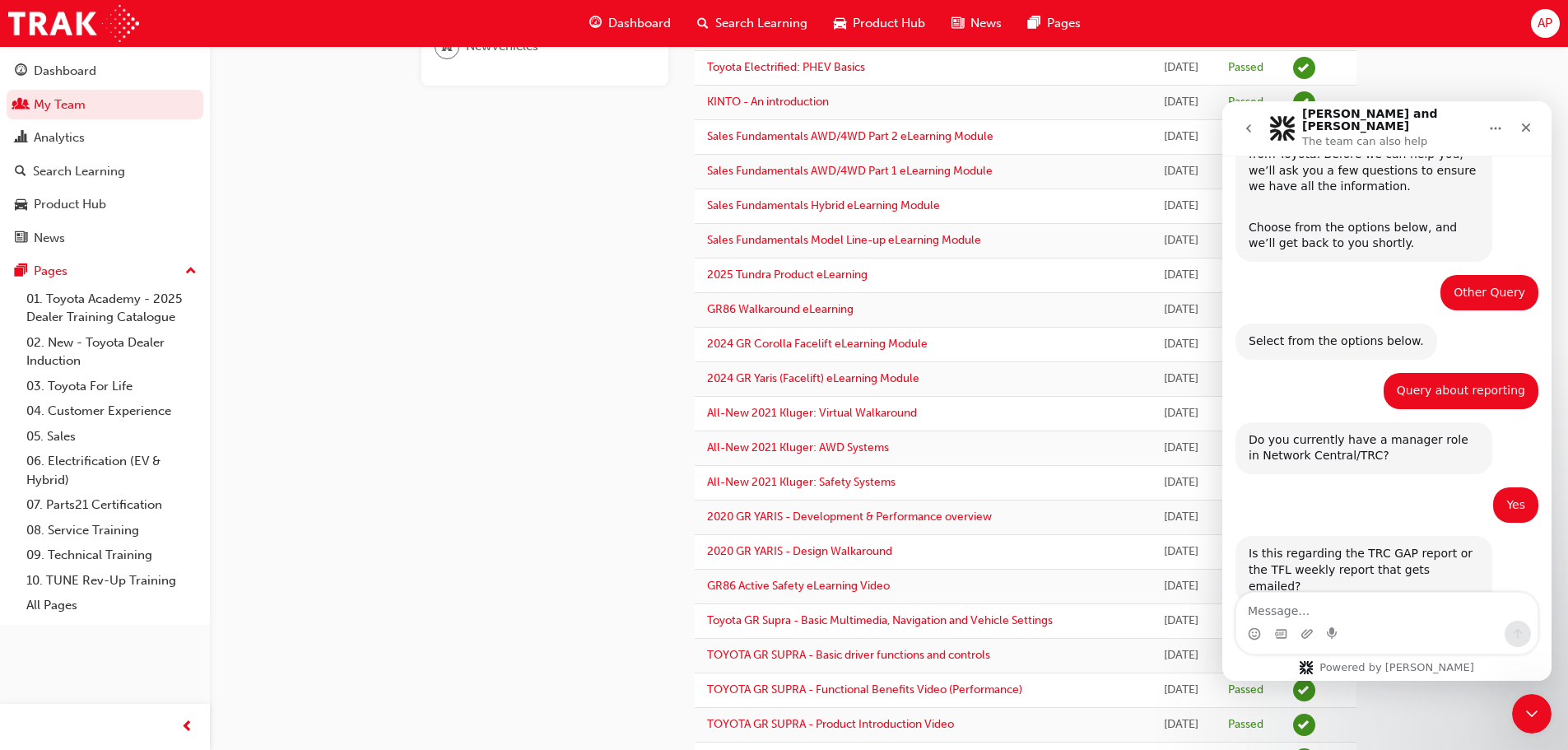
scroll to position [471, 0]
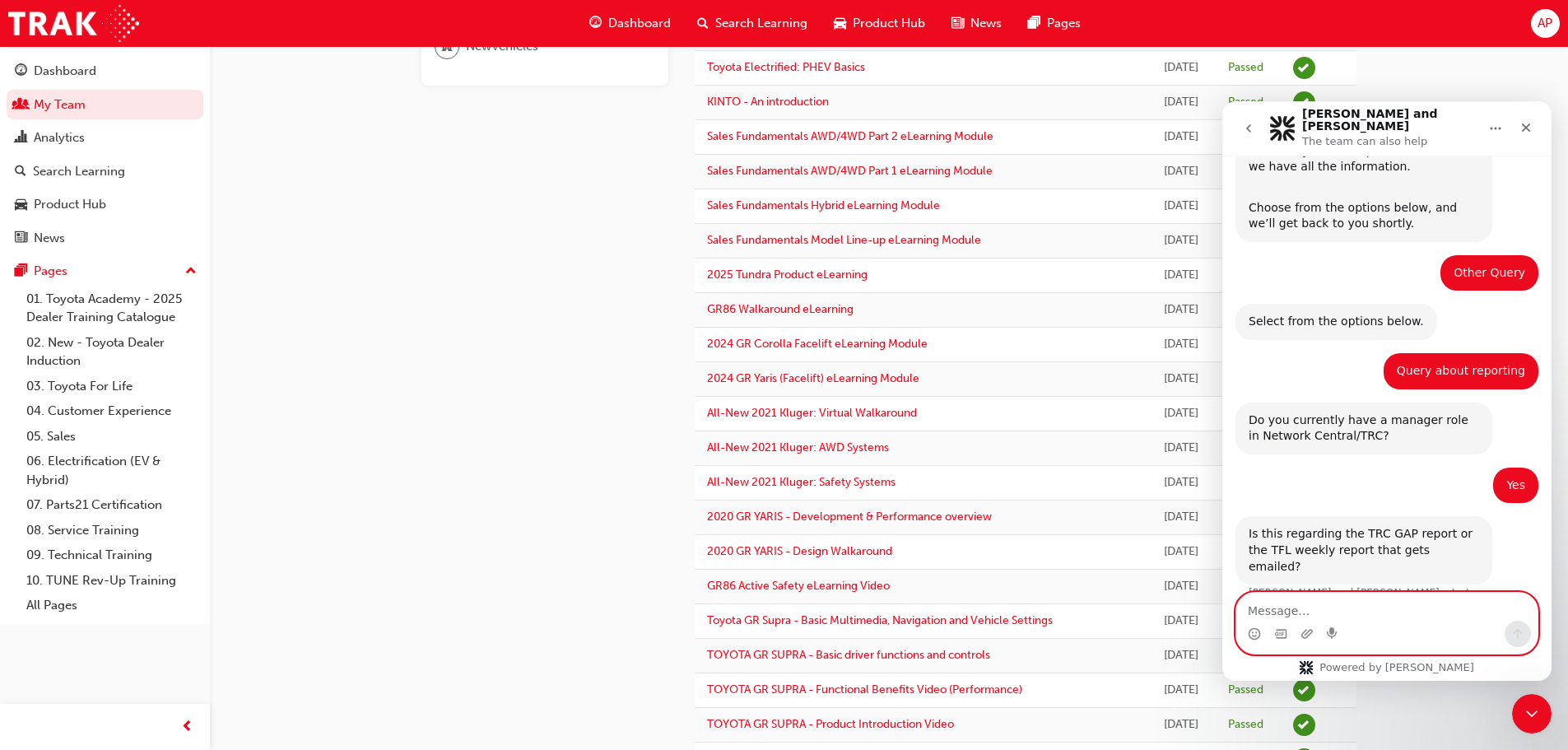
click at [1271, 607] on textarea "Message…" at bounding box center [1386, 607] width 301 height 28
type textarea "TFL"
click at [312, 133] on div "AJ Amira Johnston 658474 amira.johnston@bigrocktoyota.com.au 04 2163 6660 Sales…" at bounding box center [784, 687] width 1568 height 2032
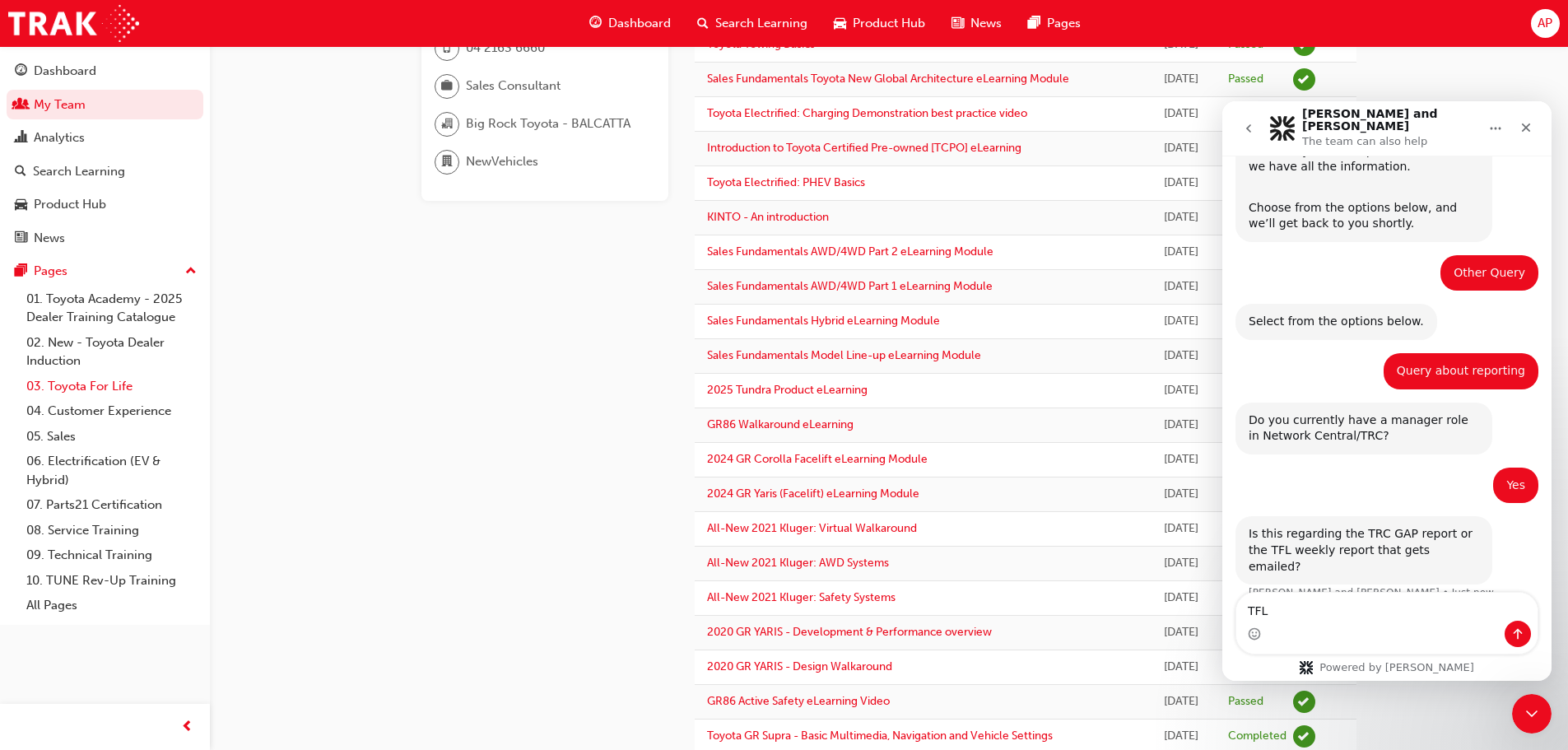
scroll to position [0, 0]
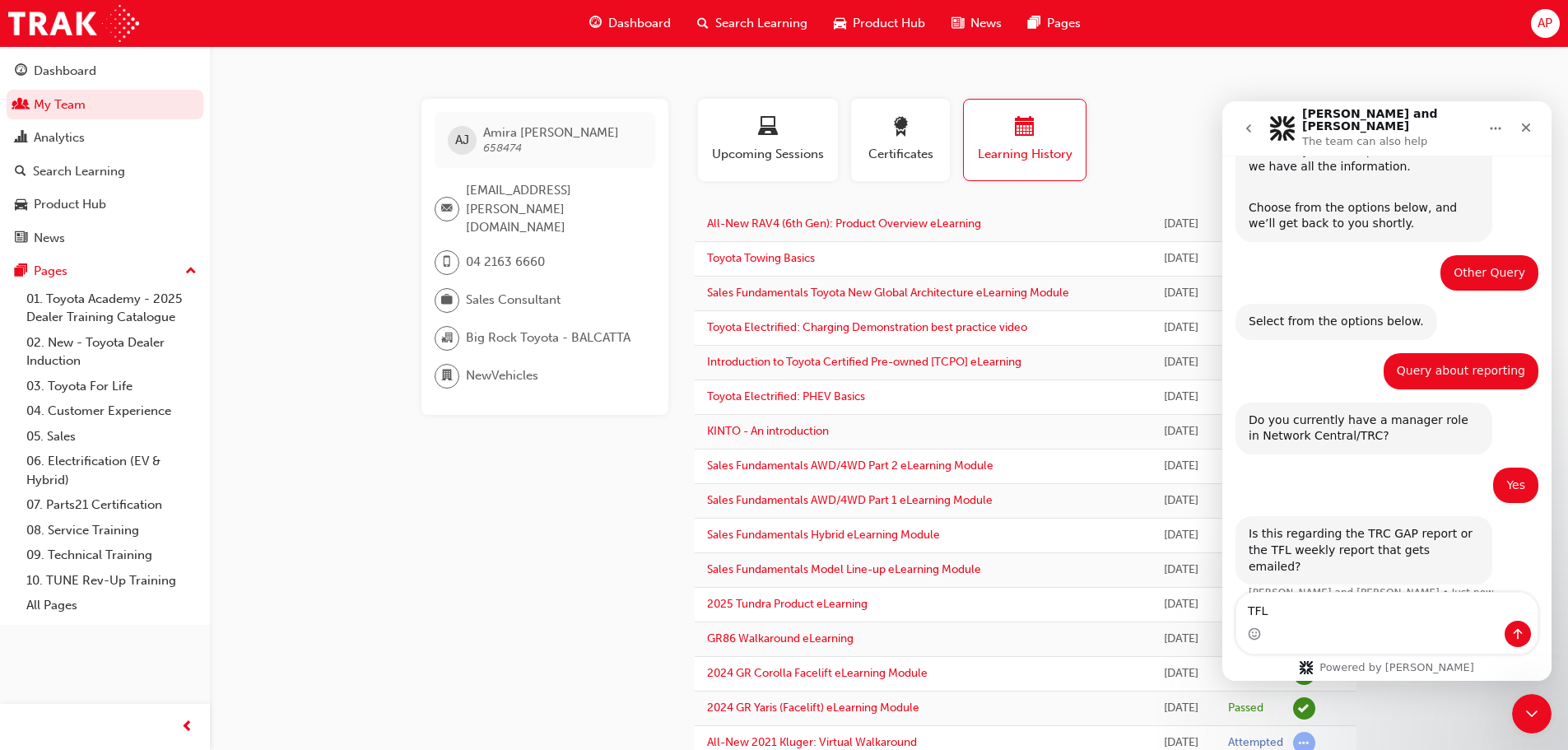
click at [1548, 23] on span "AP" at bounding box center [1544, 24] width 14 height 19
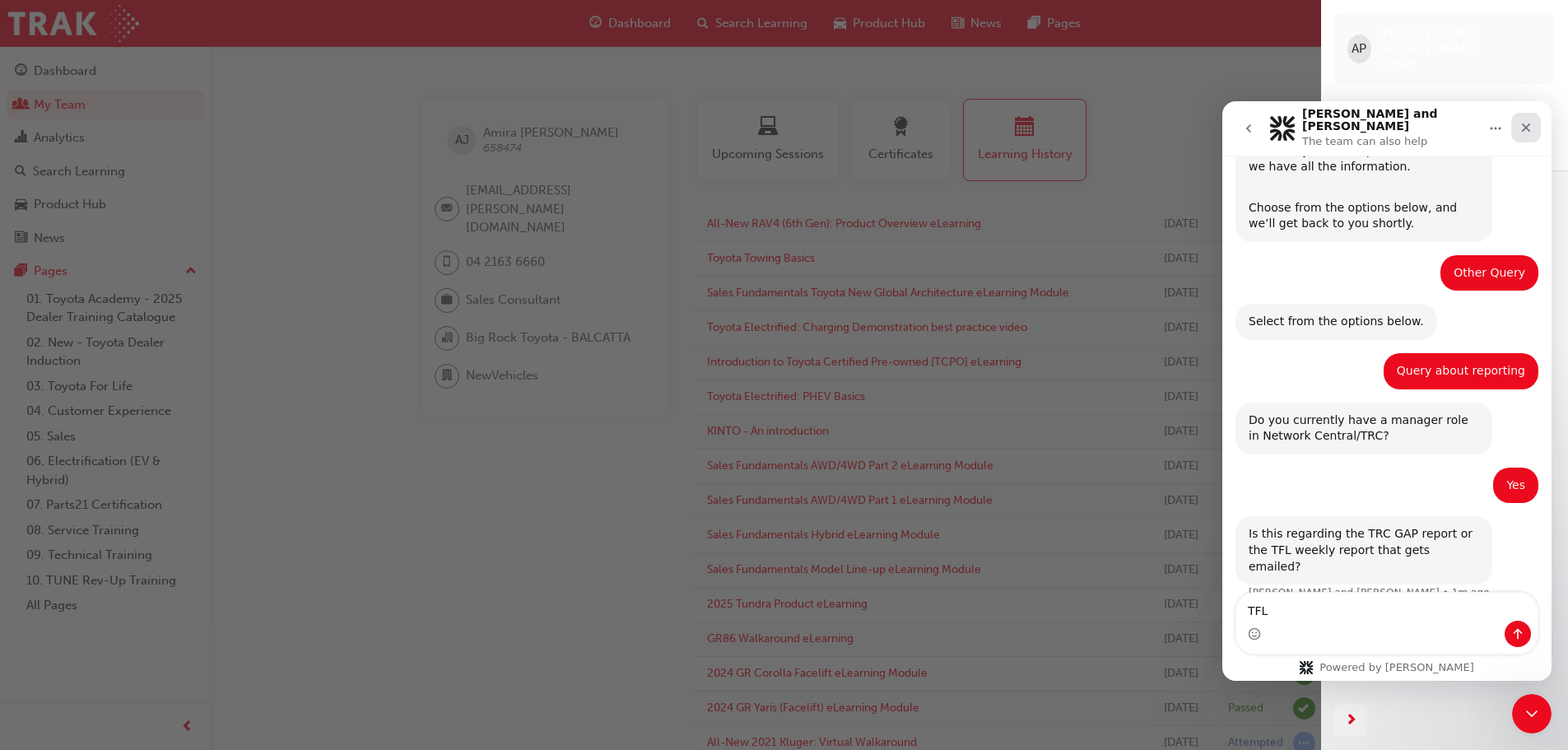
click at [1531, 123] on icon "Close" at bounding box center [1526, 127] width 13 height 13
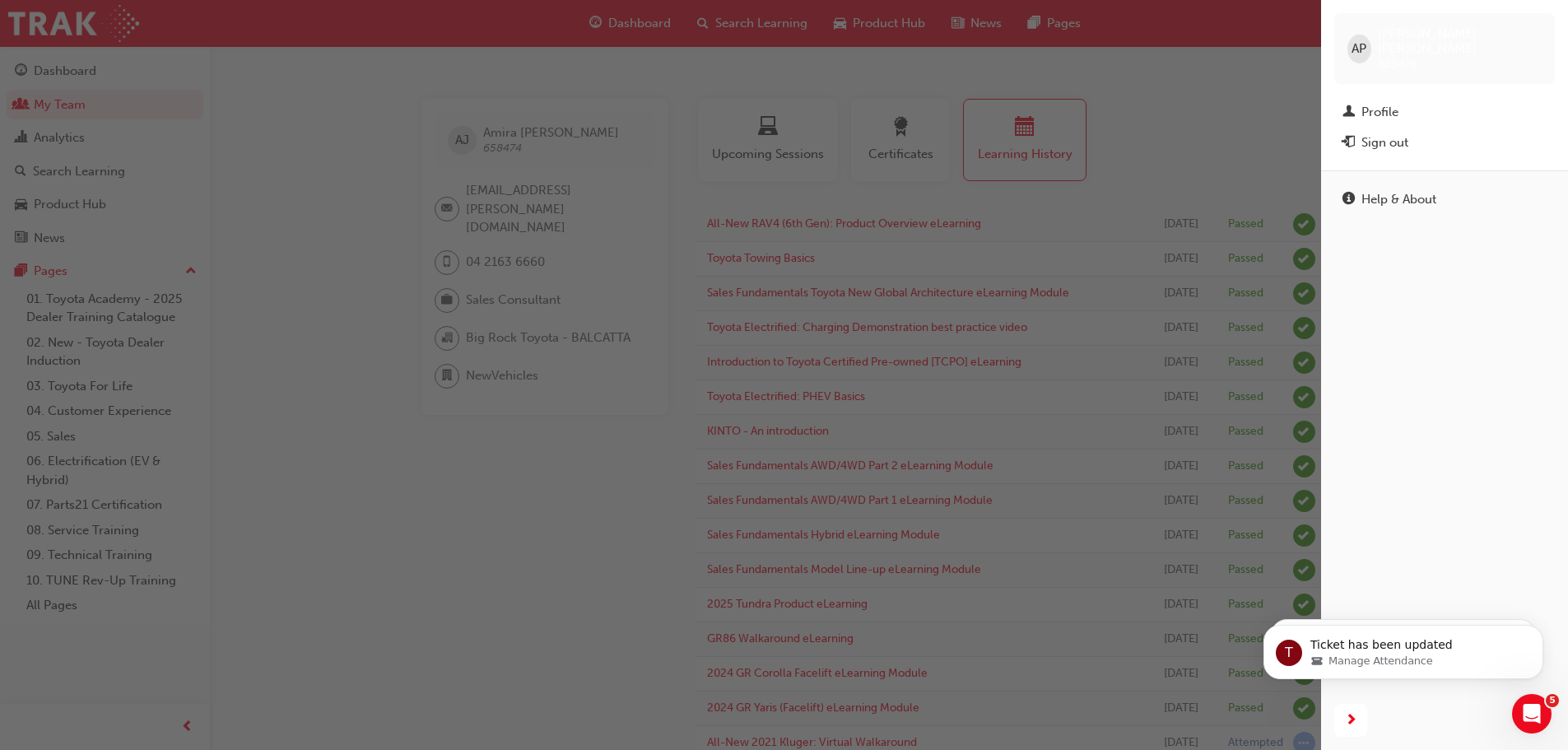
scroll to position [471, 0]
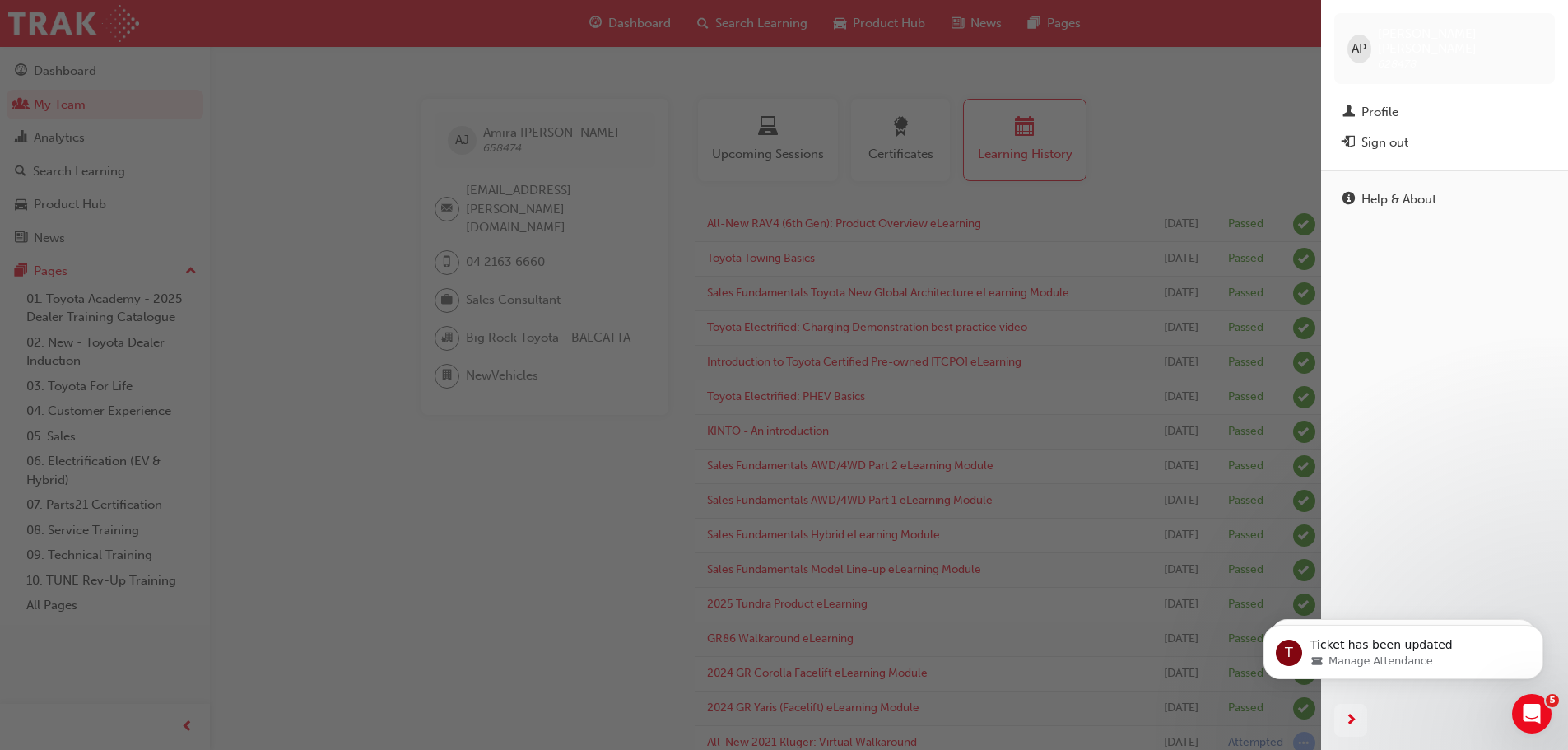
click at [1207, 24] on div "button" at bounding box center [660, 375] width 1321 height 750
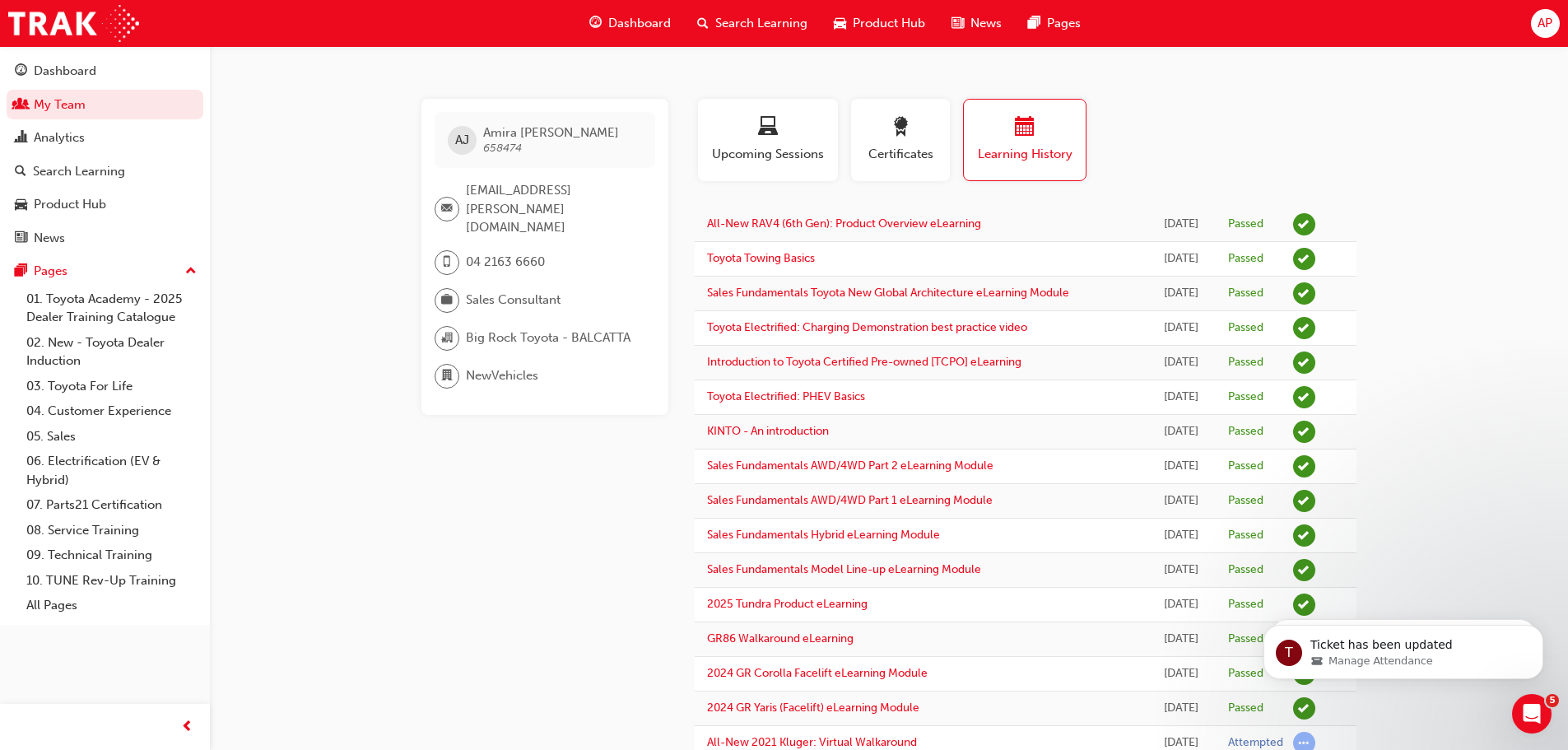
click at [766, 24] on span "Search Learning" at bounding box center [762, 24] width 92 height 19
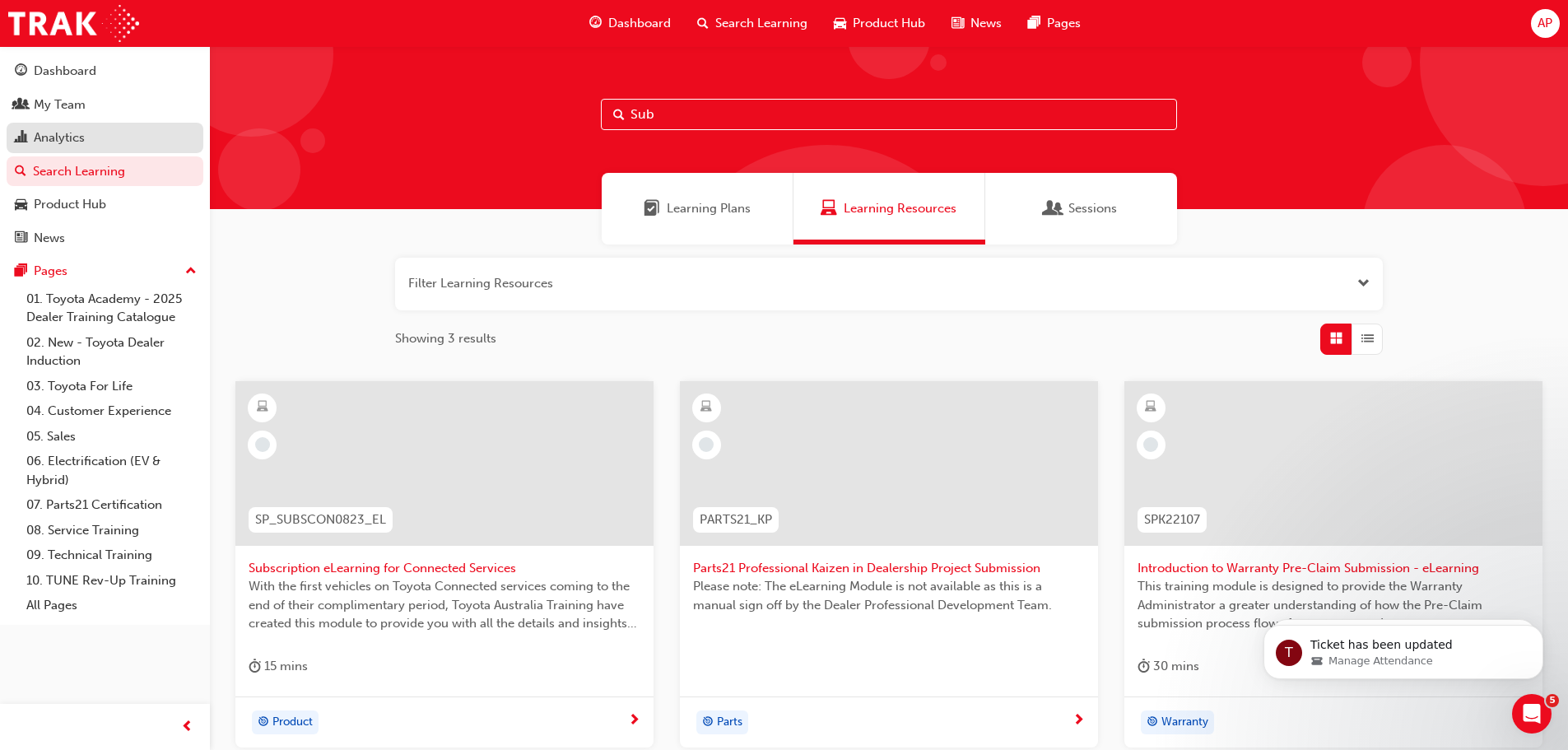
click at [61, 135] on div "Analytics" at bounding box center [58, 138] width 51 height 19
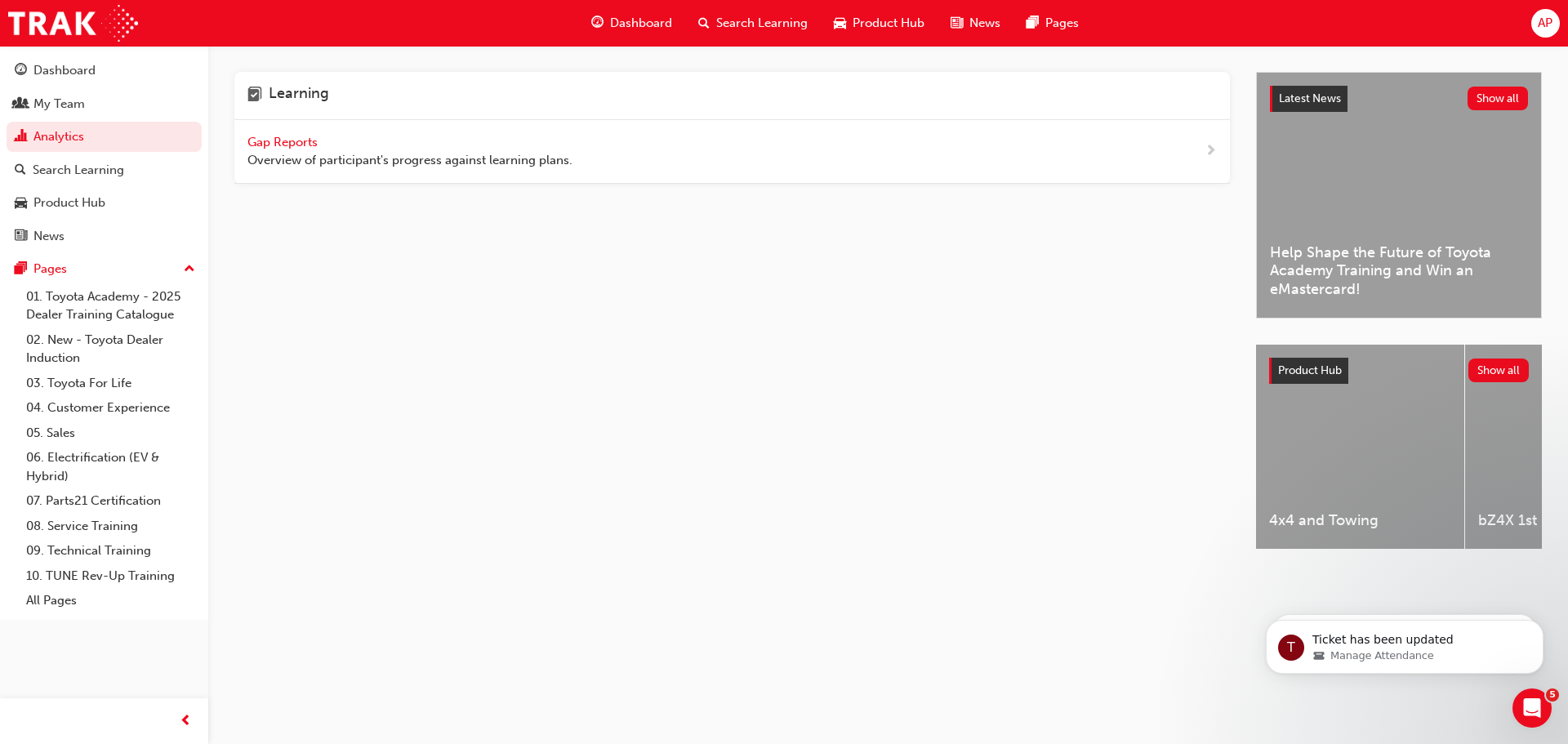
click at [308, 144] on span "Gap Reports" at bounding box center [284, 141] width 73 height 14
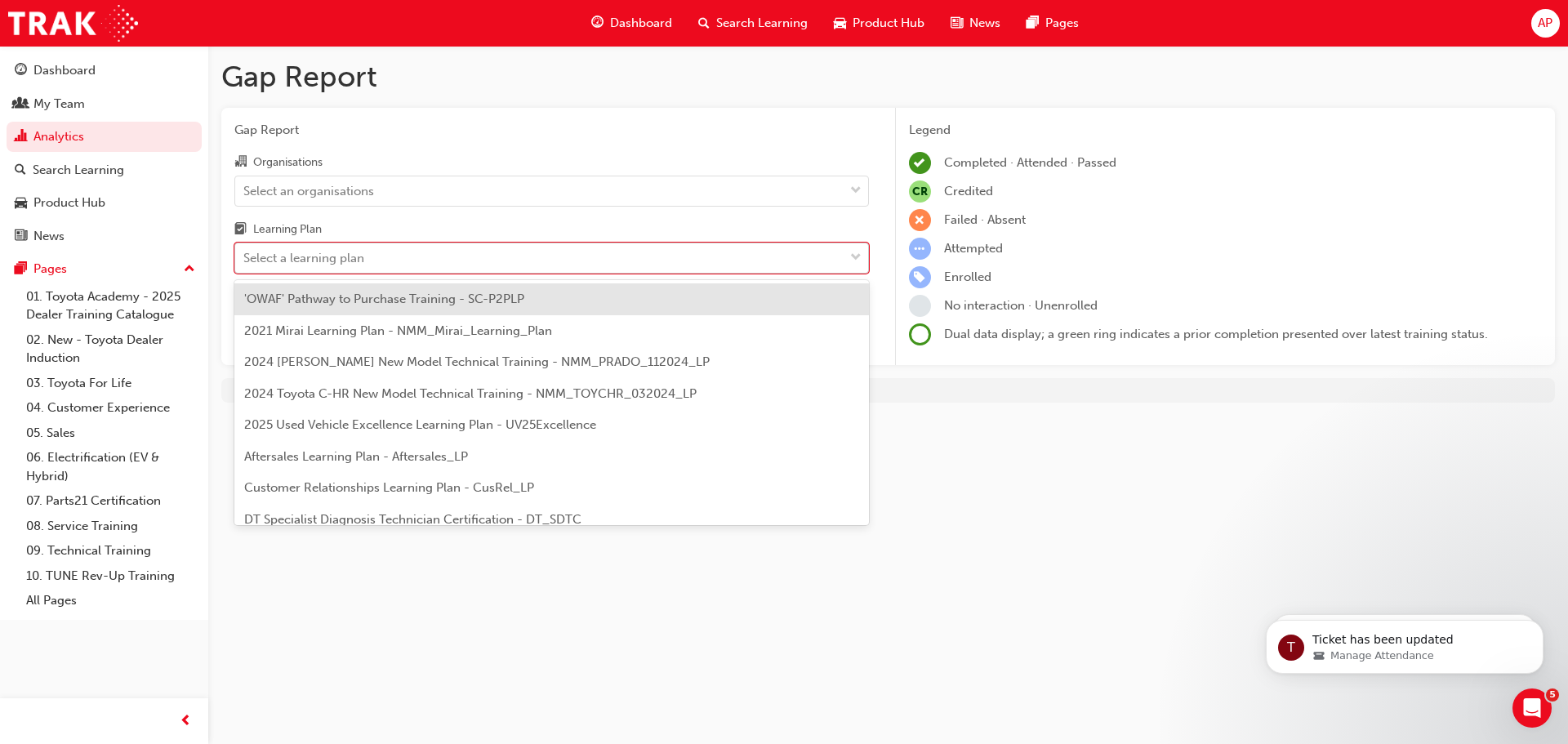
click at [359, 256] on div "Select a learning plan" at bounding box center [303, 258] width 121 height 19
click at [245, 256] on input "Learning Plan option 'OWAF' Pathway to Purchase Training - SC-P2PLP focused, 1 …" at bounding box center [244, 257] width 2 height 14
click at [692, 109] on div "Gap Report Organisations Select an organisations Learning Plan option 'OWAF' Pa…" at bounding box center [551, 237] width 661 height 258
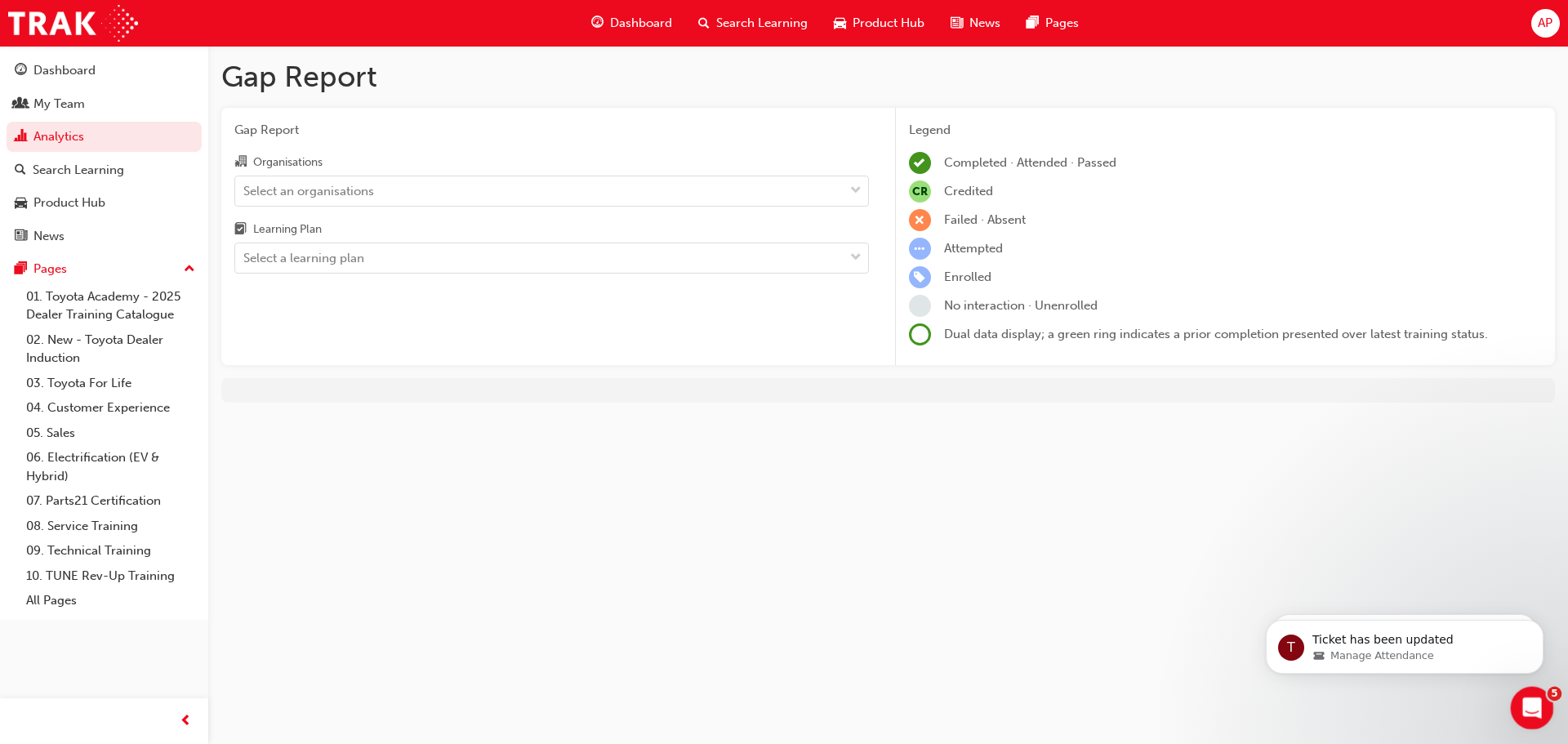
click at [1521, 692] on div "Open Intercom Messenger" at bounding box center [1529, 705] width 54 height 54
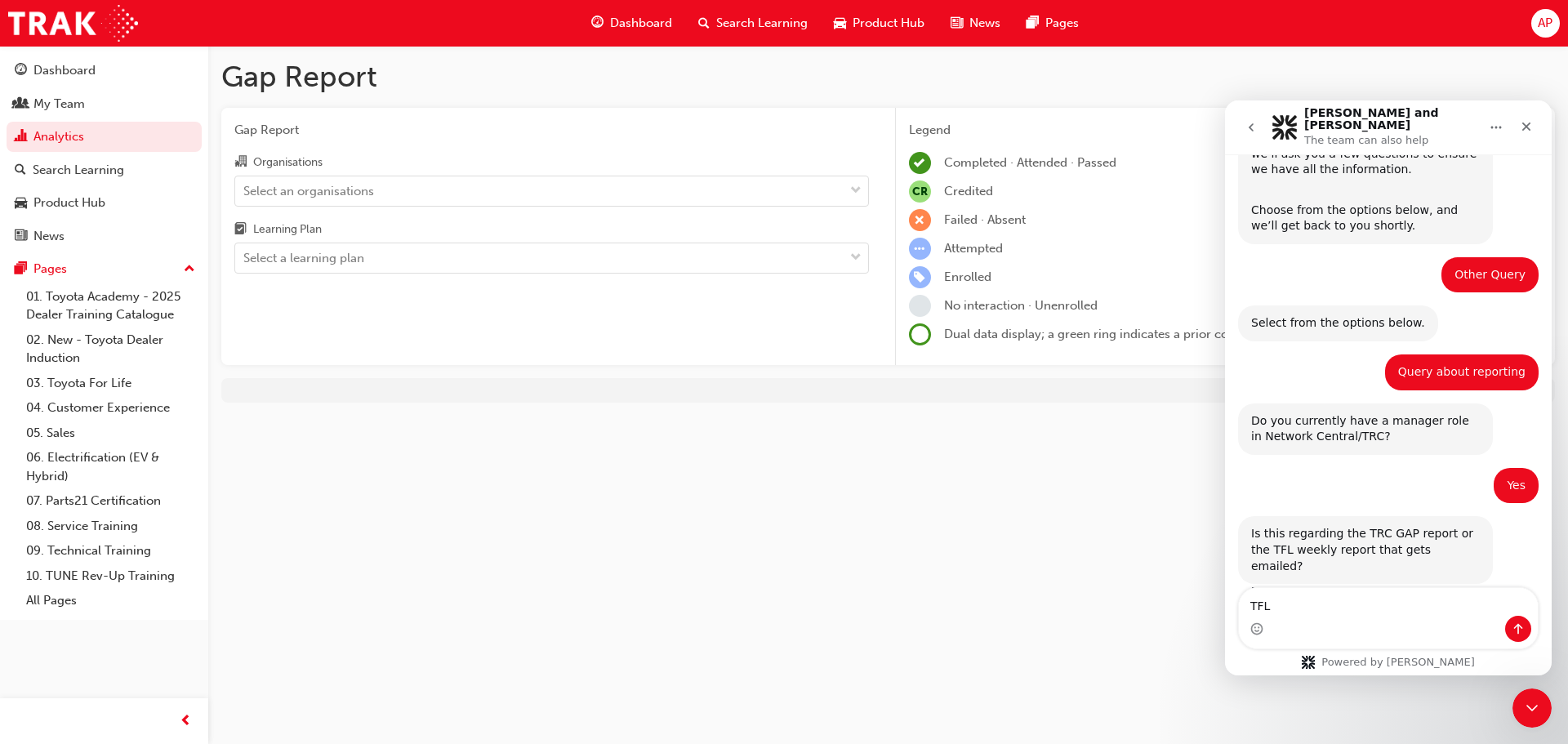
scroll to position [467, 0]
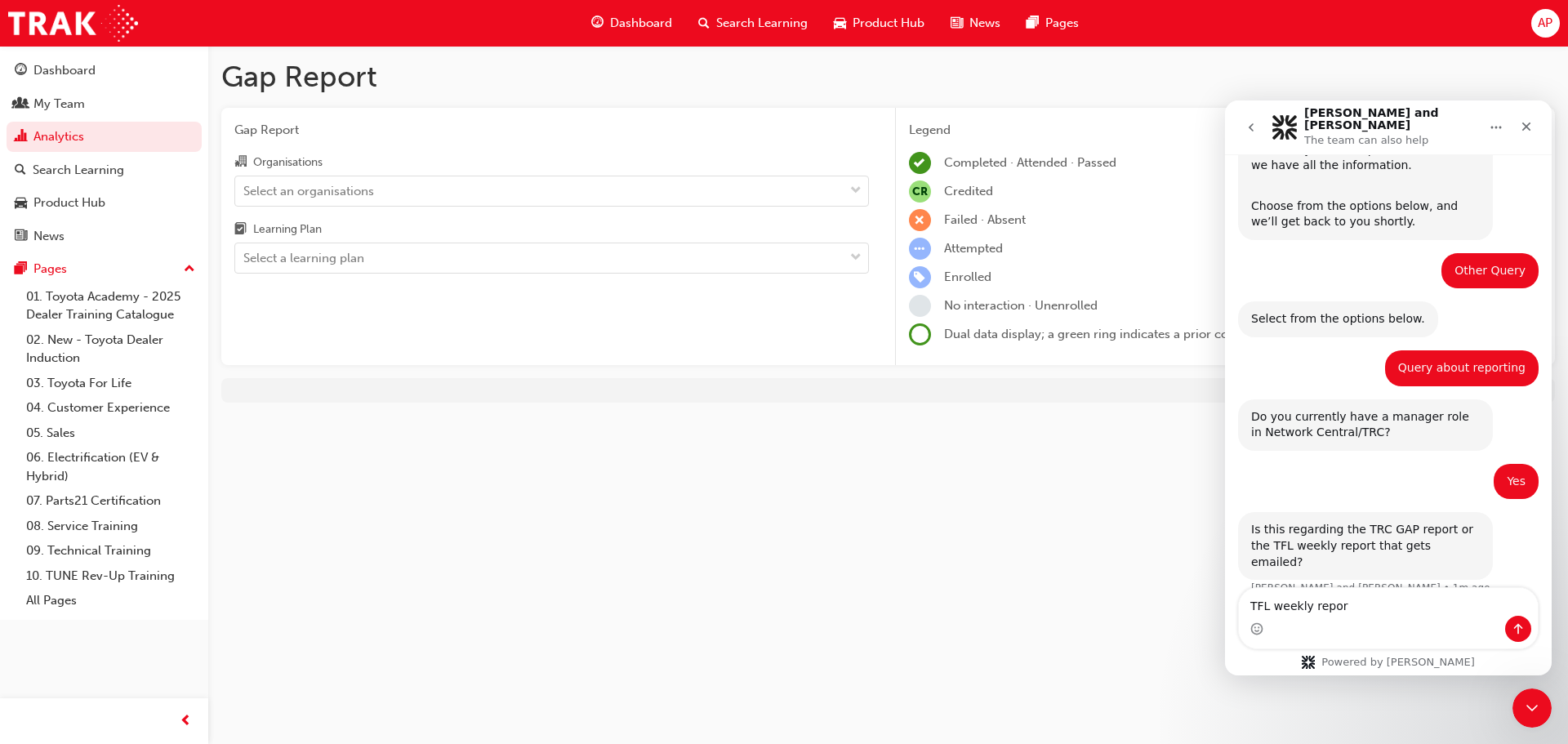
type textarea "TFL weekly report"
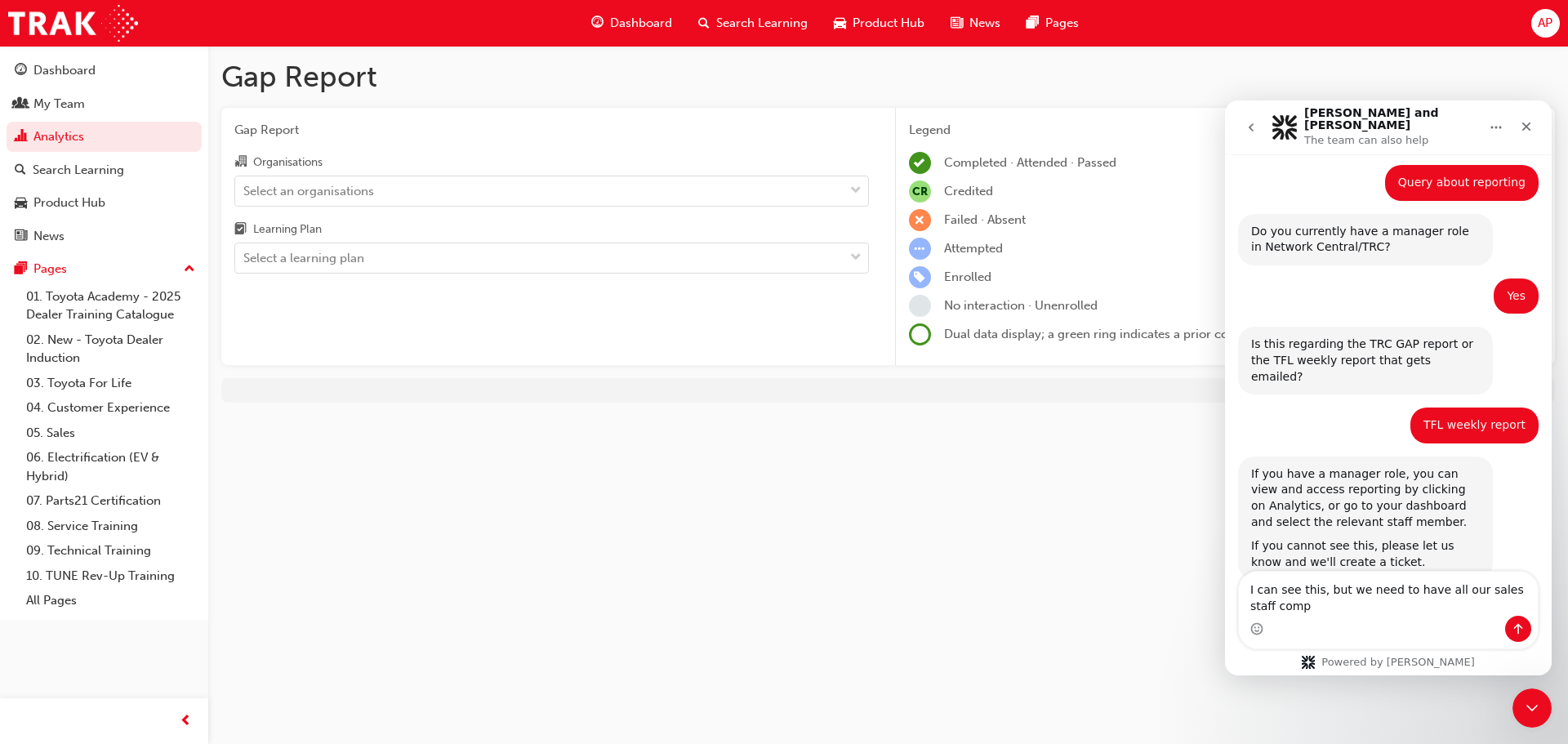
scroll to position [669, 0]
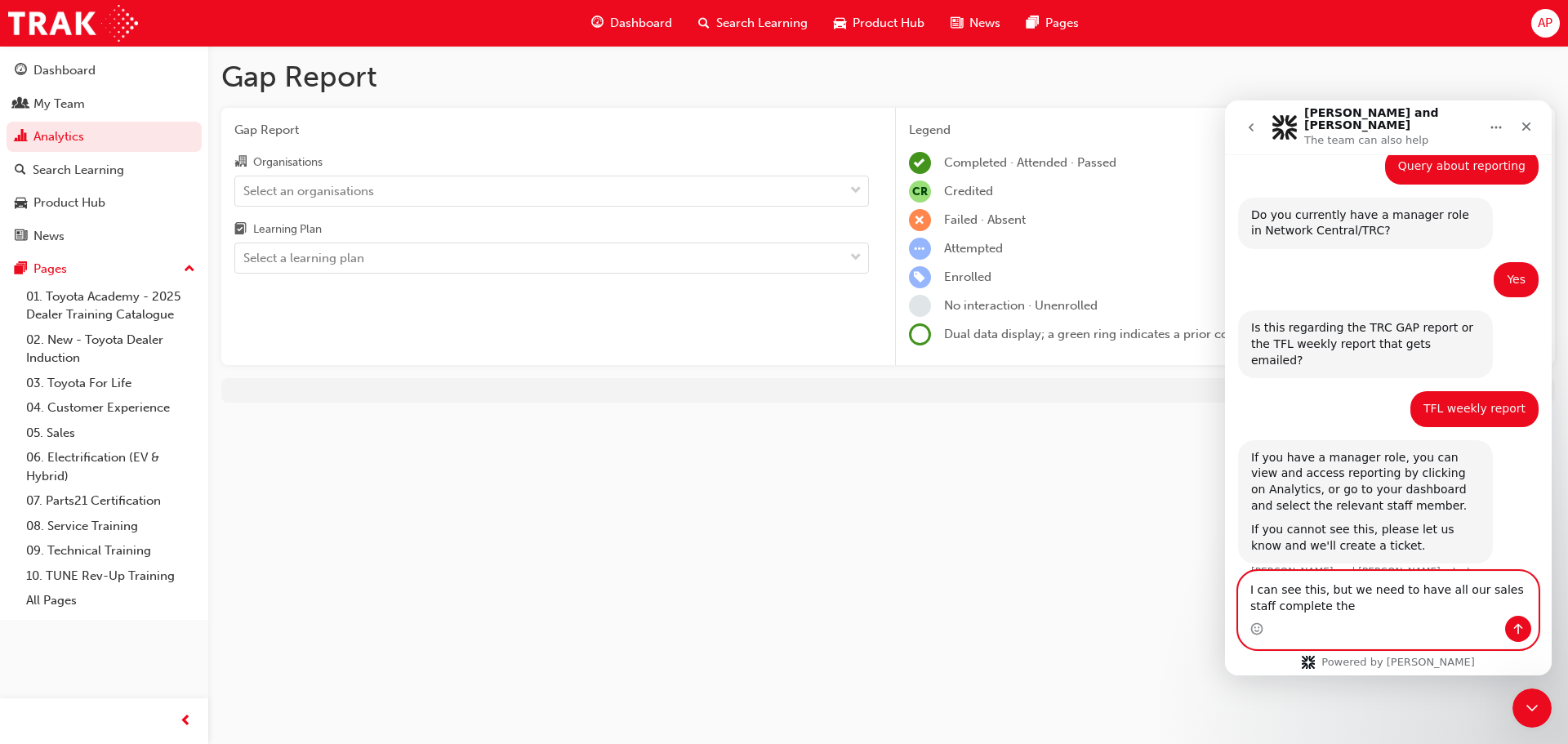
click at [1340, 602] on textarea "I can see this, but we need to have all our sales staff complete the" at bounding box center [1388, 593] width 299 height 44
paste textarea "SP_SUBSCON0823_EL"
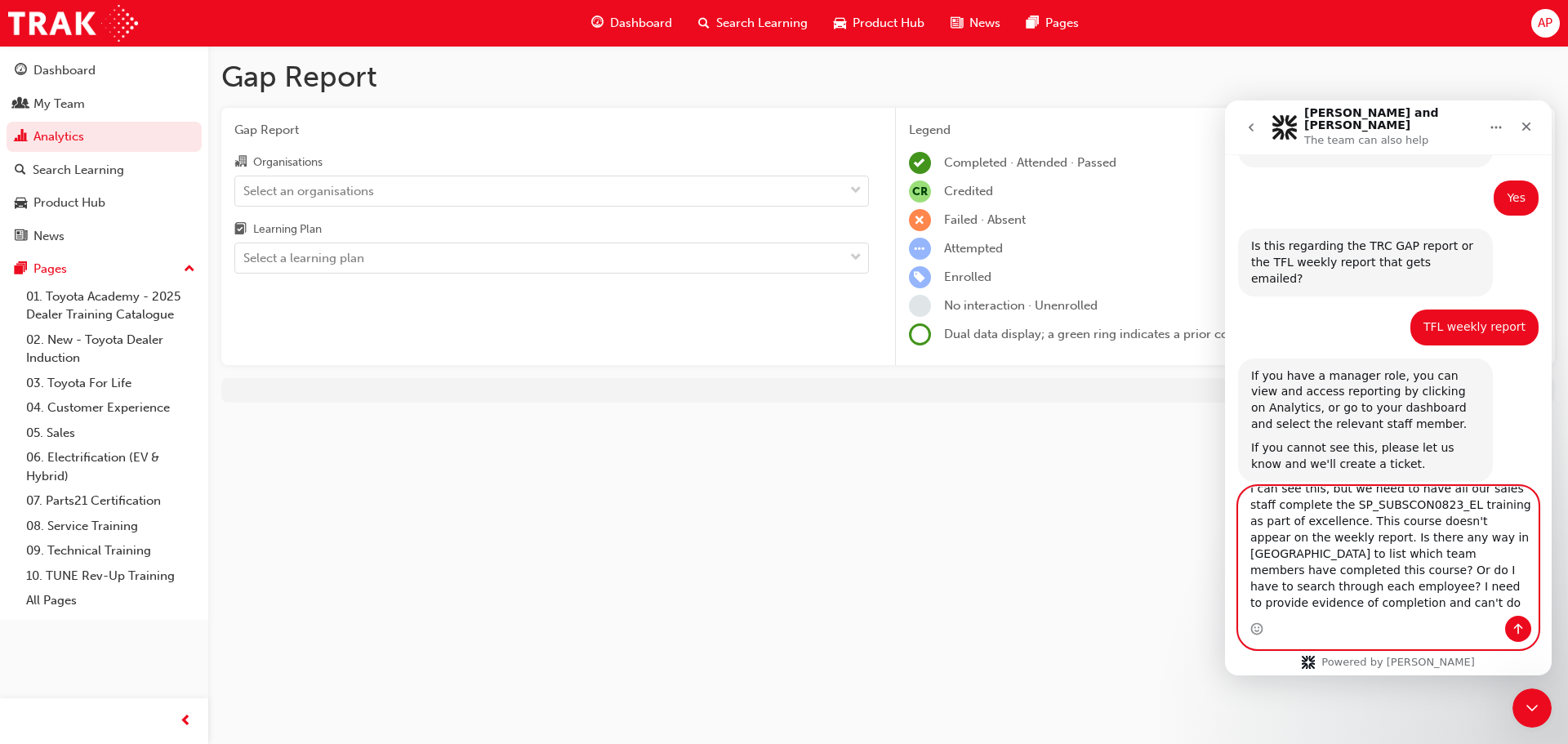
scroll to position [0, 0]
click at [1280, 562] on textarea "I can see this, but we need to have all our sales staff complete the SP_SUBSCON…" at bounding box center [1388, 551] width 299 height 129
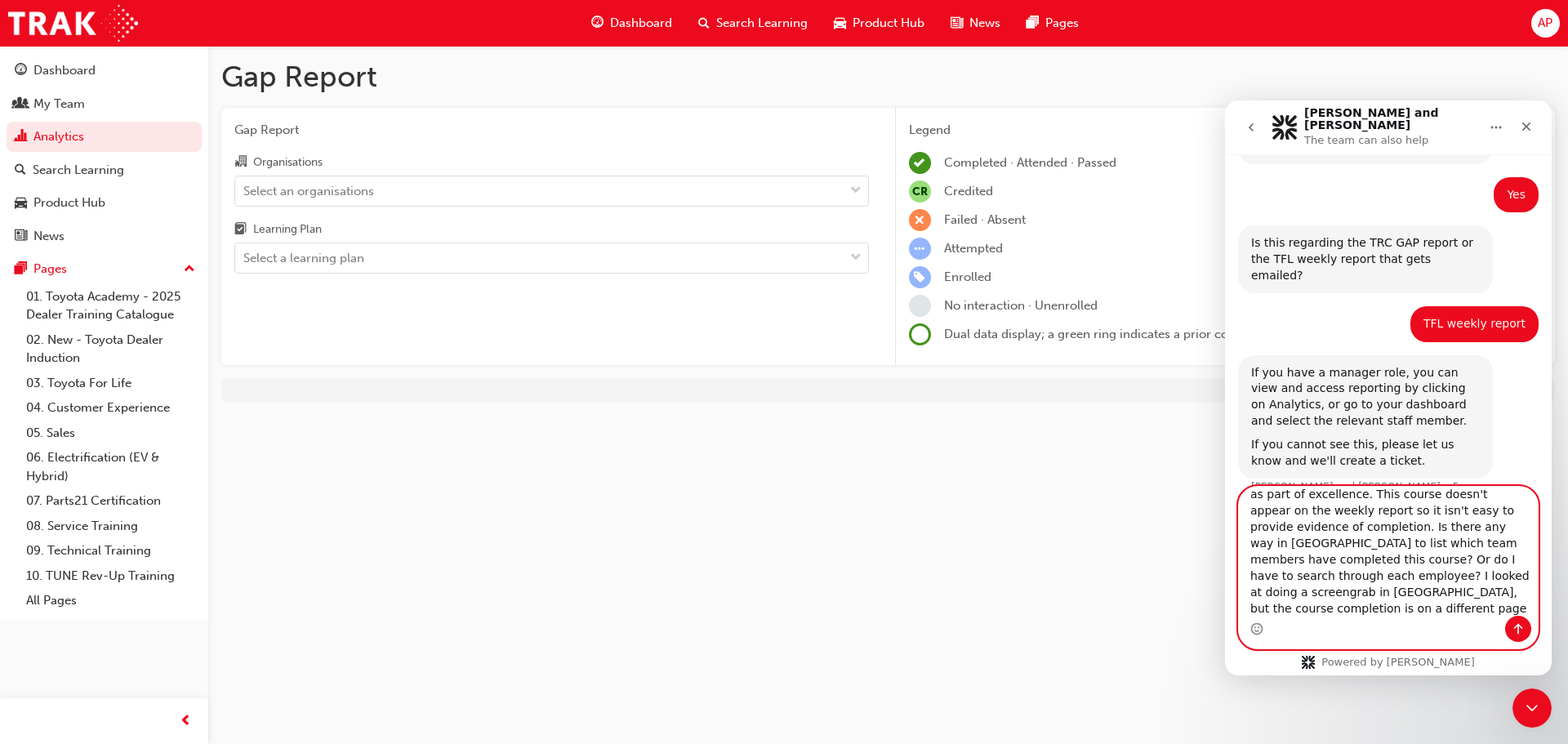
type textarea "I can see this, but we need to have all our sales staff complete the SP_SUBSCON…"
click at [1519, 623] on icon "Send a message…" at bounding box center [1519, 629] width 13 height 13
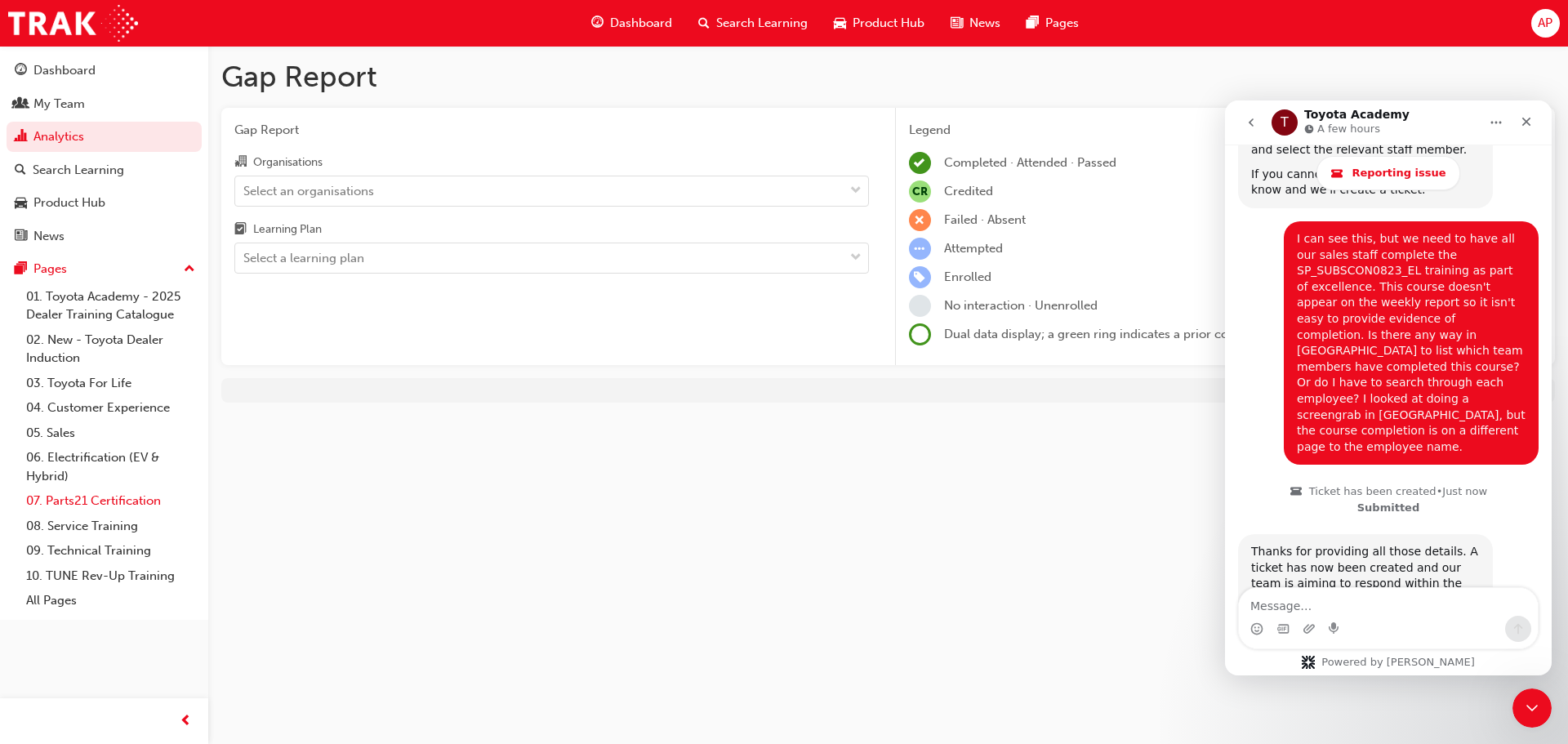
scroll to position [1106, 0]
